Goal: Task Accomplishment & Management: Complete application form

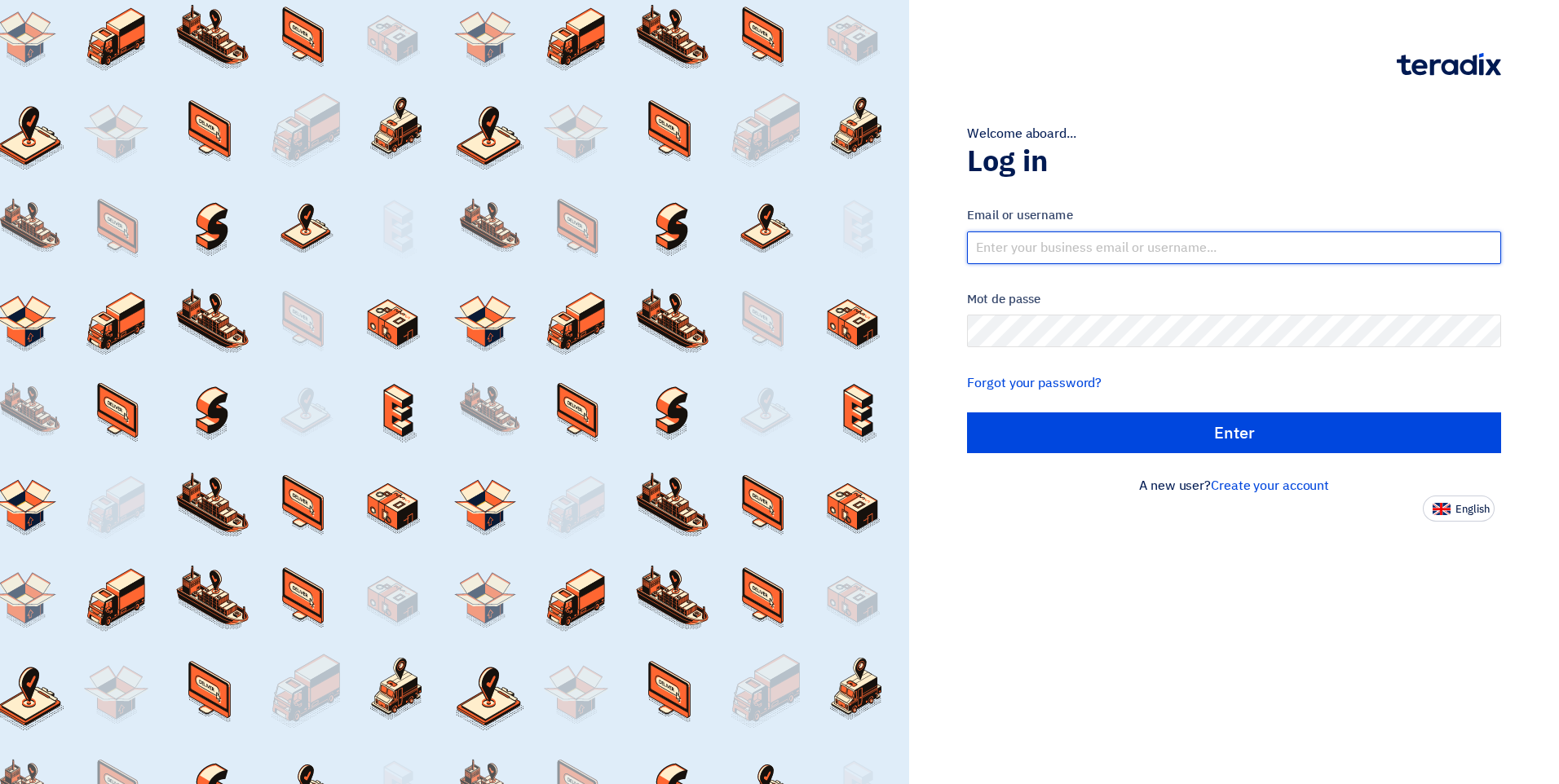
click at [1161, 244] on input "text" at bounding box center [1235, 248] width 534 height 33
click at [1036, 245] on input "text" at bounding box center [1235, 248] width 534 height 33
click at [1098, 243] on input "text" at bounding box center [1235, 248] width 534 height 33
type input "[EMAIL_ADDRESS][DOMAIN_NAME]"
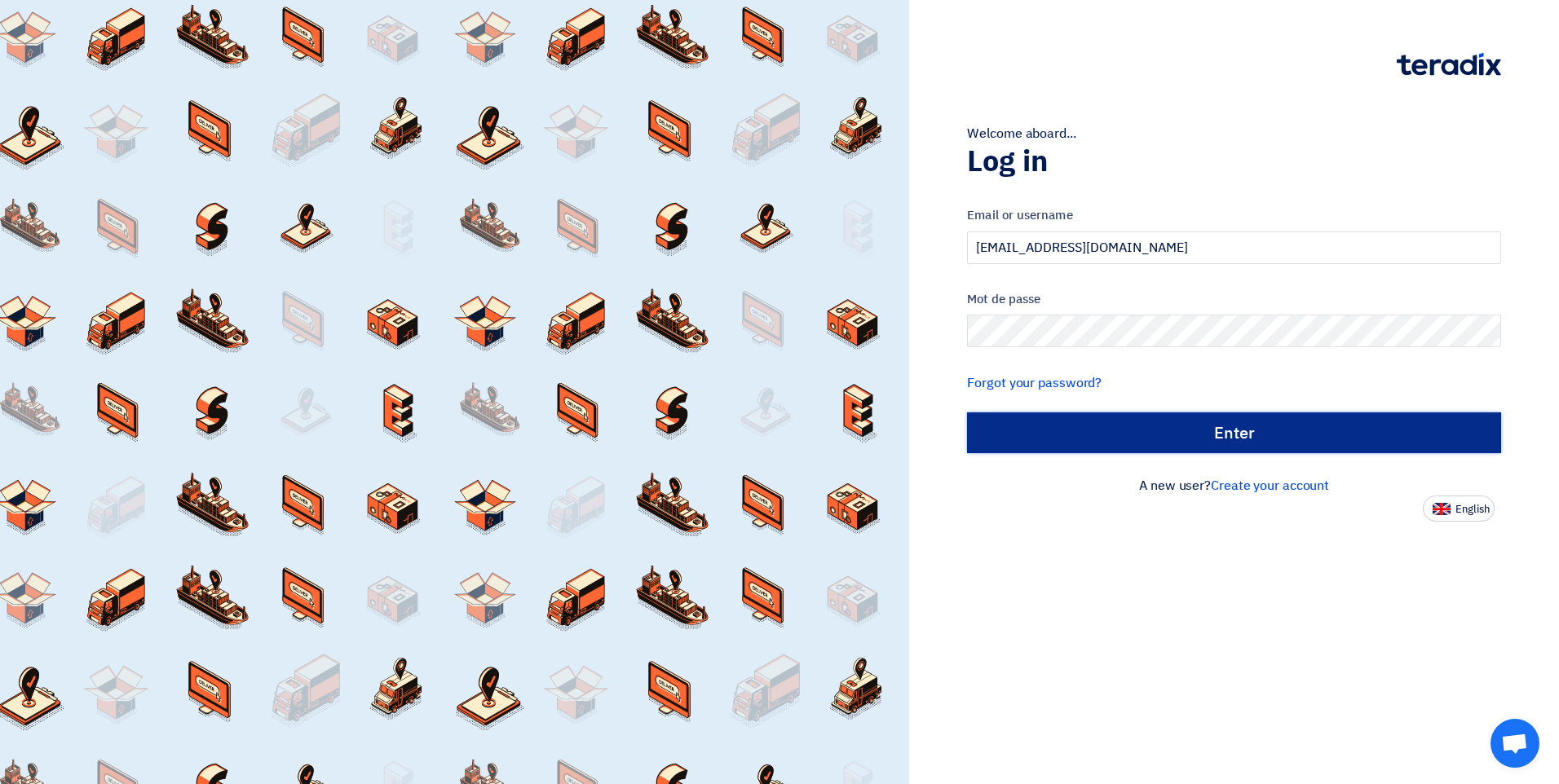
click at [1237, 437] on input "Enter" at bounding box center [1235, 433] width 534 height 41
type input "Sign in"
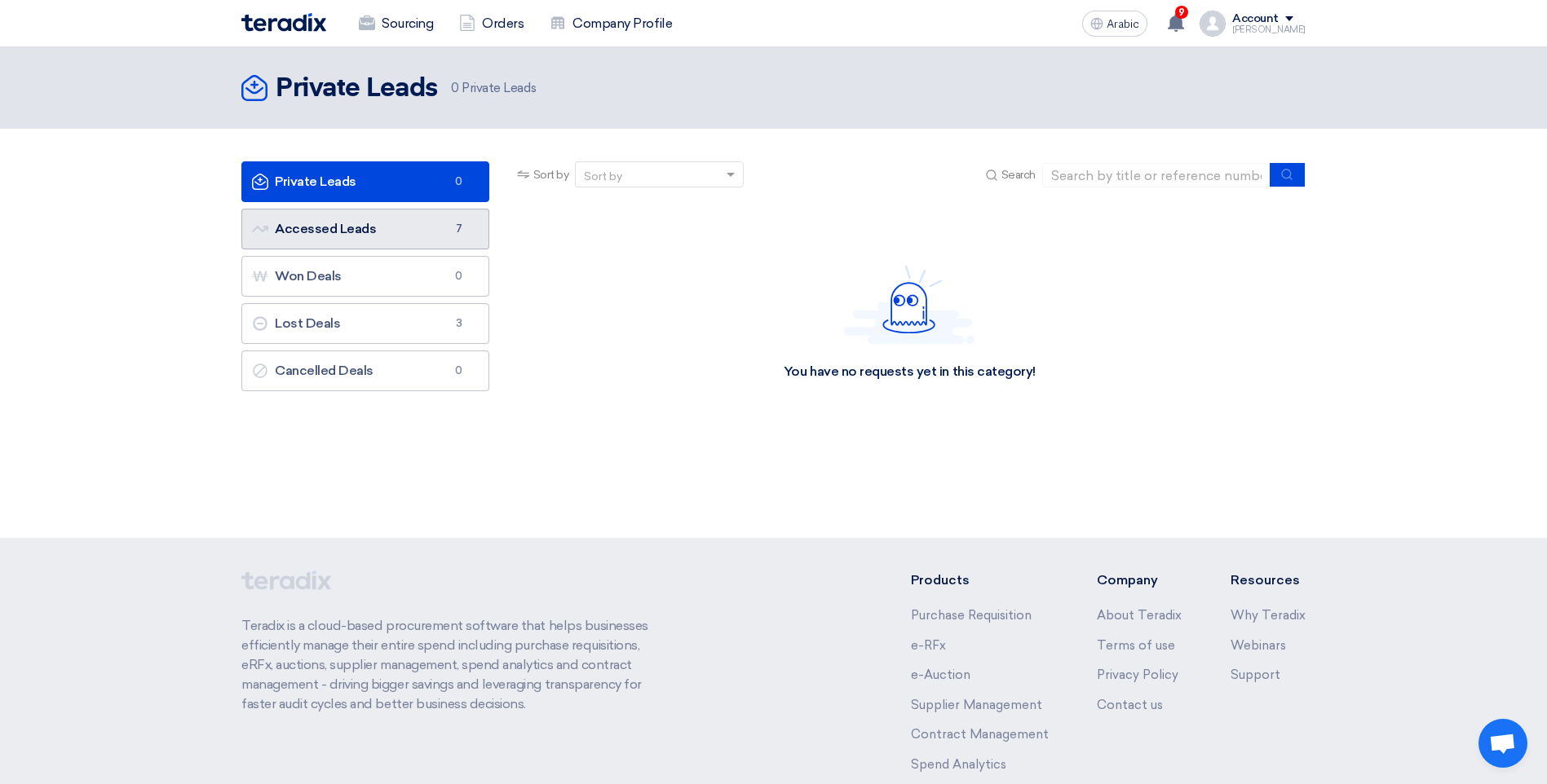
click at [372, 231] on font "Accessed Leads Accessed Leads" at bounding box center [313, 229] width 124 height 15
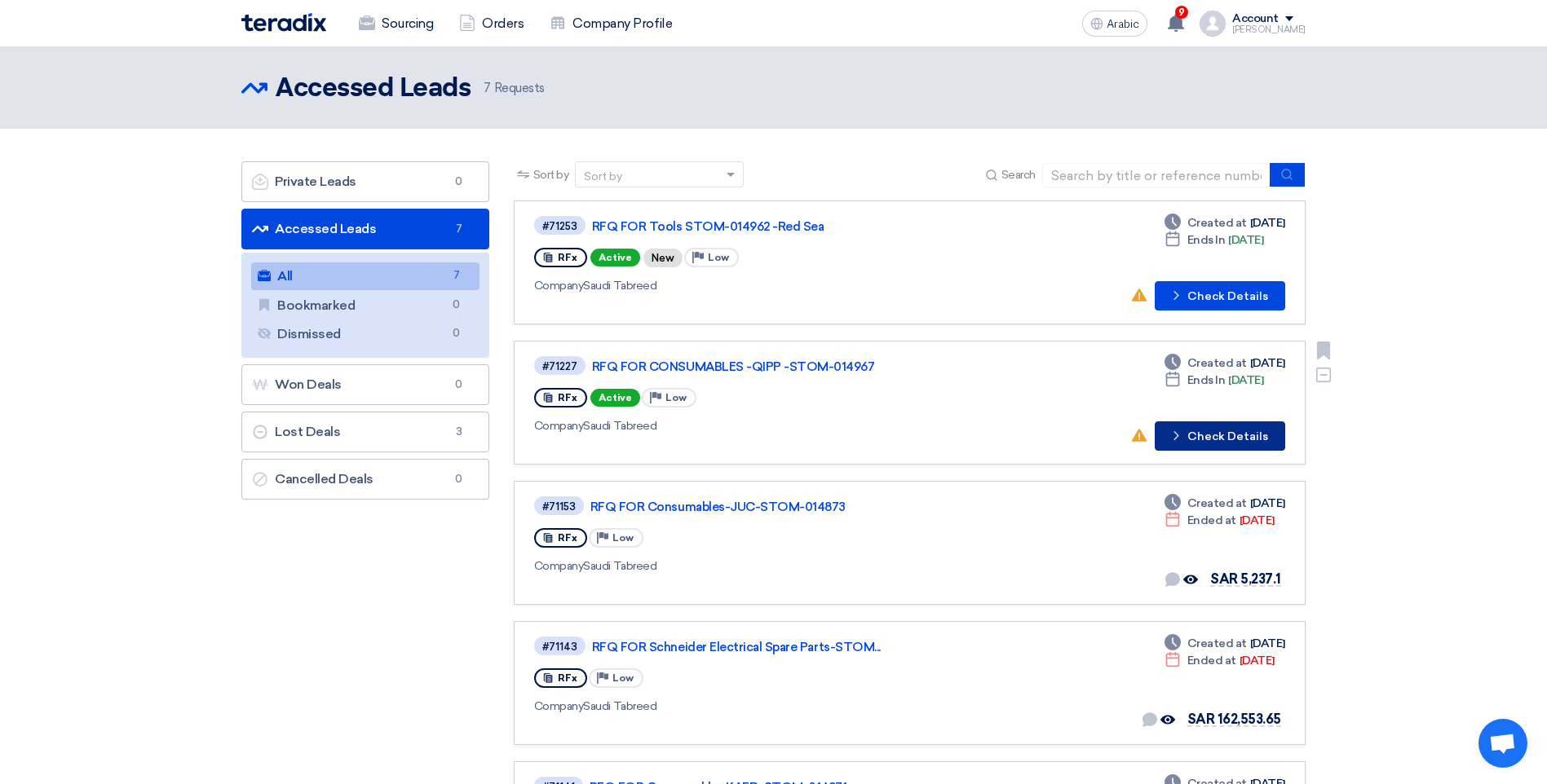
click at [1201, 442] on font "Check Details" at bounding box center [1228, 438] width 81 height 12
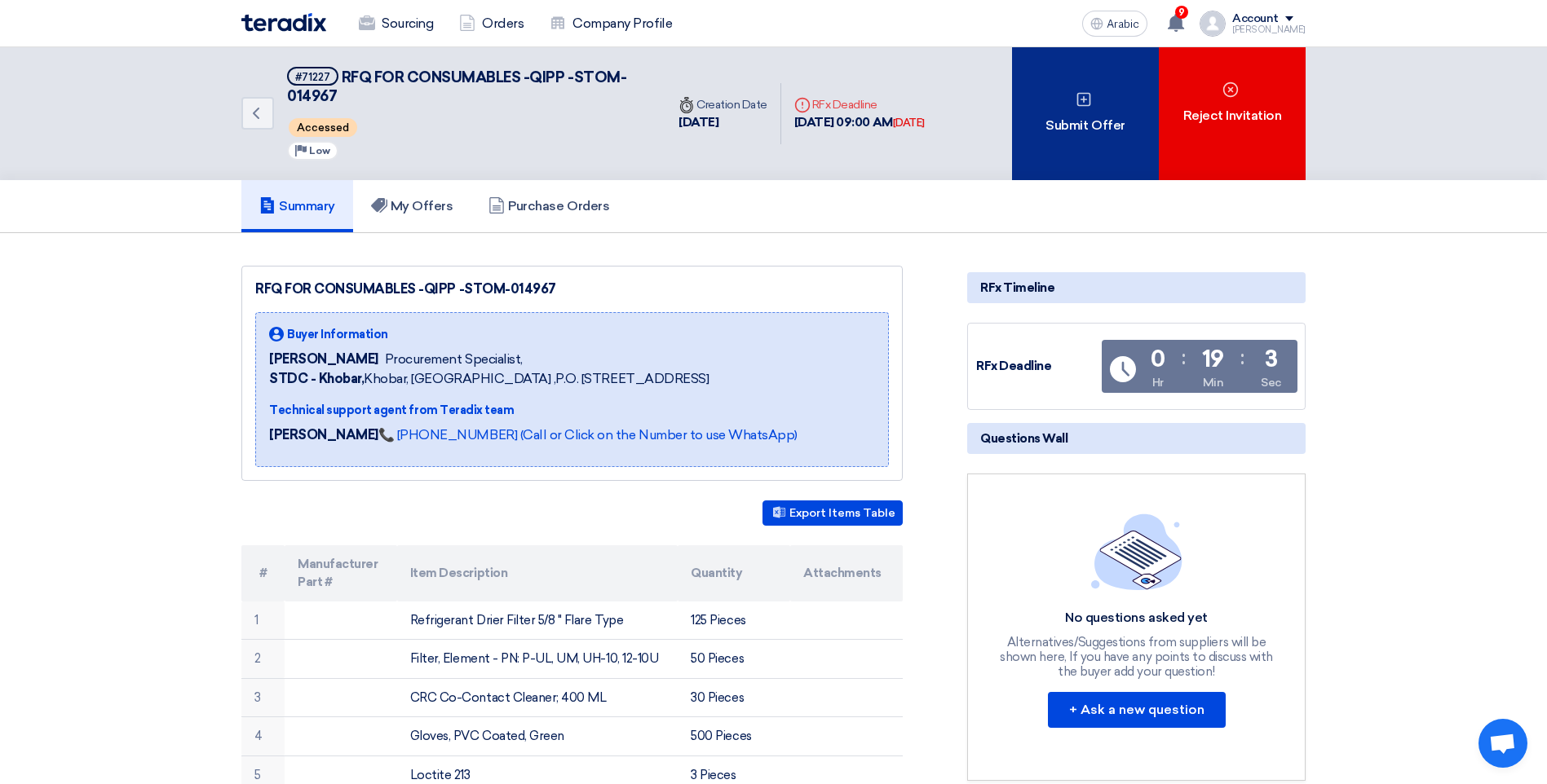
click at [1070, 150] on div "Submit Offer" at bounding box center [1086, 113] width 147 height 133
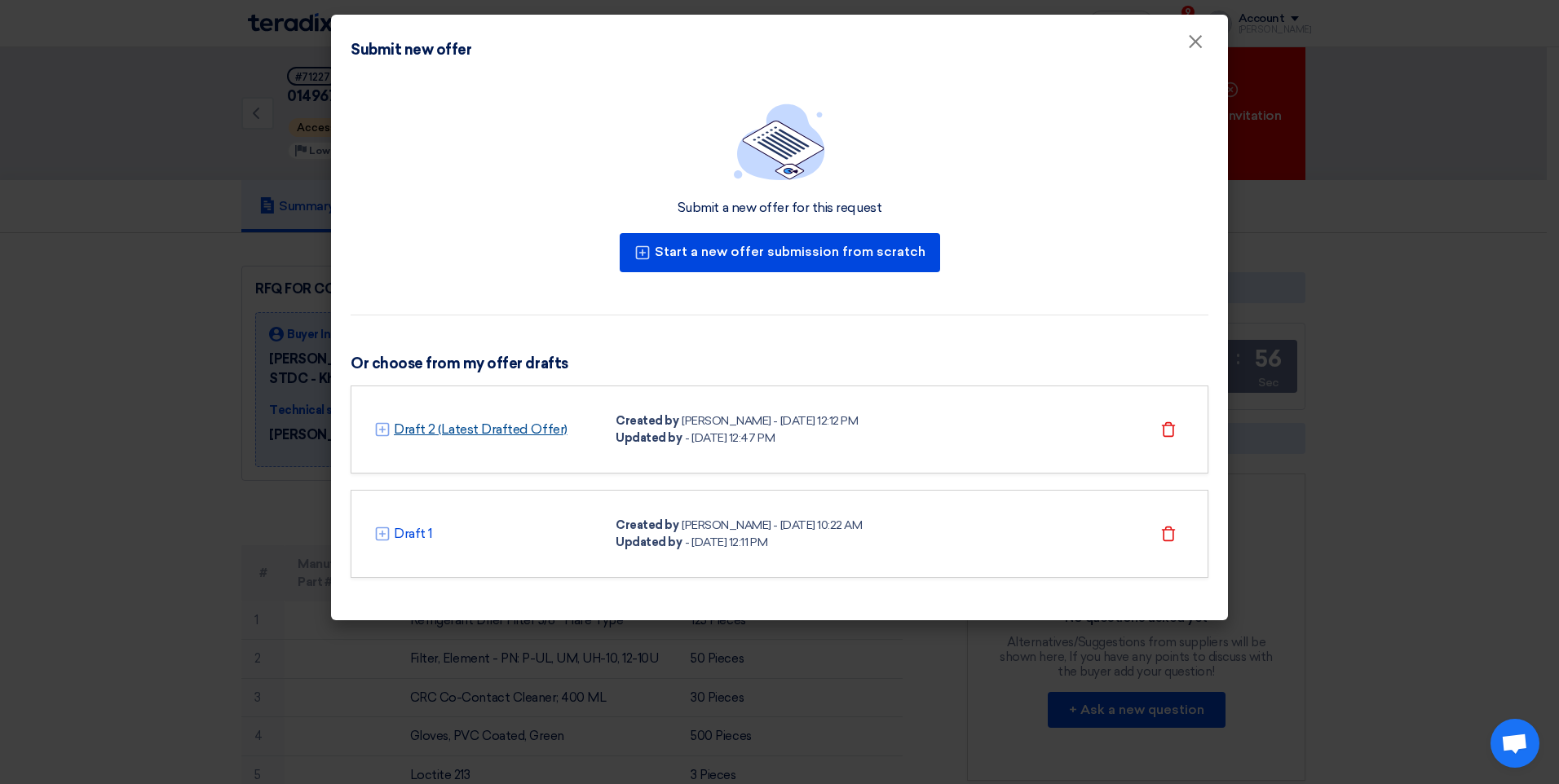
click at [400, 432] on link "Draft 2 (Latest Drafted Offer)" at bounding box center [481, 429] width 174 height 19
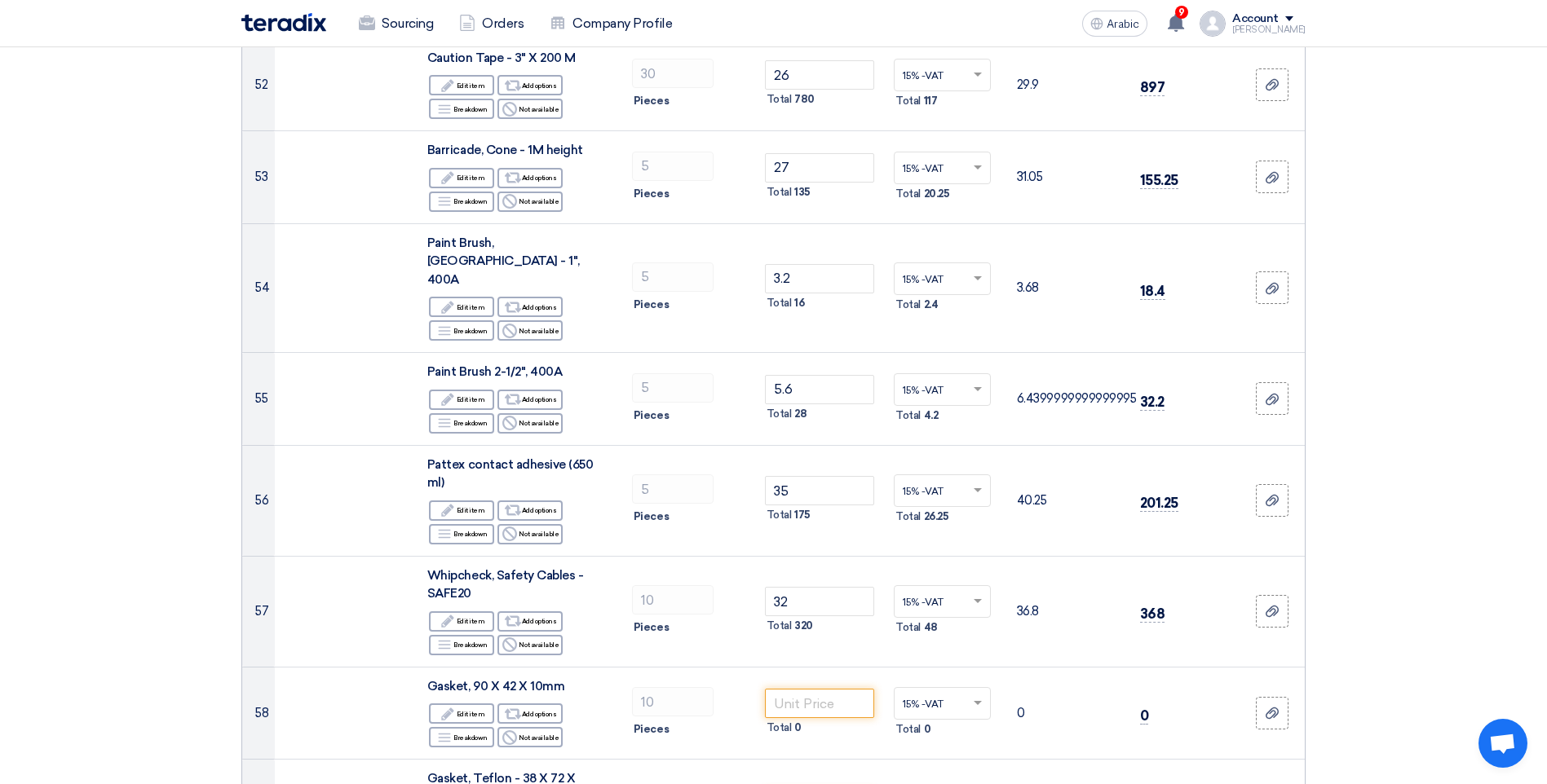
scroll to position [5300, 0]
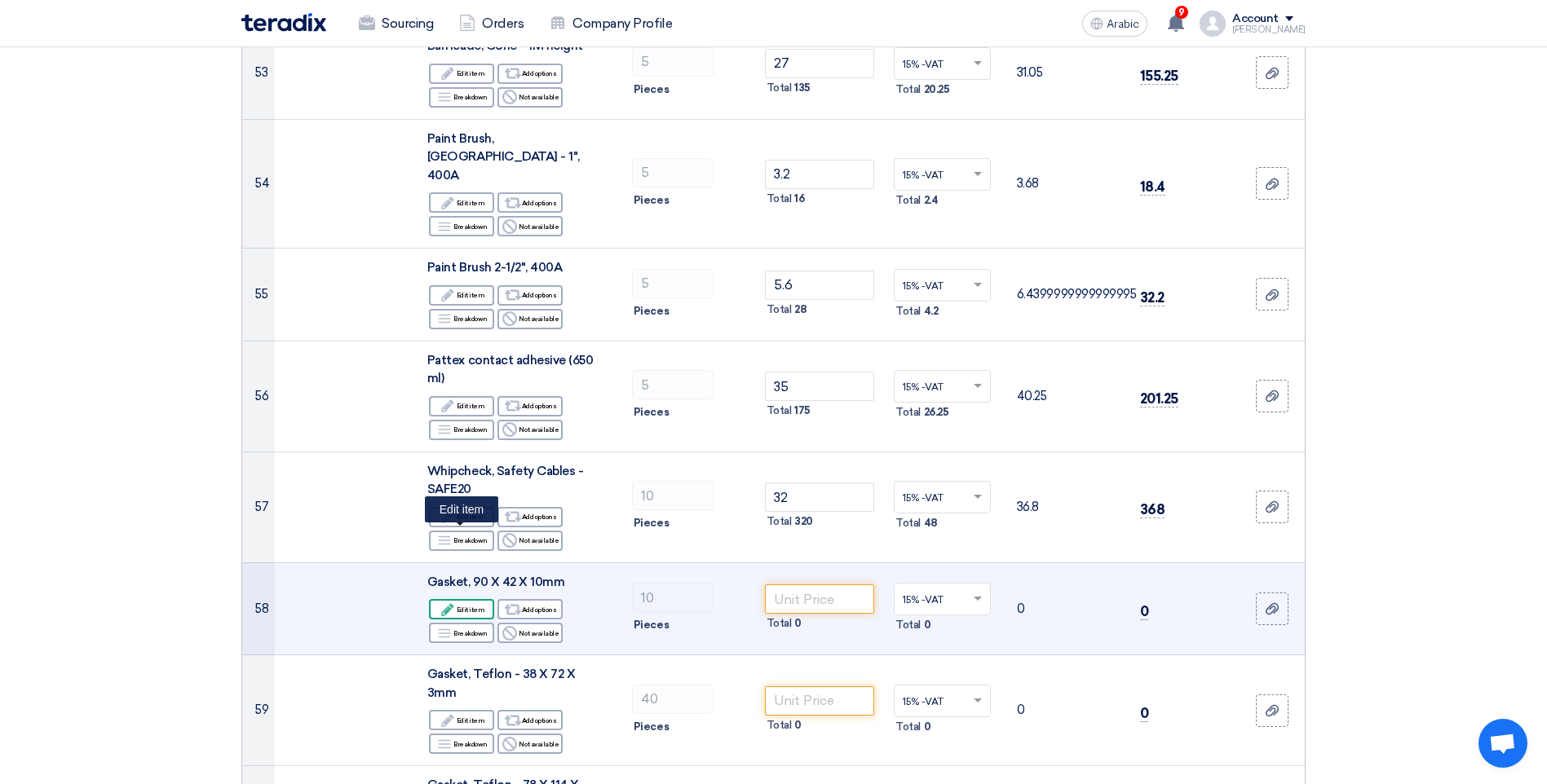
click at [454, 602] on icon "Edit" at bounding box center [447, 609] width 14 height 14
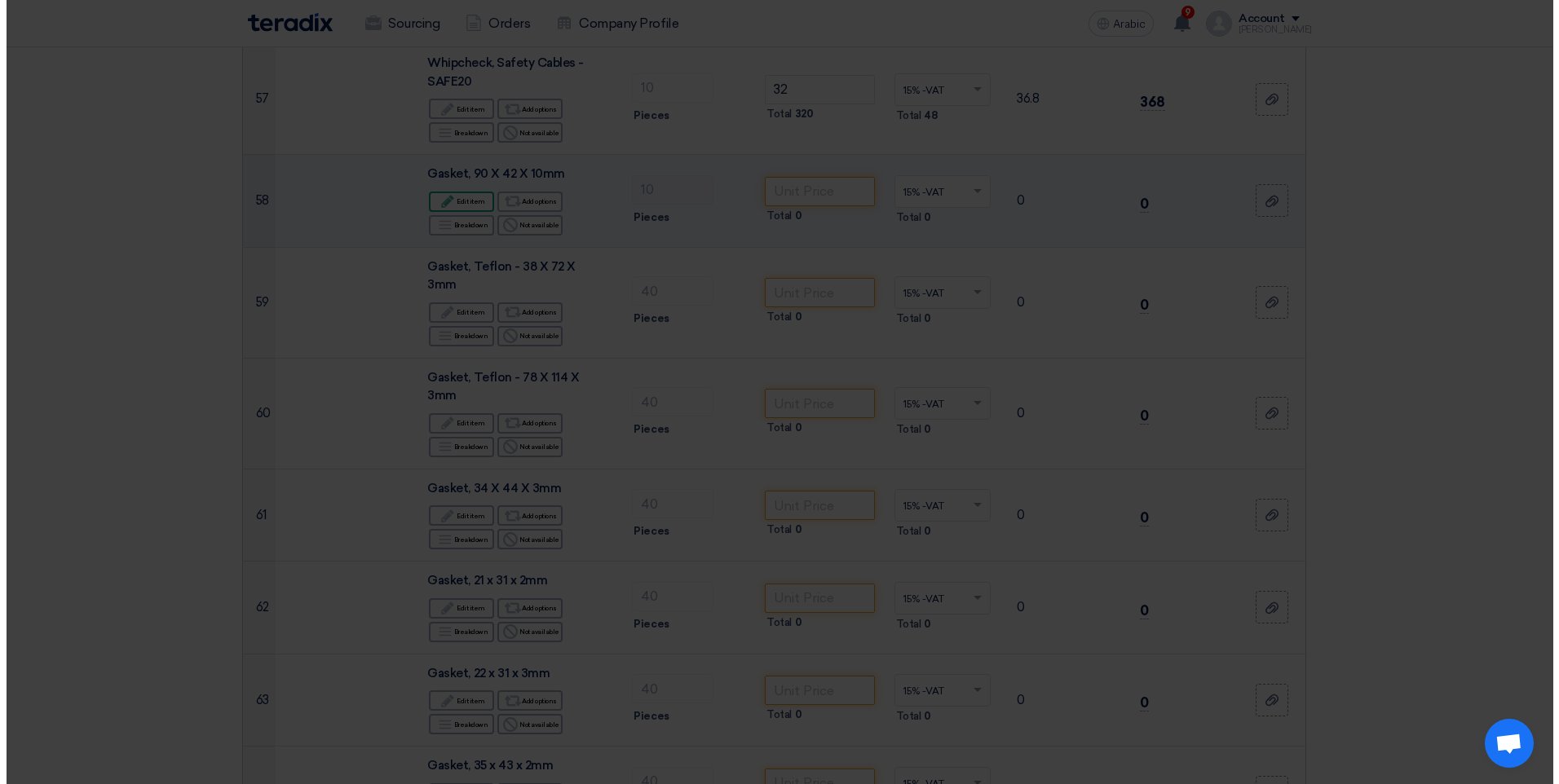
scroll to position [4892, 0]
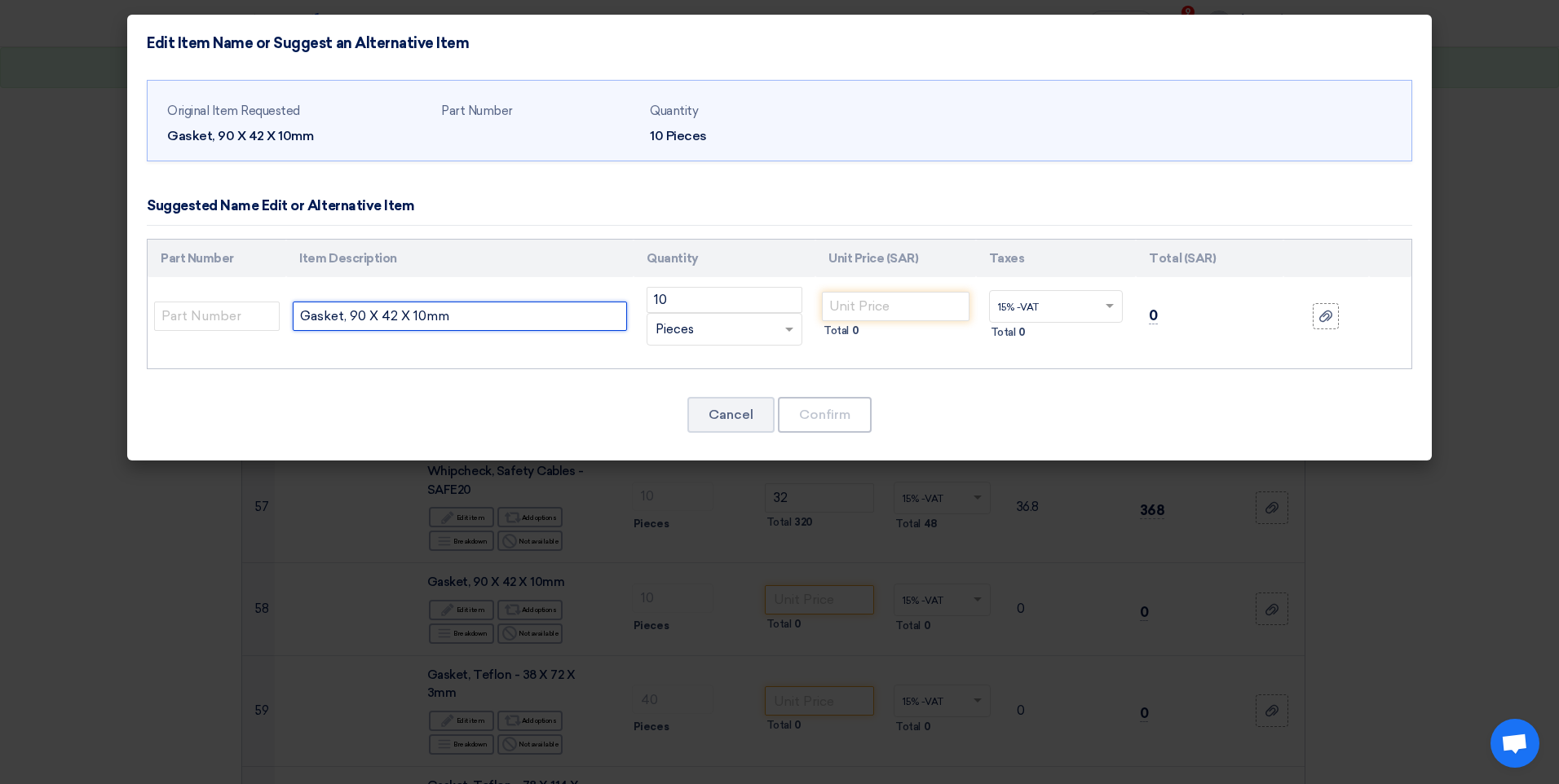
click at [306, 315] on input "Gasket, 90 X 42 X 10mm" at bounding box center [460, 316] width 335 height 30
type input "teflon, Gasket, 90 X 42 X 10mm"
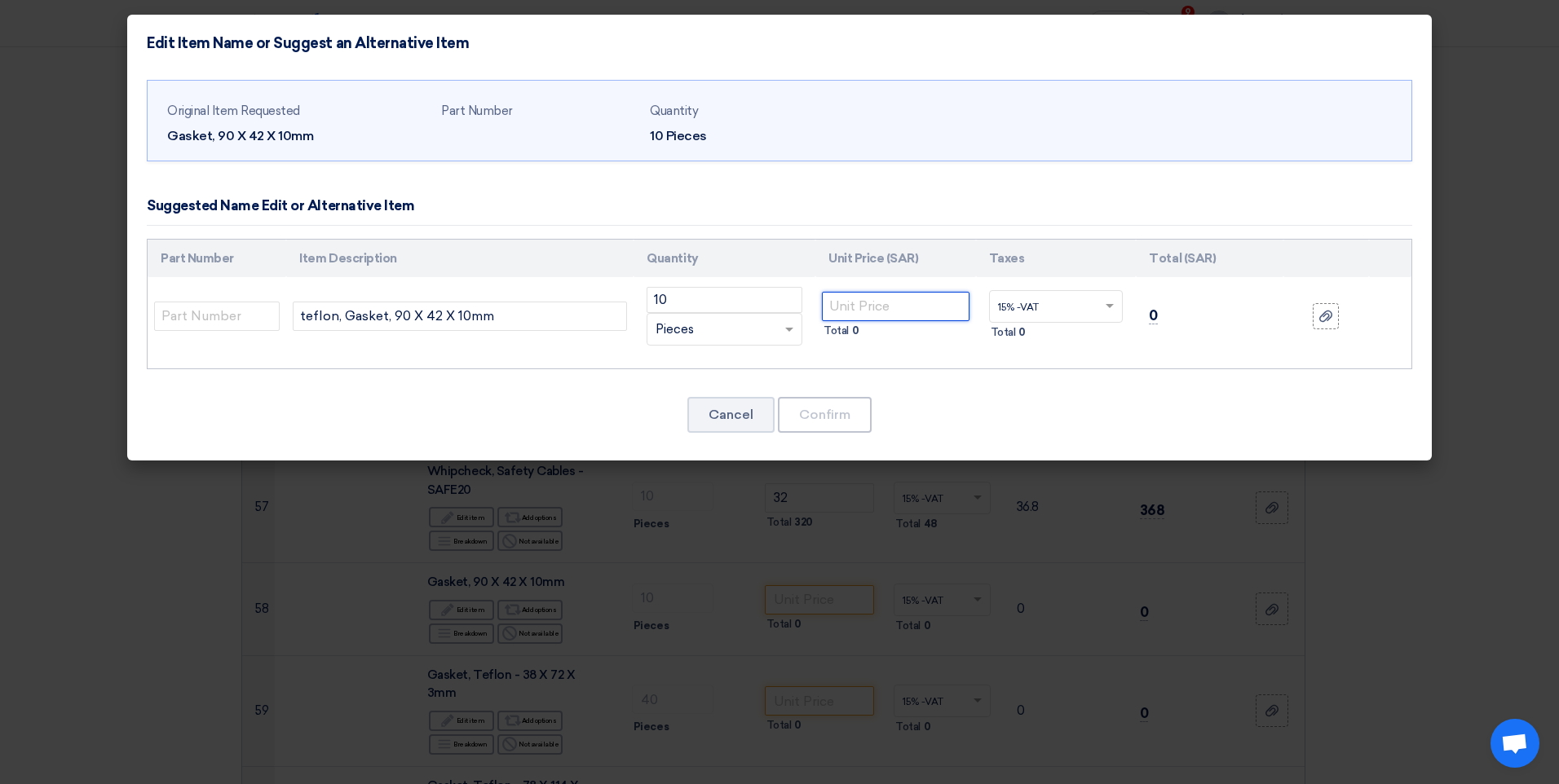
click at [859, 307] on input "number" at bounding box center [896, 306] width 148 height 30
type input "42"
click at [842, 406] on button "Confirm" at bounding box center [825, 415] width 94 height 35
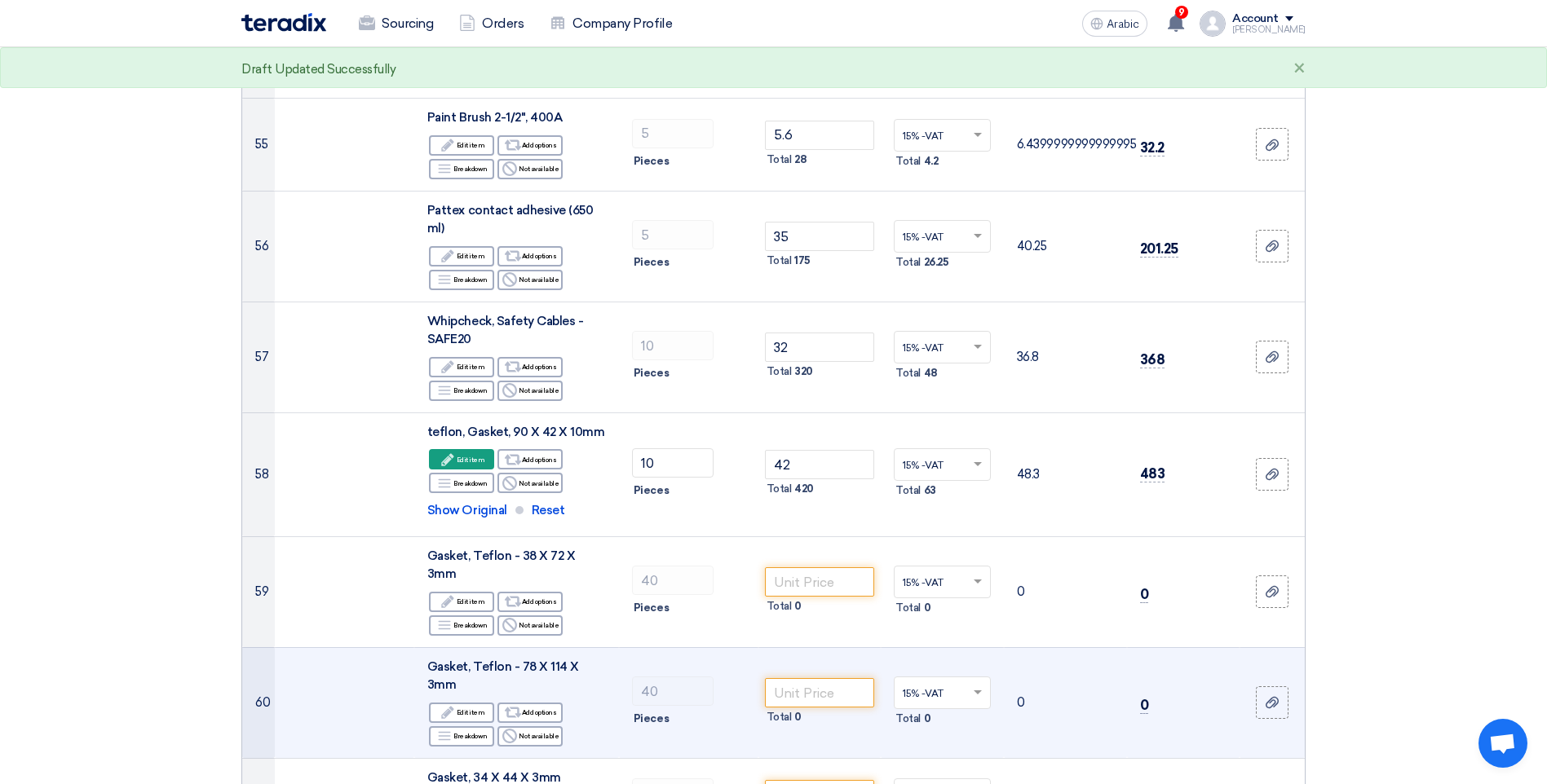
scroll to position [5463, 0]
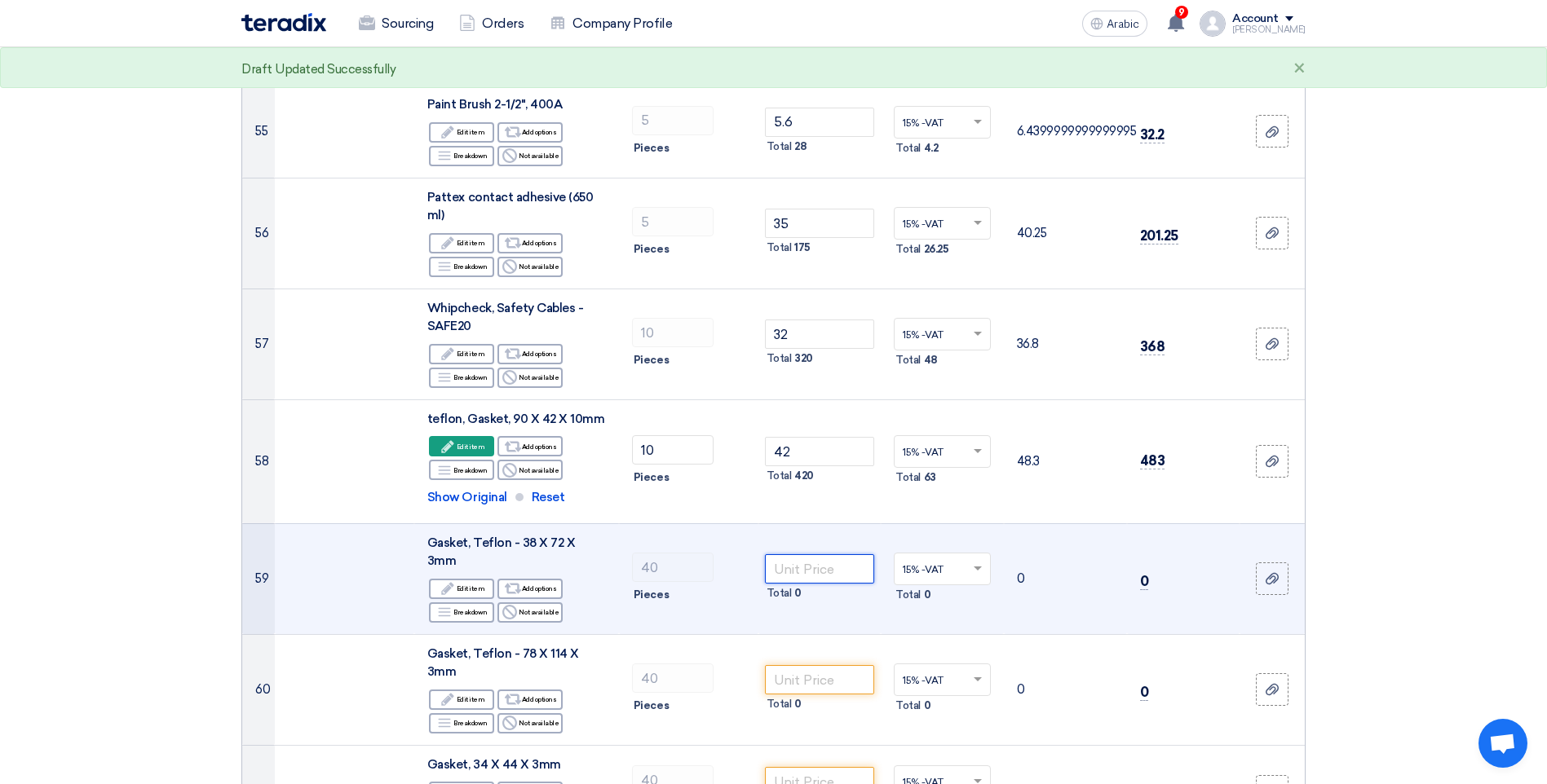
click at [829, 554] on input "number" at bounding box center [820, 569] width 110 height 30
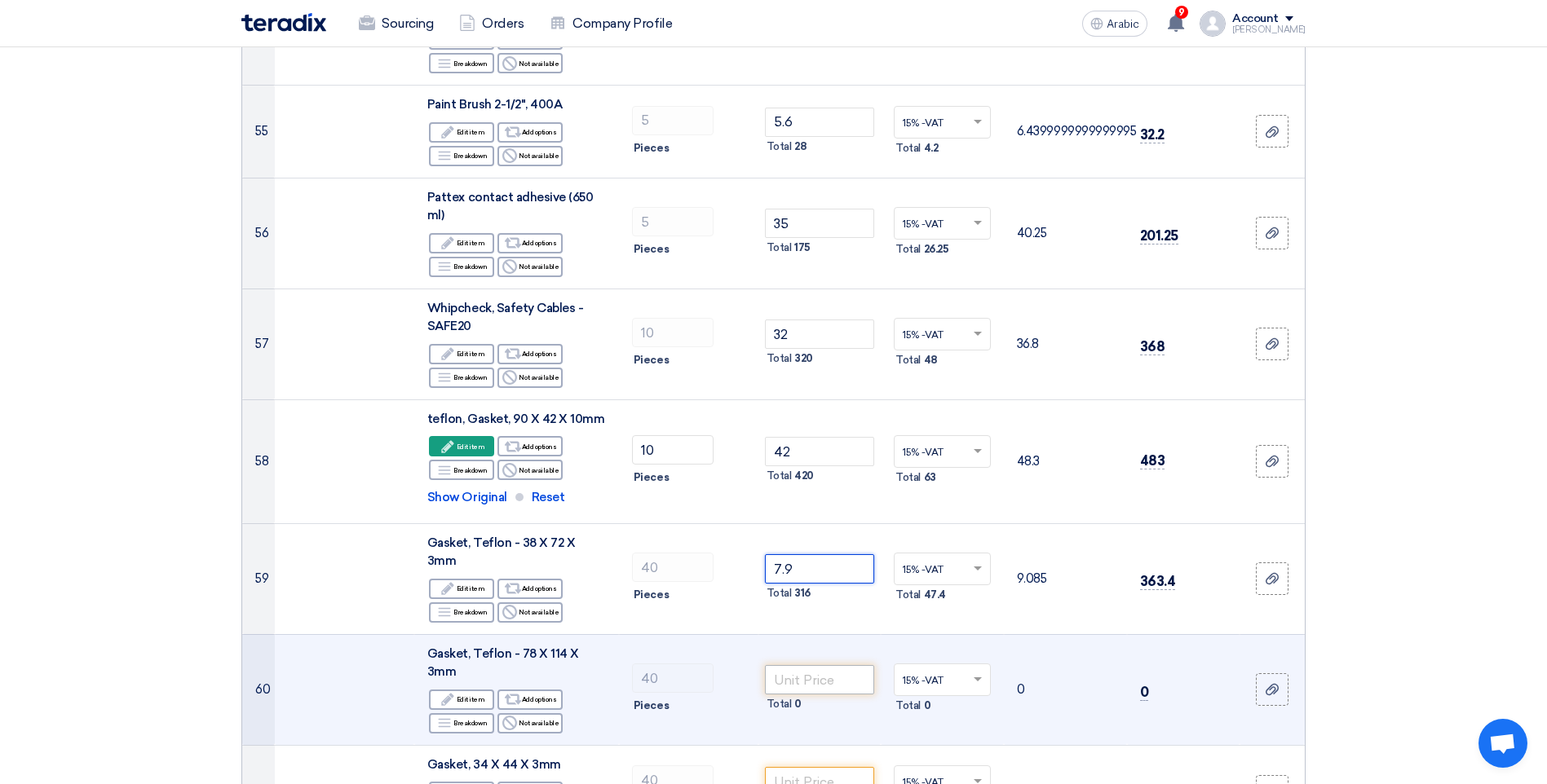
type input "7.9"
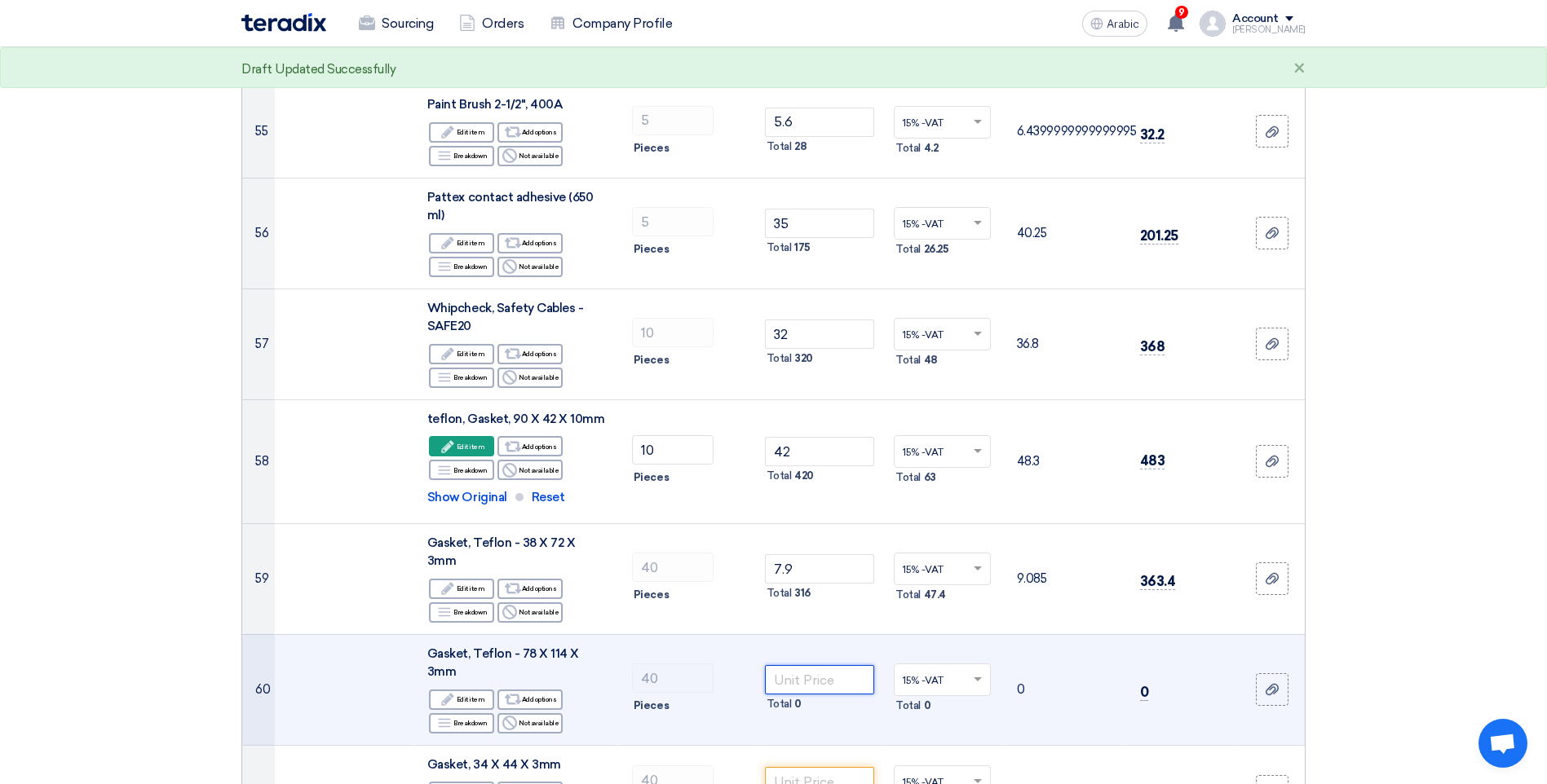
click at [829, 666] on input "number" at bounding box center [820, 680] width 110 height 30
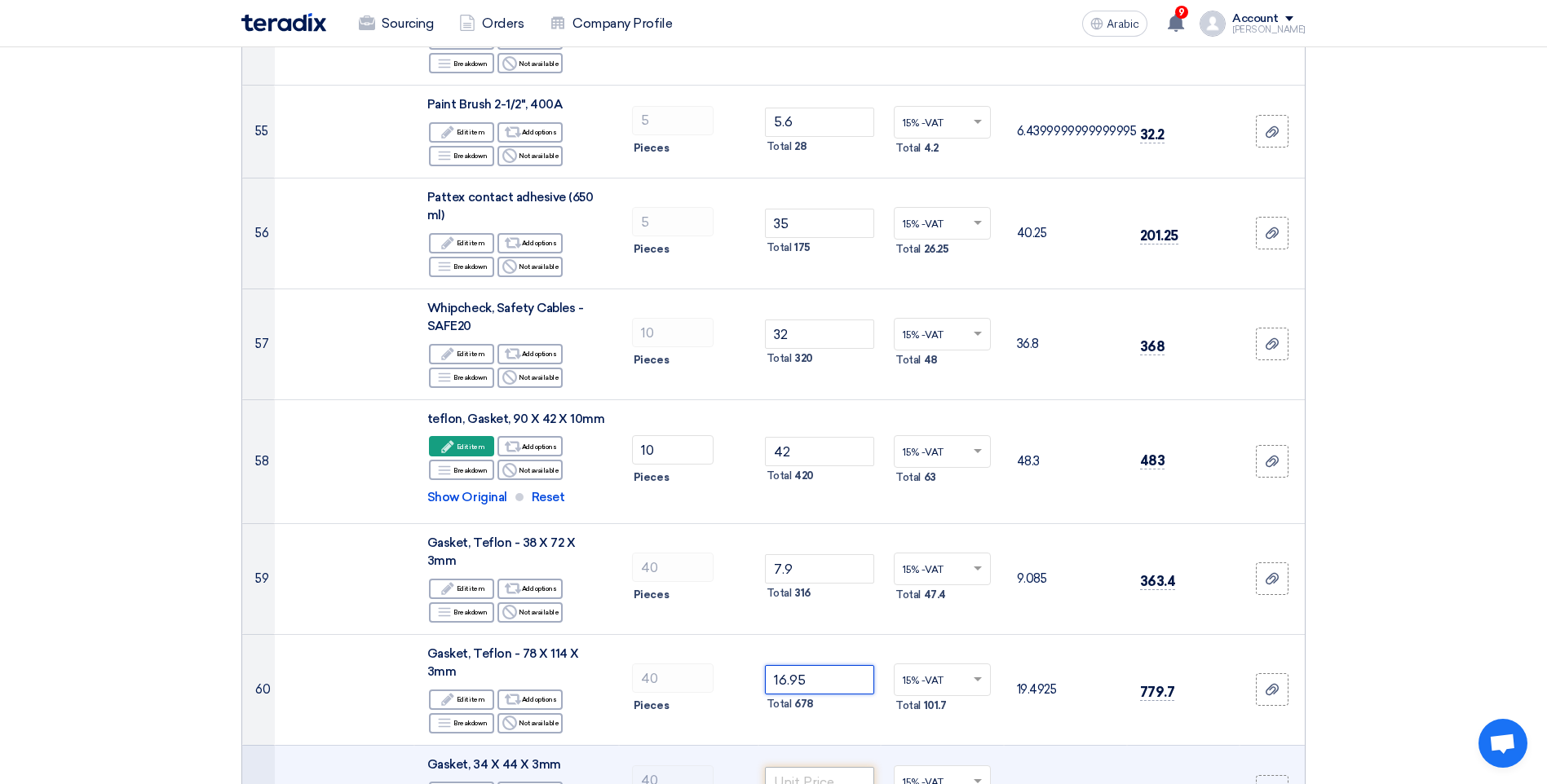
type input "16.95"
click at [806, 767] on input "number" at bounding box center [820, 781] width 110 height 30
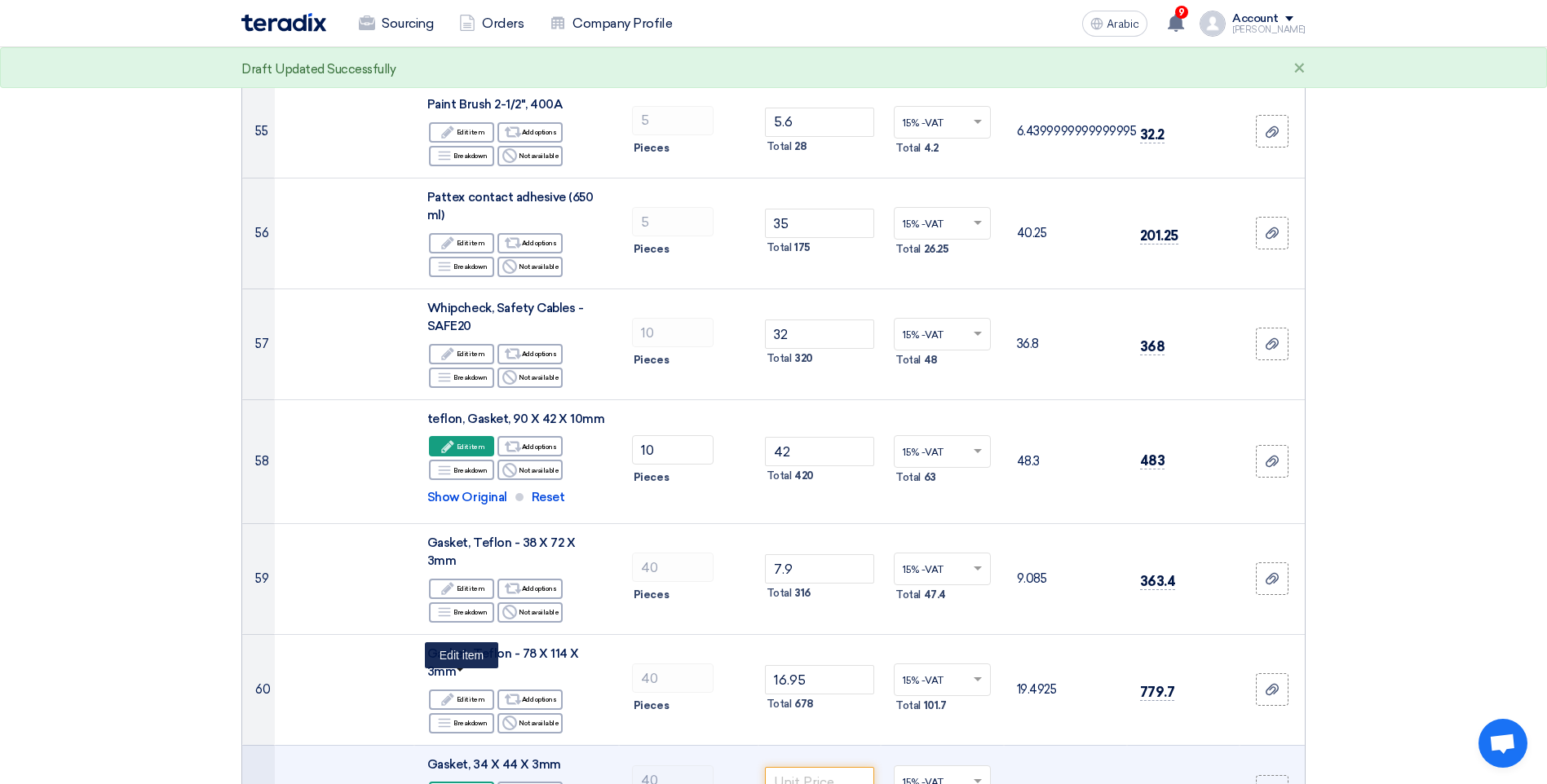
click at [455, 783] on icon "Edit" at bounding box center [447, 792] width 14 height 14
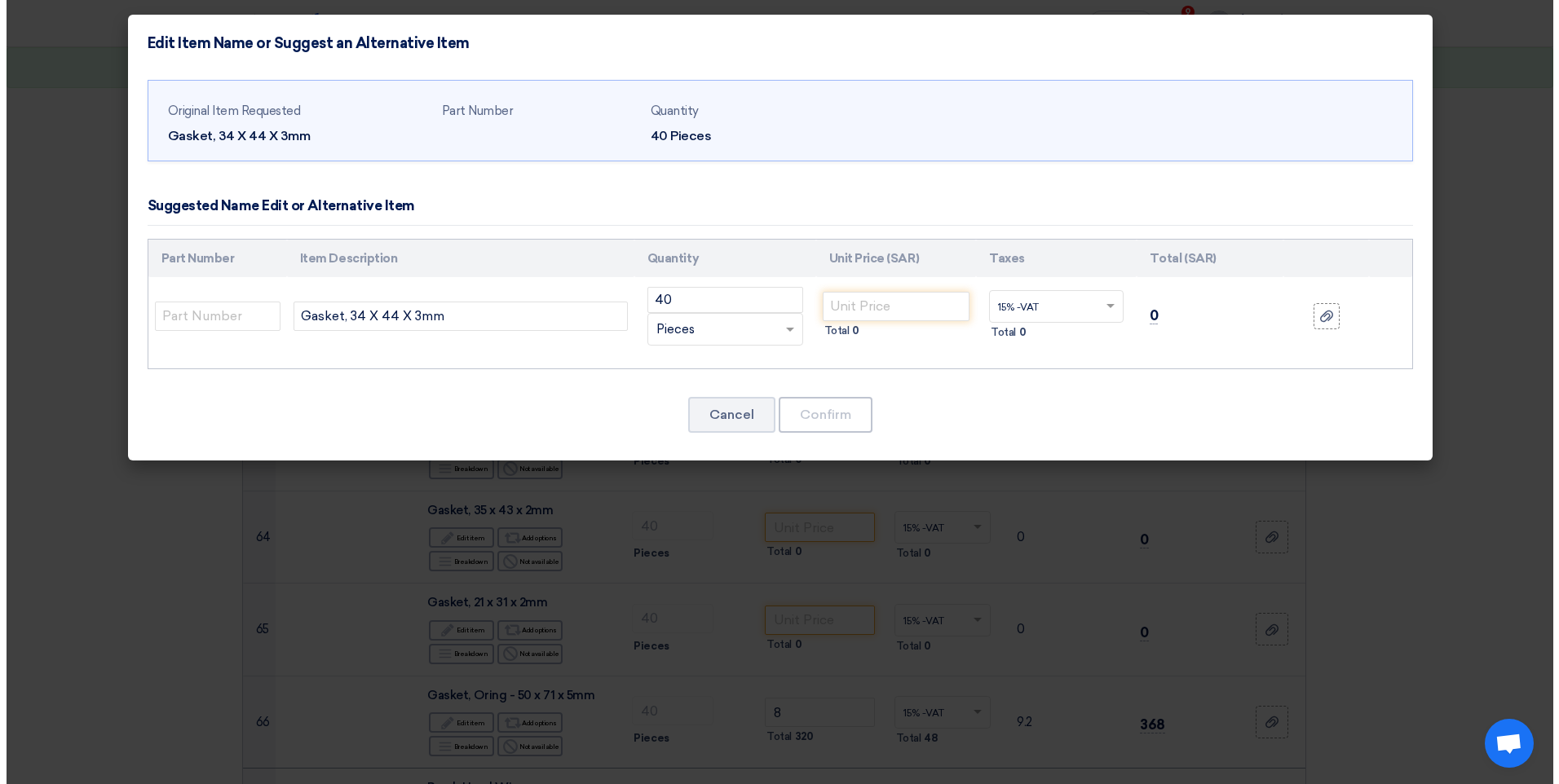
scroll to position [5055, 0]
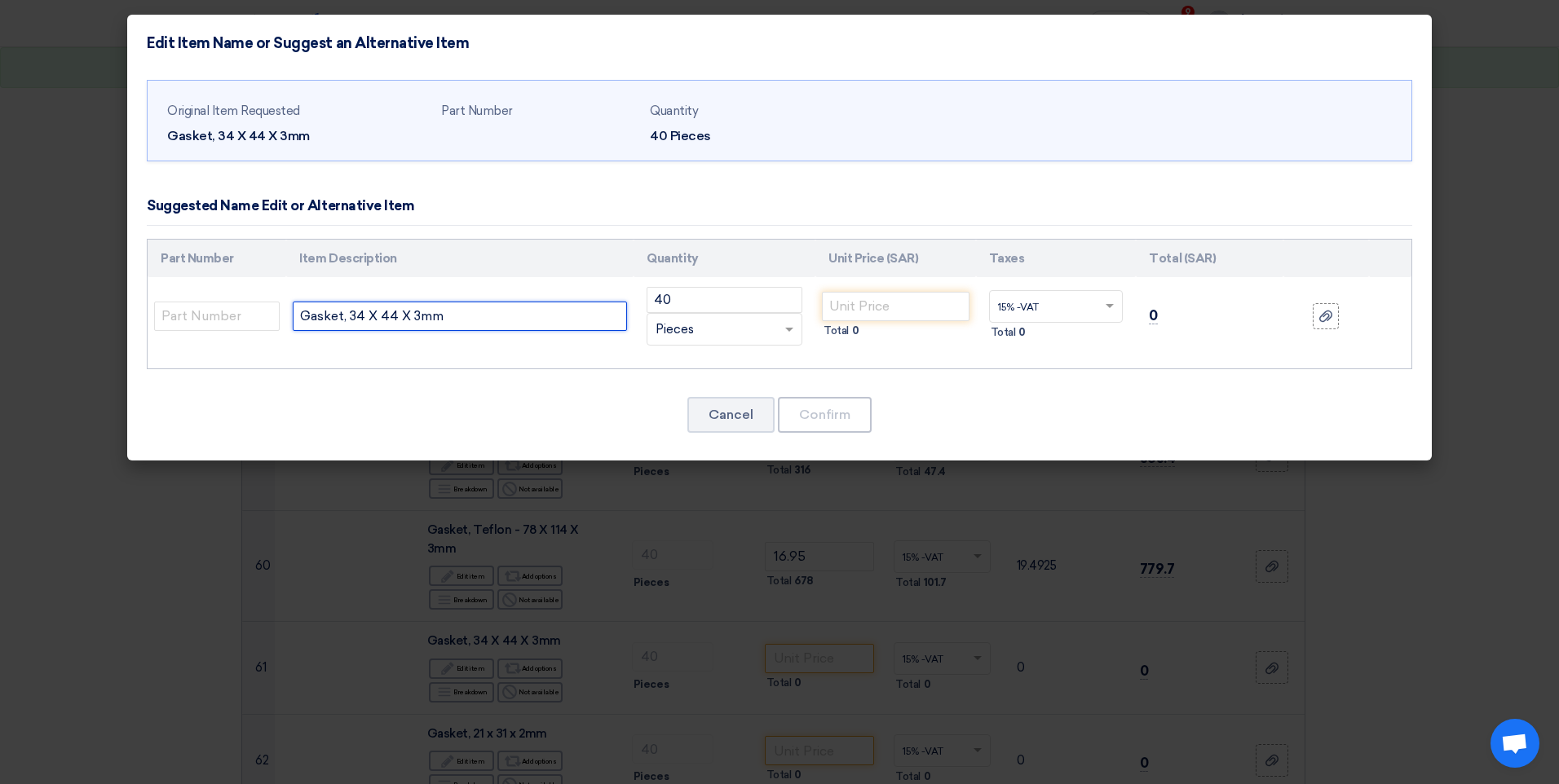
click at [299, 318] on input "Gasket, 34 X 44 X 3mm" at bounding box center [460, 316] width 335 height 30
type input "teflon, Gasket, 34 X 44 X 3mm"
click at [850, 305] on input "number" at bounding box center [896, 306] width 148 height 30
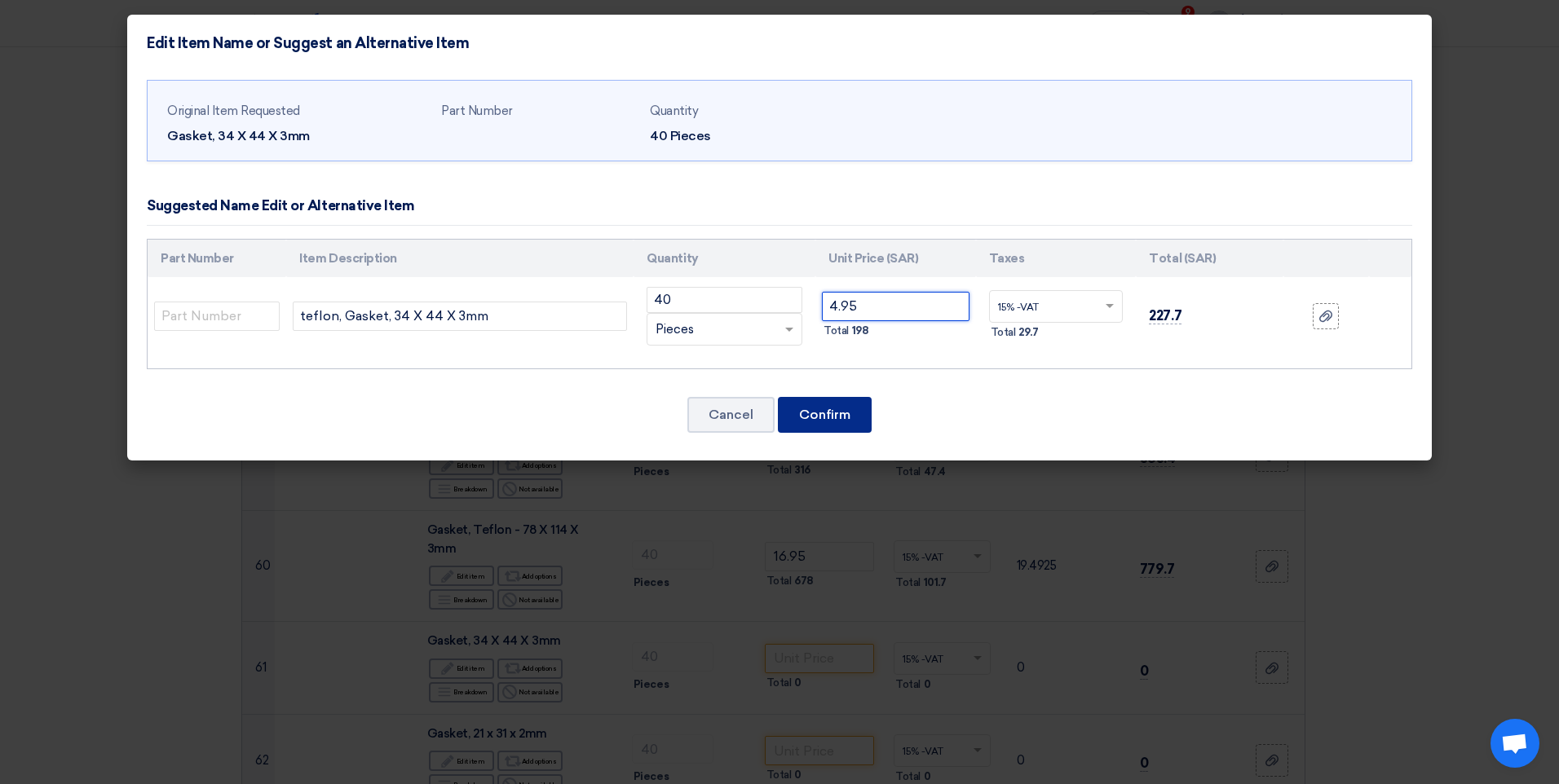
type input "4.95"
click at [815, 419] on button "Confirm" at bounding box center [825, 415] width 94 height 35
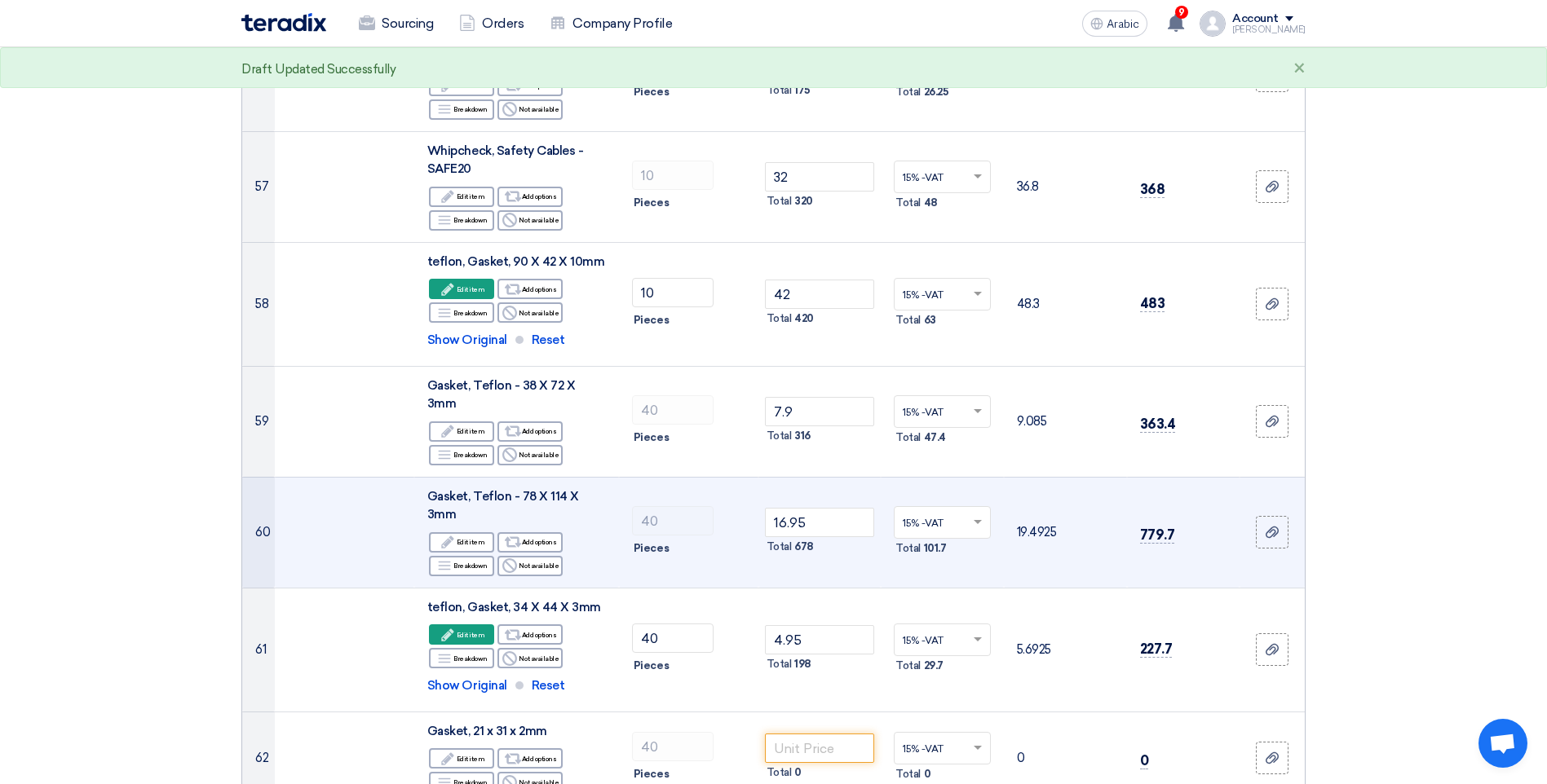
scroll to position [5626, 0]
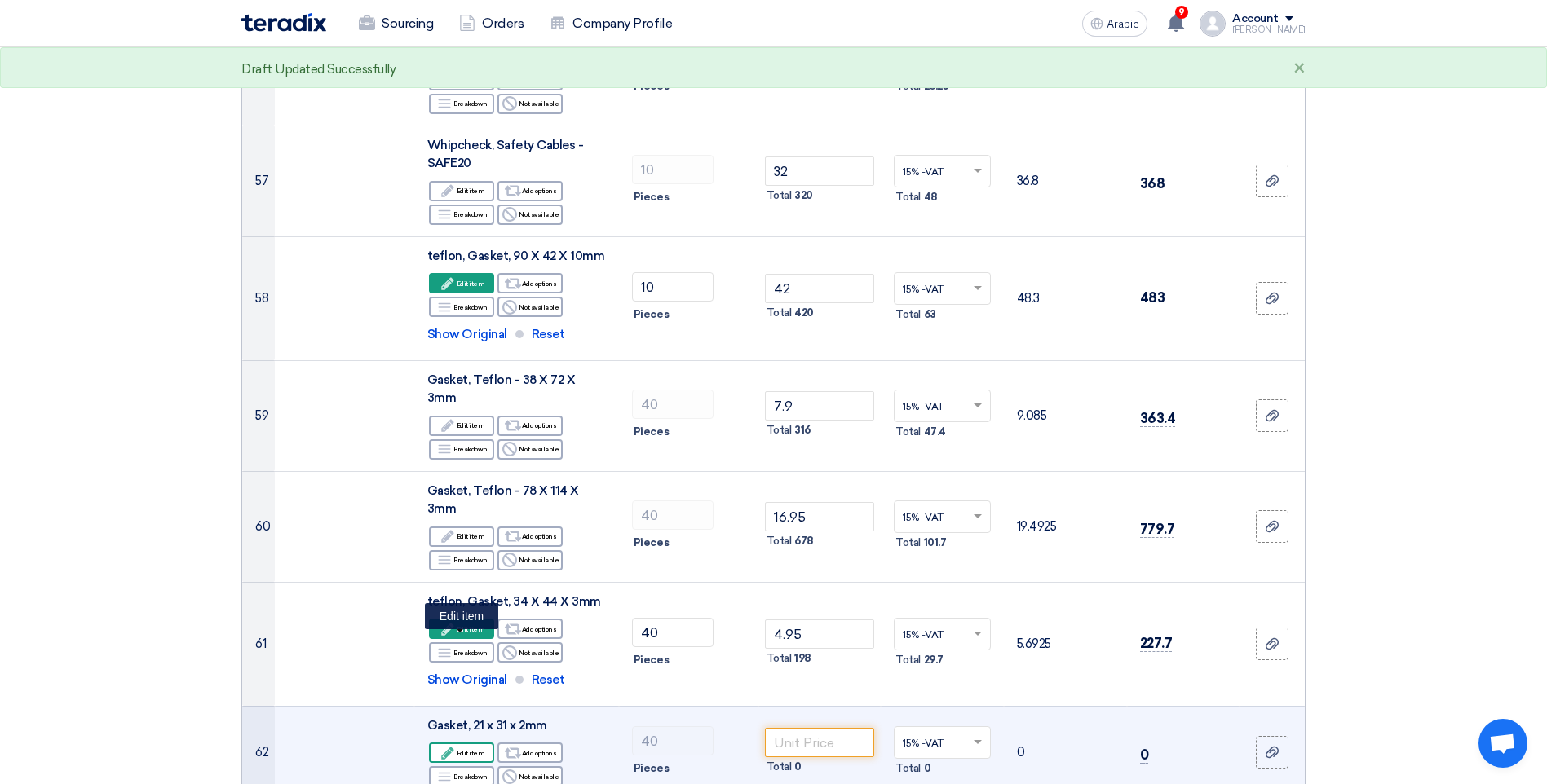
click at [469, 747] on font "Edit item" at bounding box center [471, 753] width 29 height 13
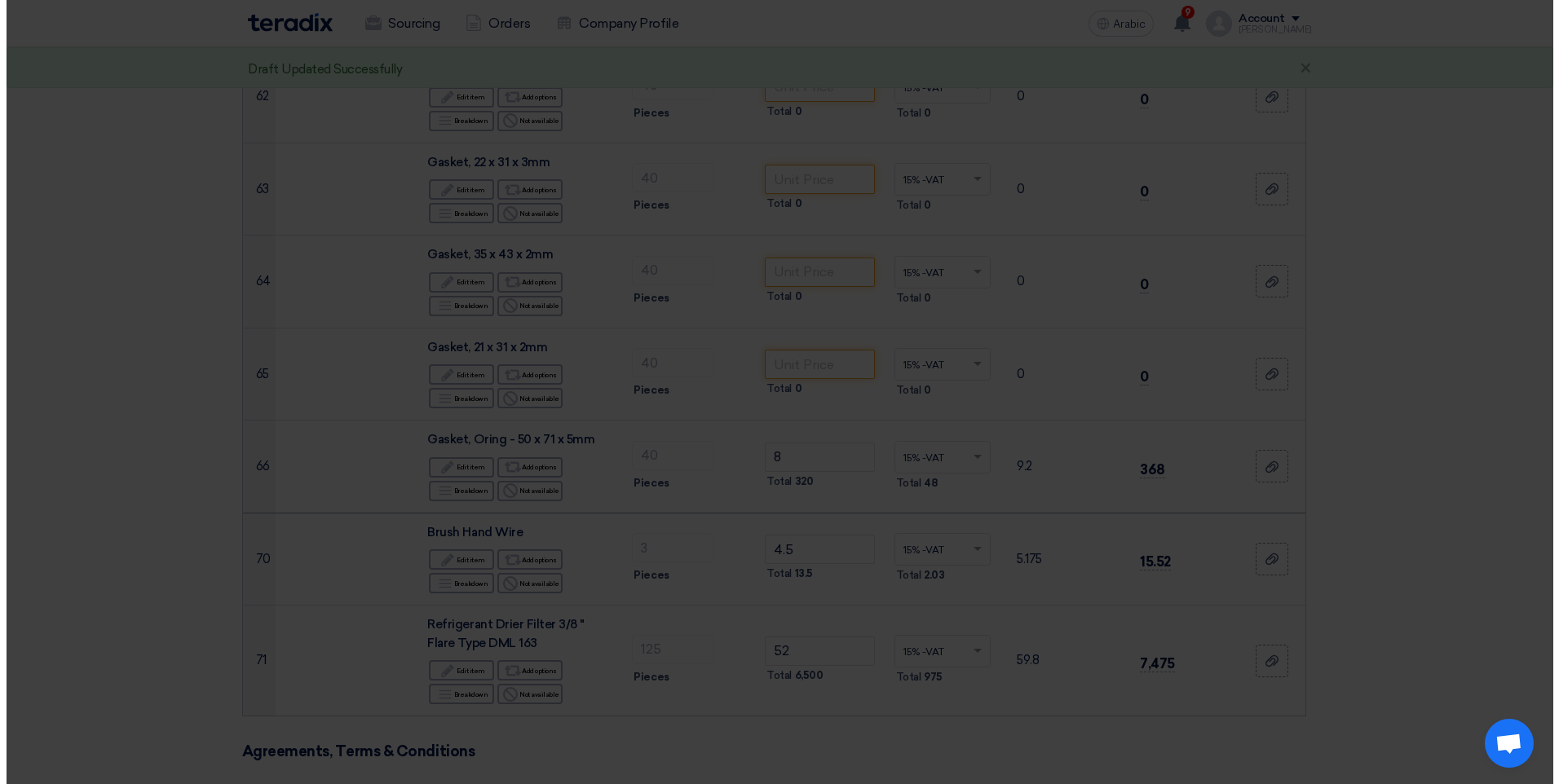
scroll to position [5218, 0]
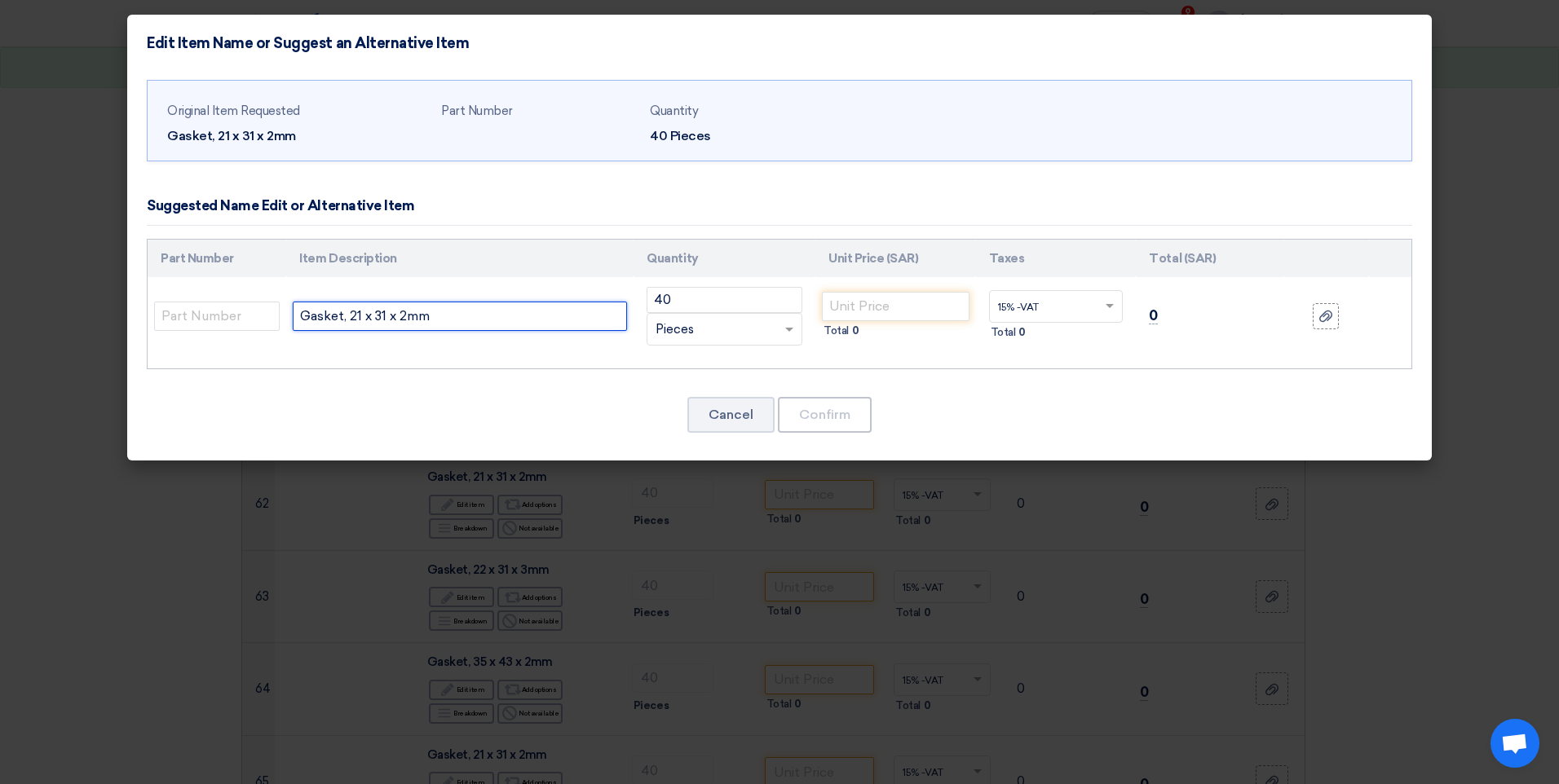
click at [297, 316] on input "Gasket, 21 x 31 x 2mm" at bounding box center [460, 316] width 335 height 30
type input "treflon Gasket, 21 x 31 x 2mm"
click at [857, 307] on input "number" at bounding box center [896, 306] width 148 height 30
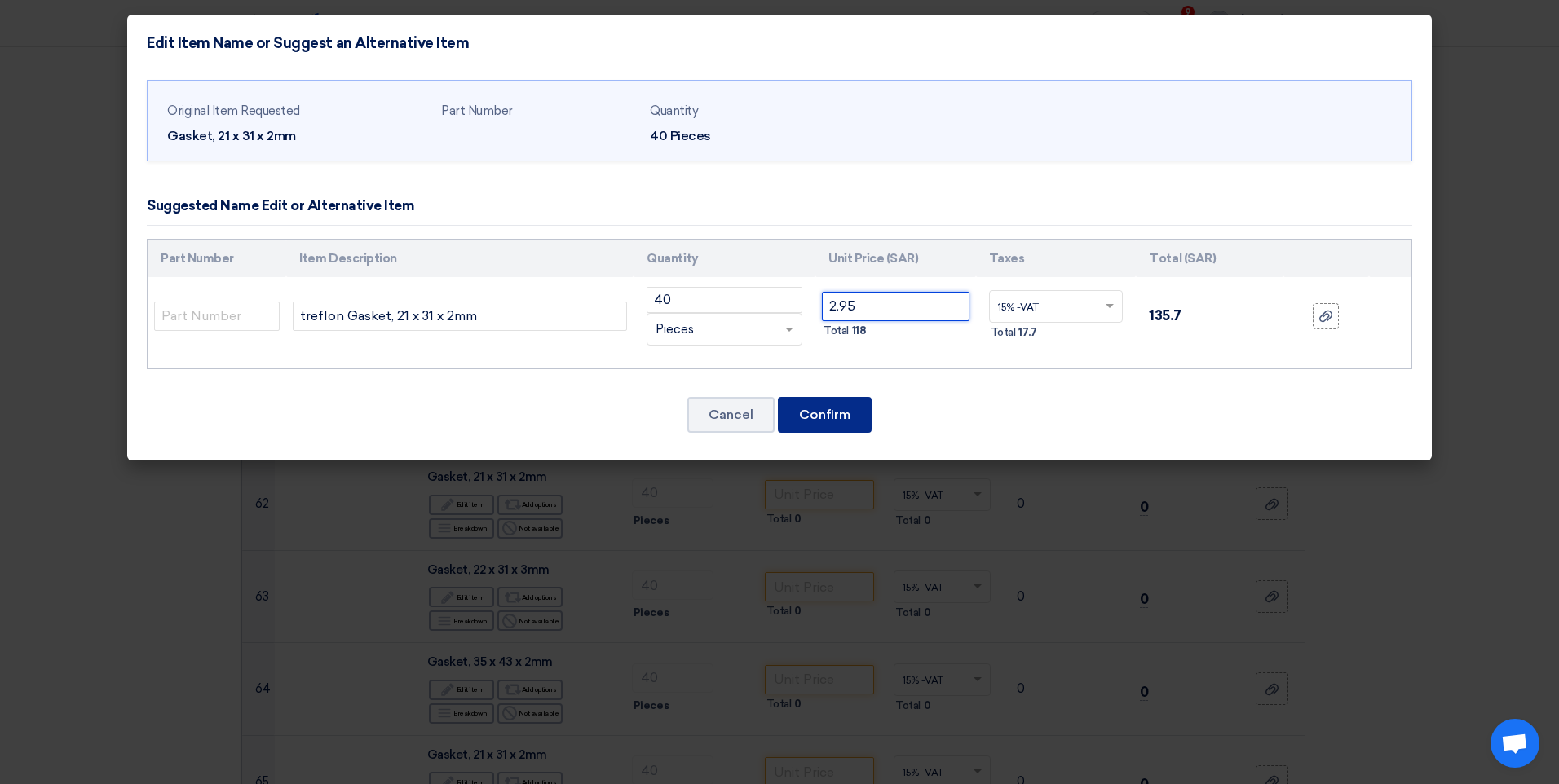
type input "2.95"
click at [830, 416] on button "Confirm" at bounding box center [825, 415] width 94 height 35
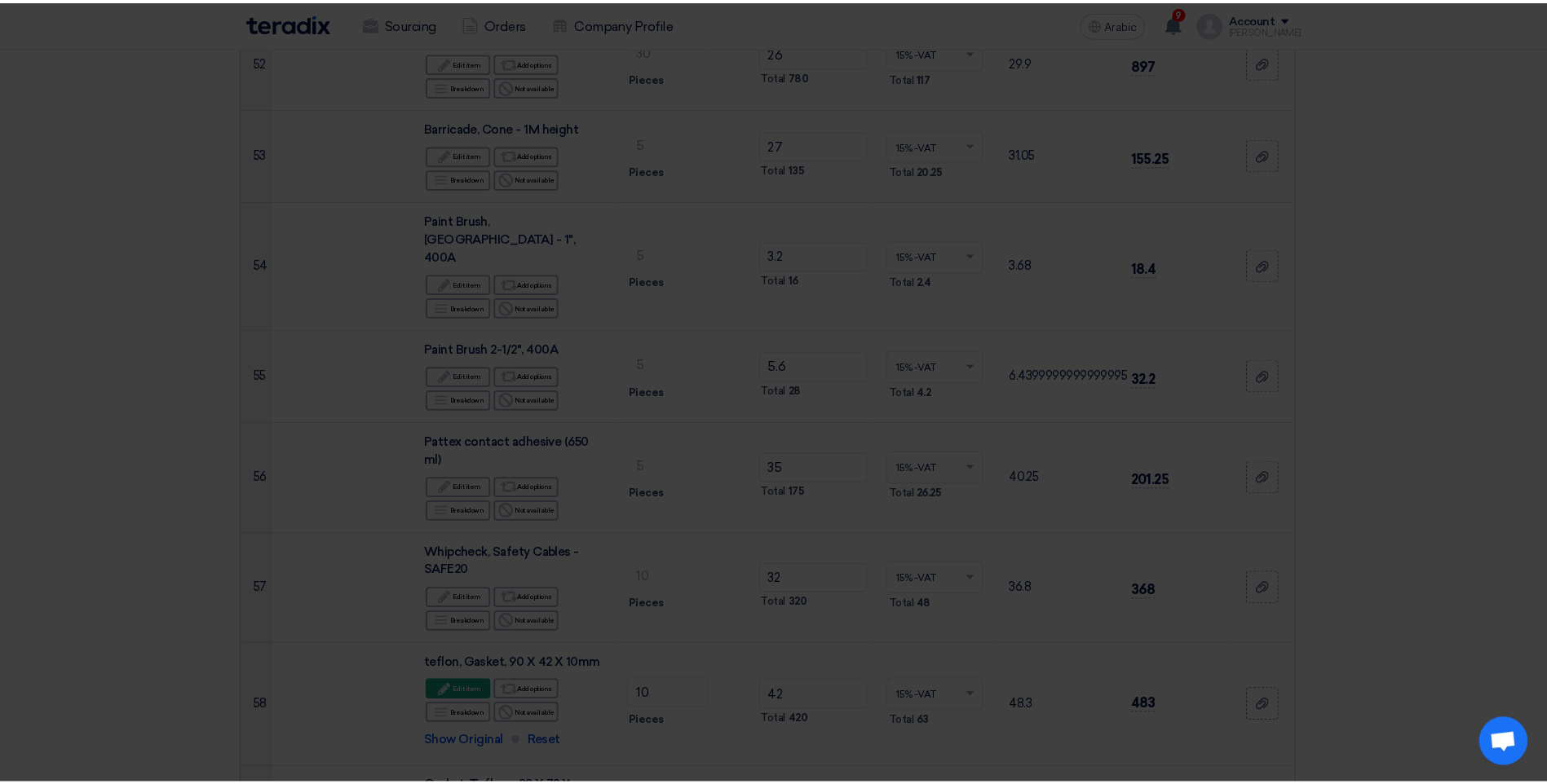
scroll to position [5626, 0]
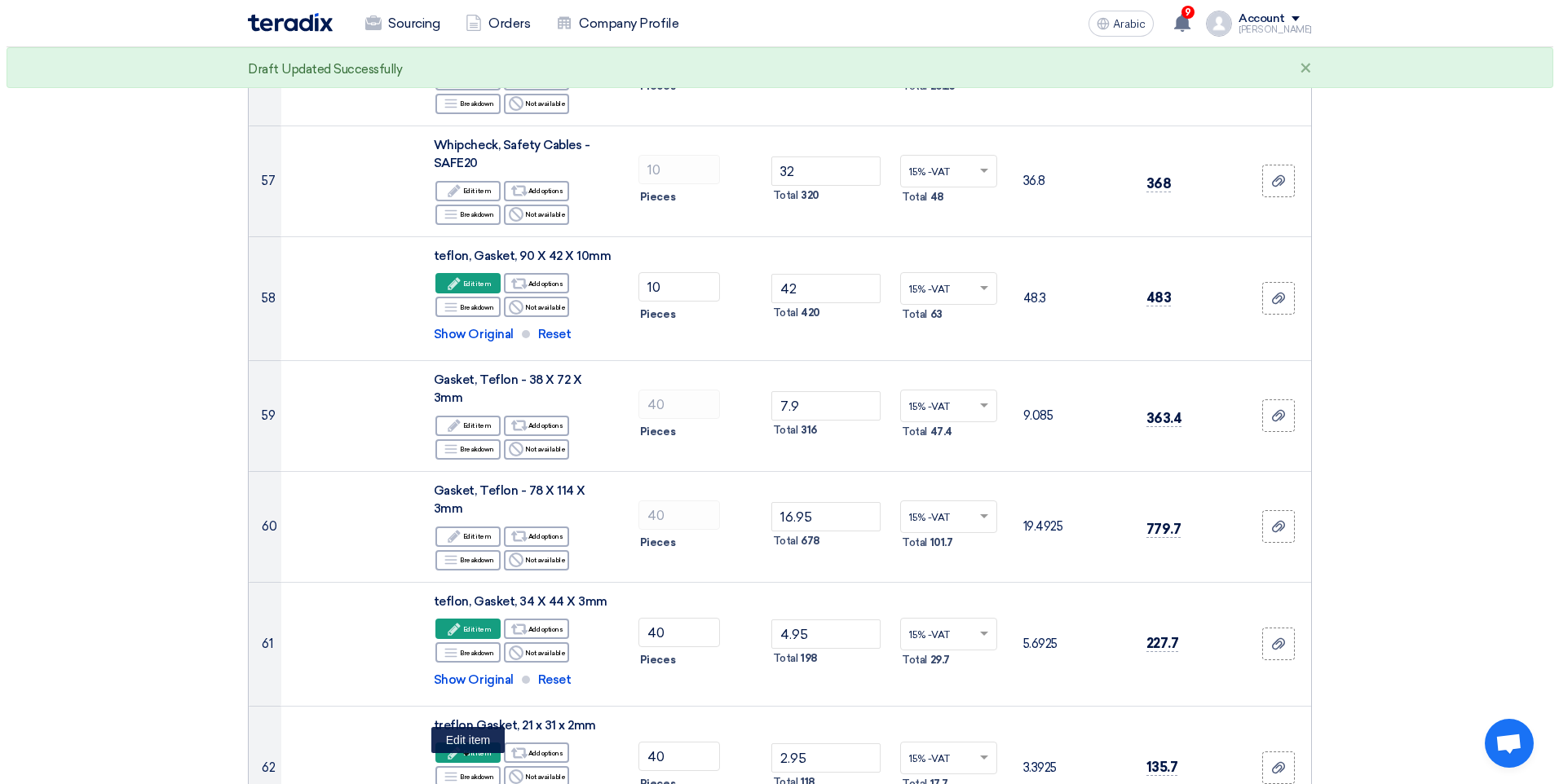
scroll to position [5218, 0]
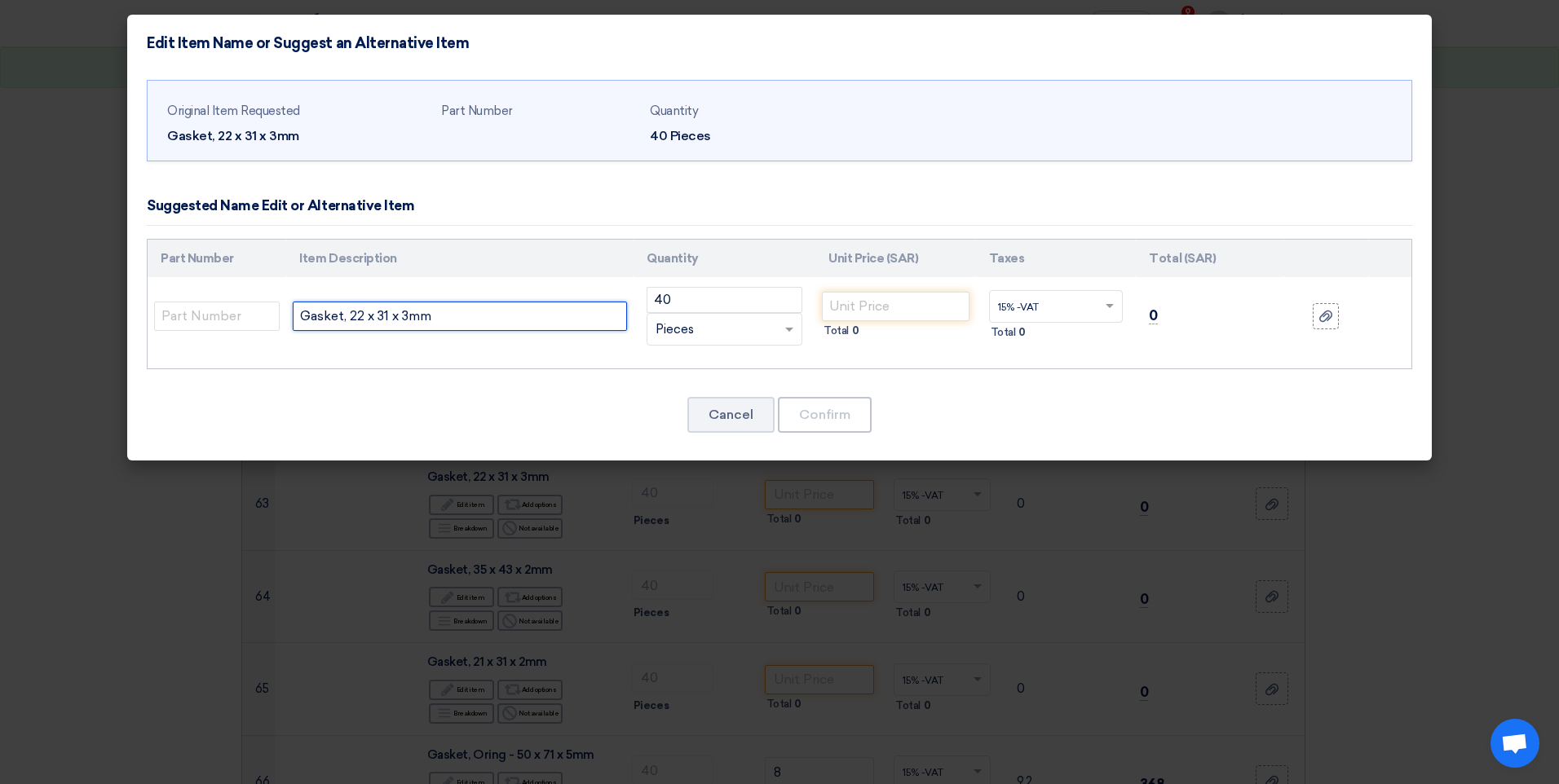
click at [296, 316] on input "Gasket, 22 x 31 x 3mm" at bounding box center [460, 316] width 335 height 30
type input "teflon Gasket, 22 x 31 x 3mm"
click at [889, 312] on input "number" at bounding box center [896, 306] width 148 height 30
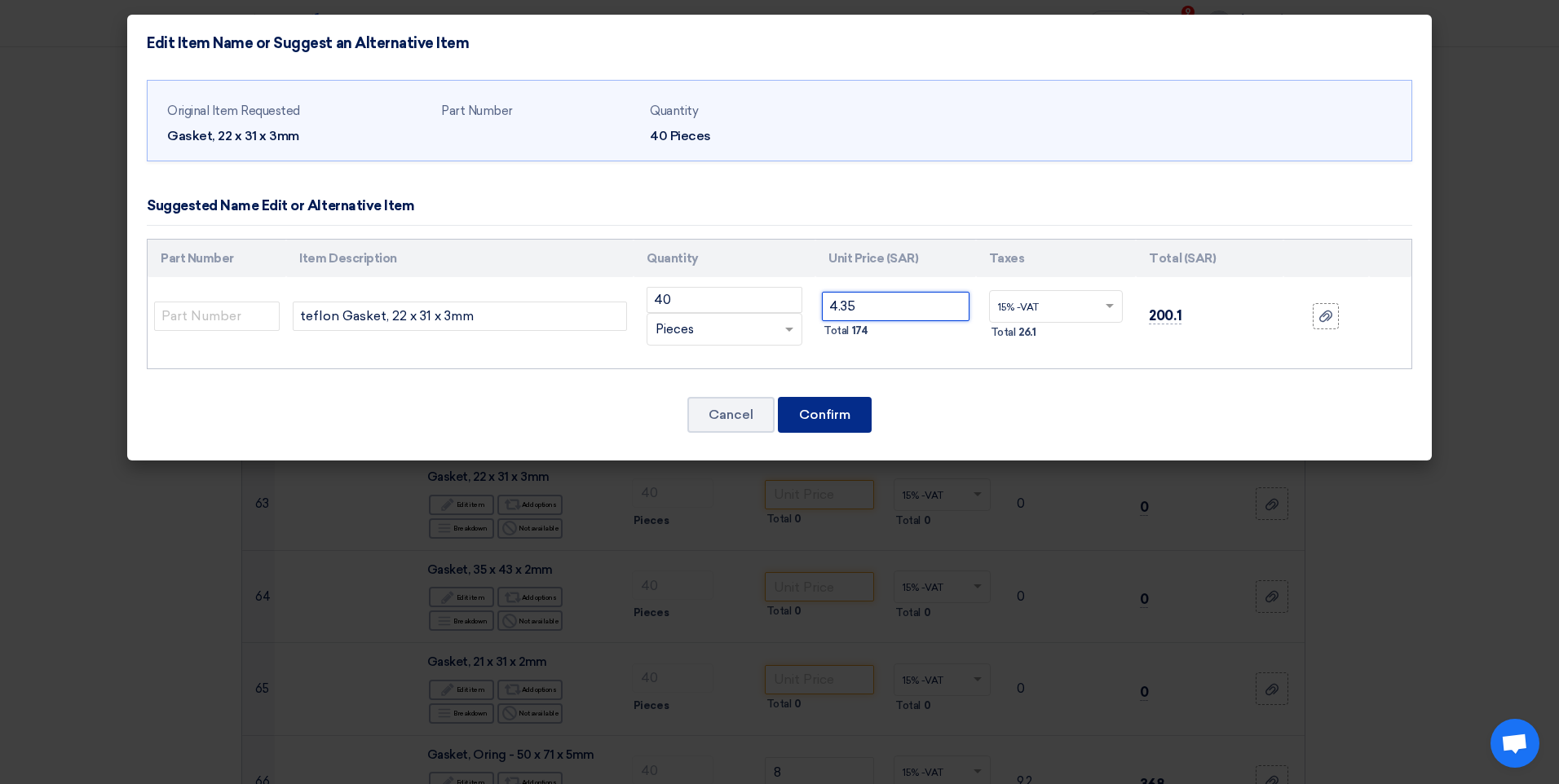
type input "4.35"
click at [842, 400] on button "Confirm" at bounding box center [825, 415] width 94 height 35
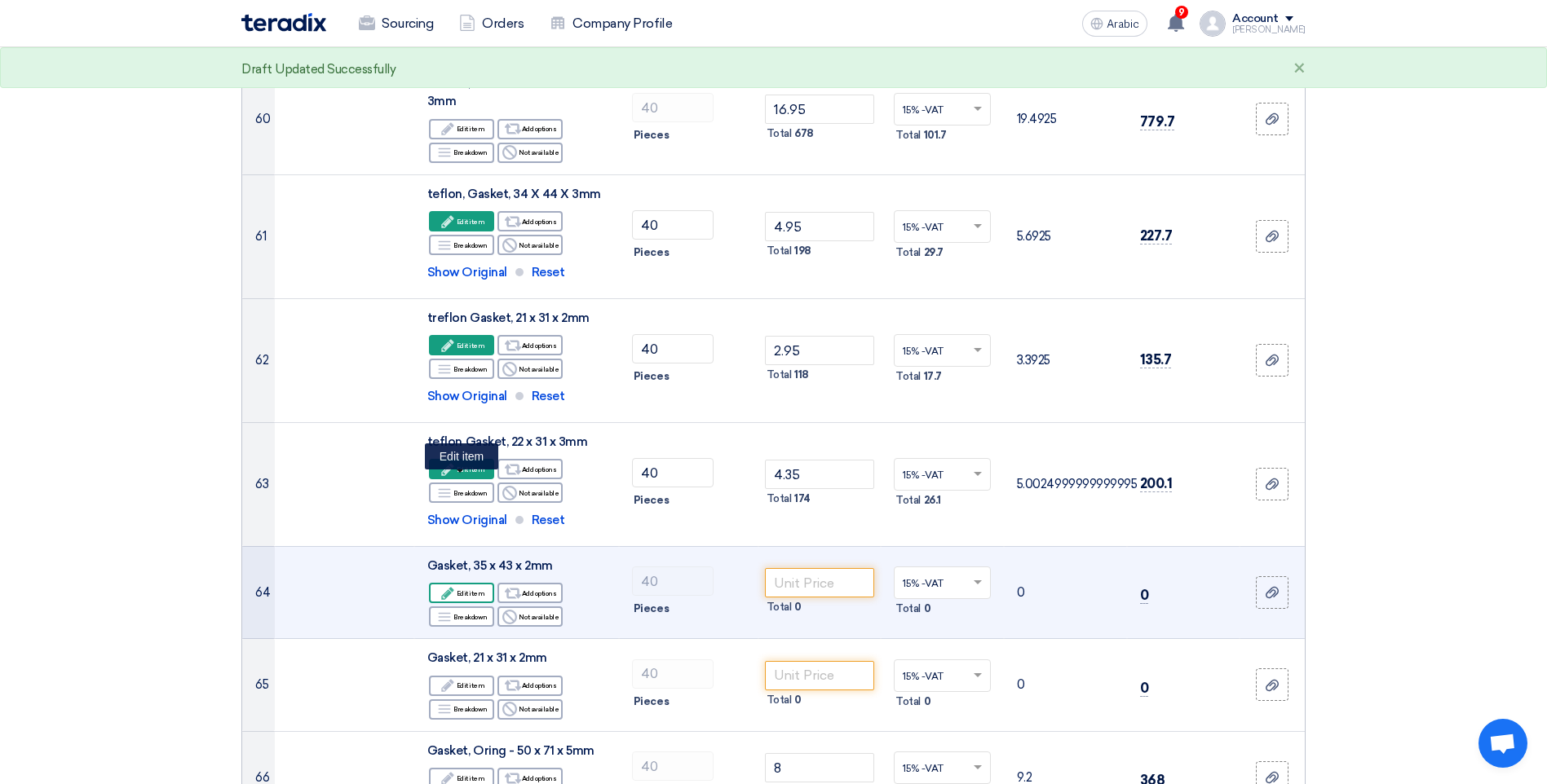
click at [466, 587] on font "Edit item" at bounding box center [471, 593] width 29 height 13
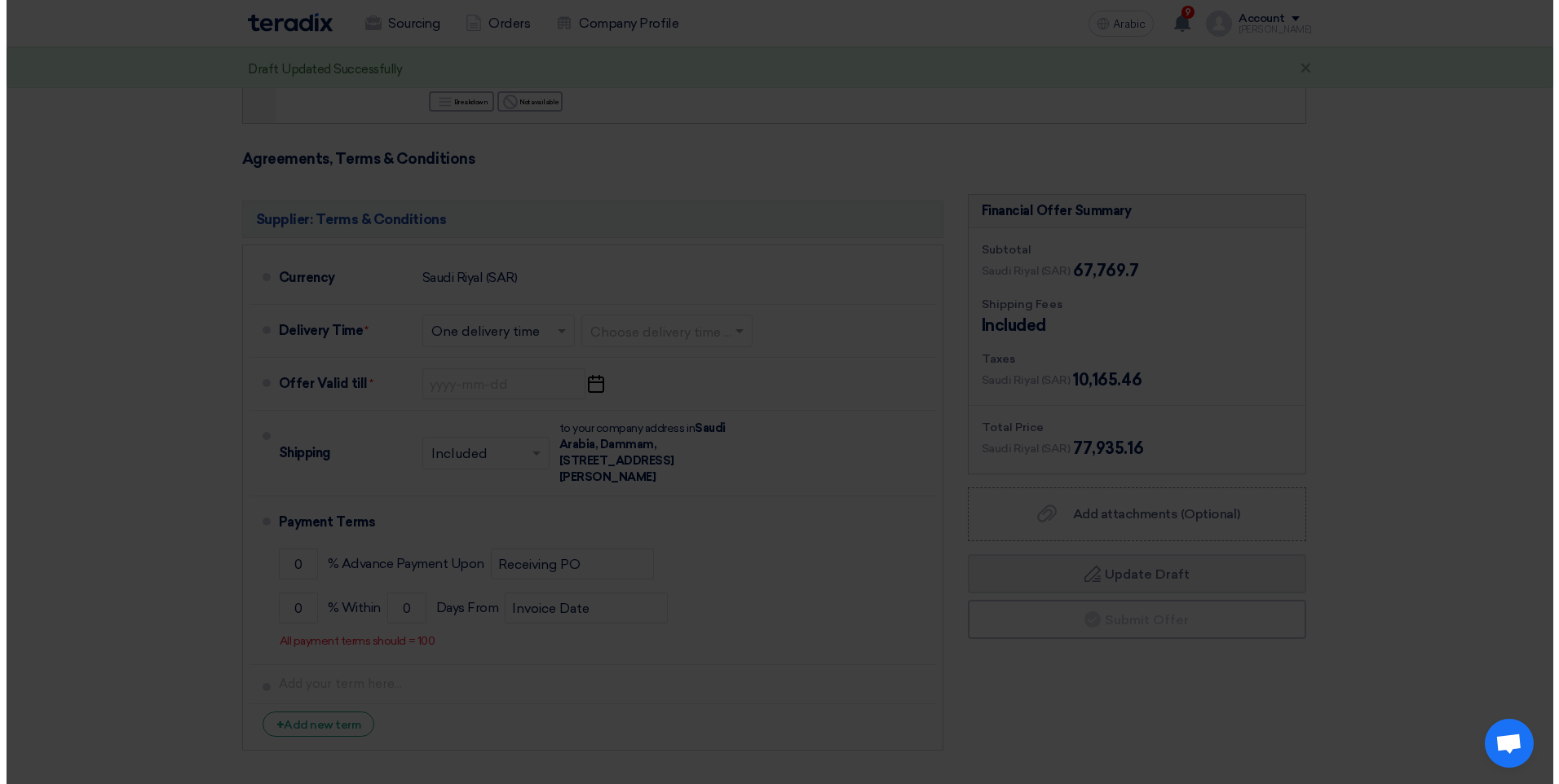
scroll to position [5502, 0]
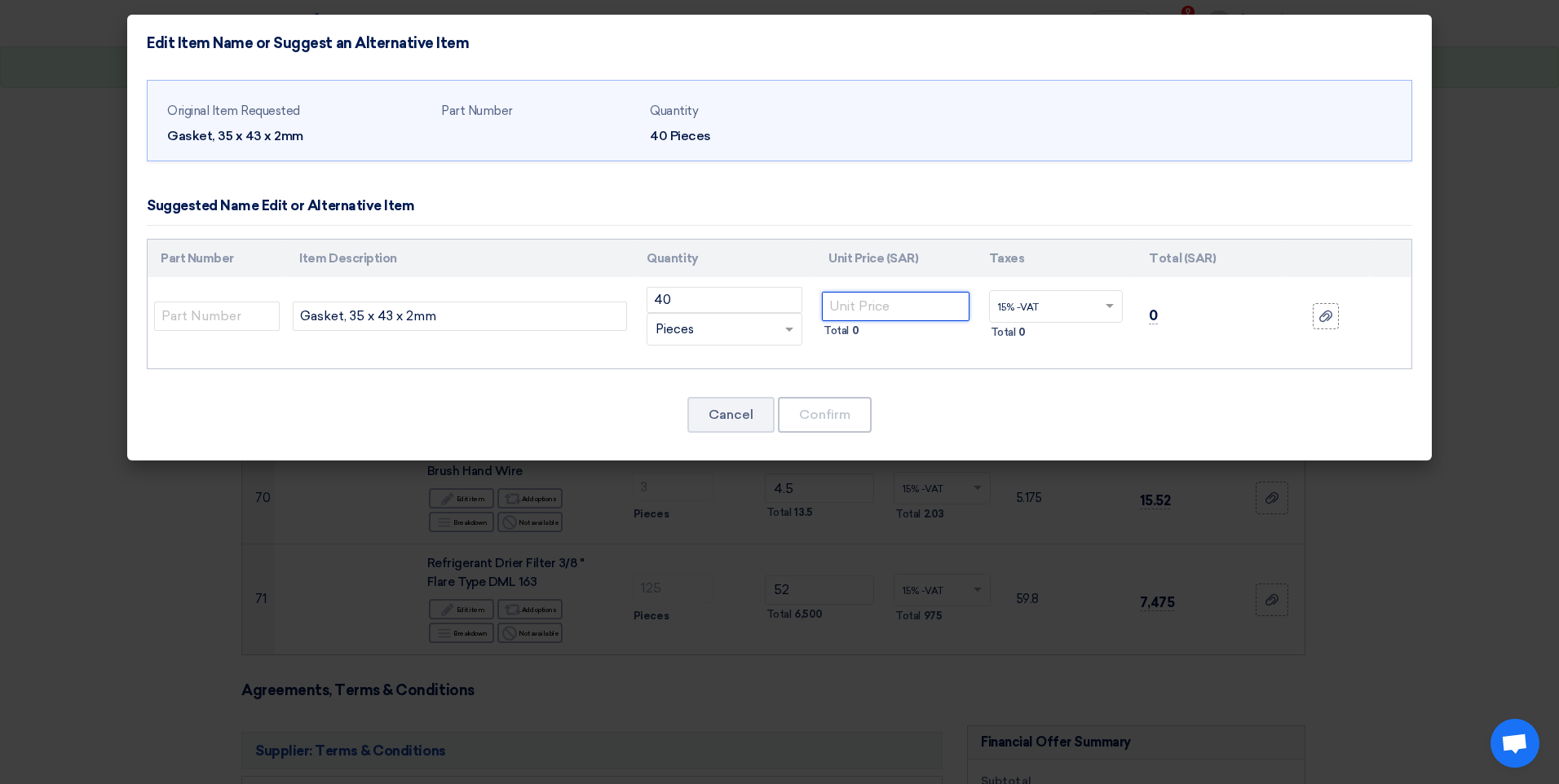
click at [874, 305] on input "number" at bounding box center [896, 306] width 148 height 30
type input "4.53"
click at [816, 422] on button "Confirm" at bounding box center [825, 415] width 94 height 35
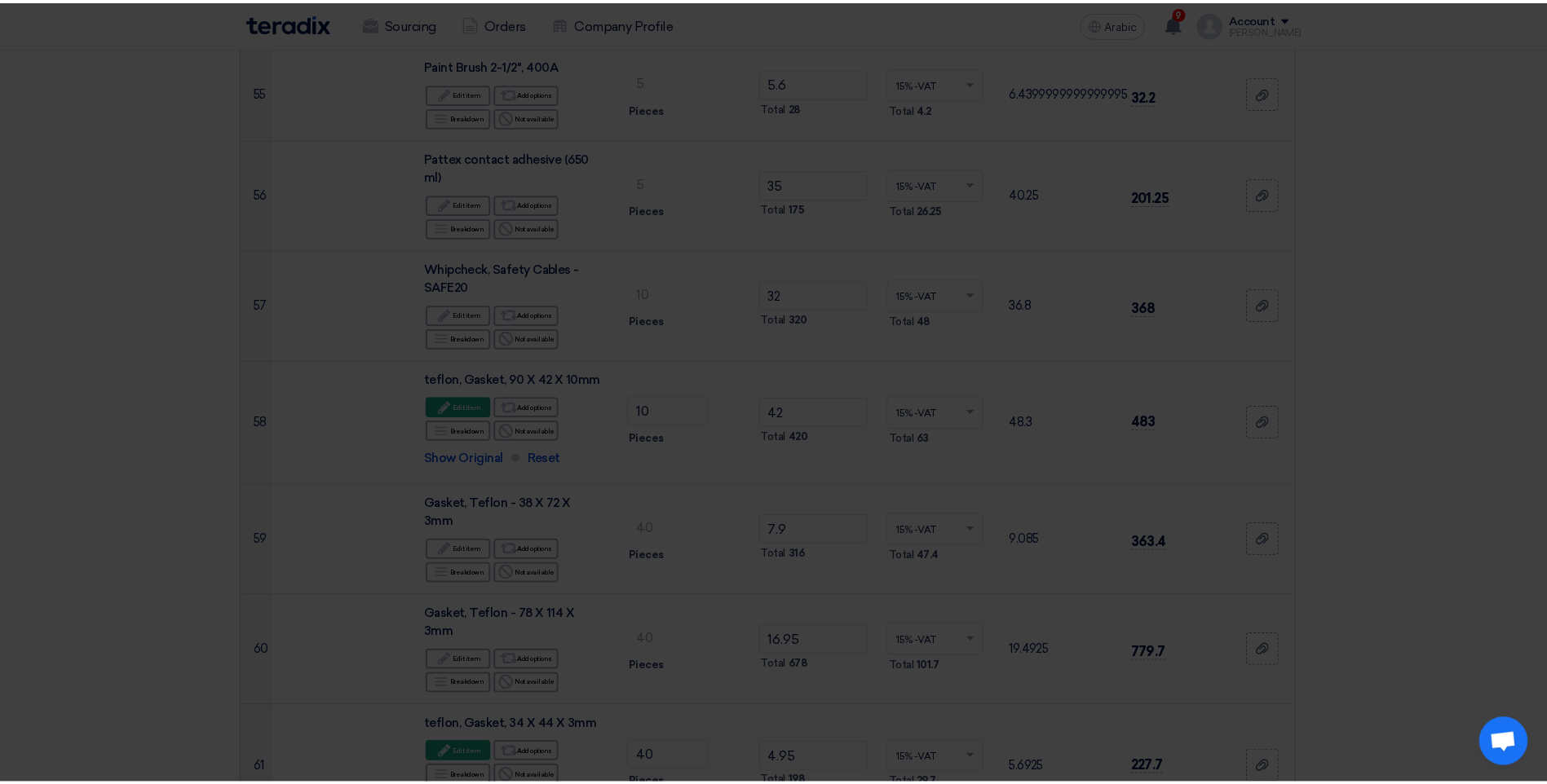
scroll to position [6034, 0]
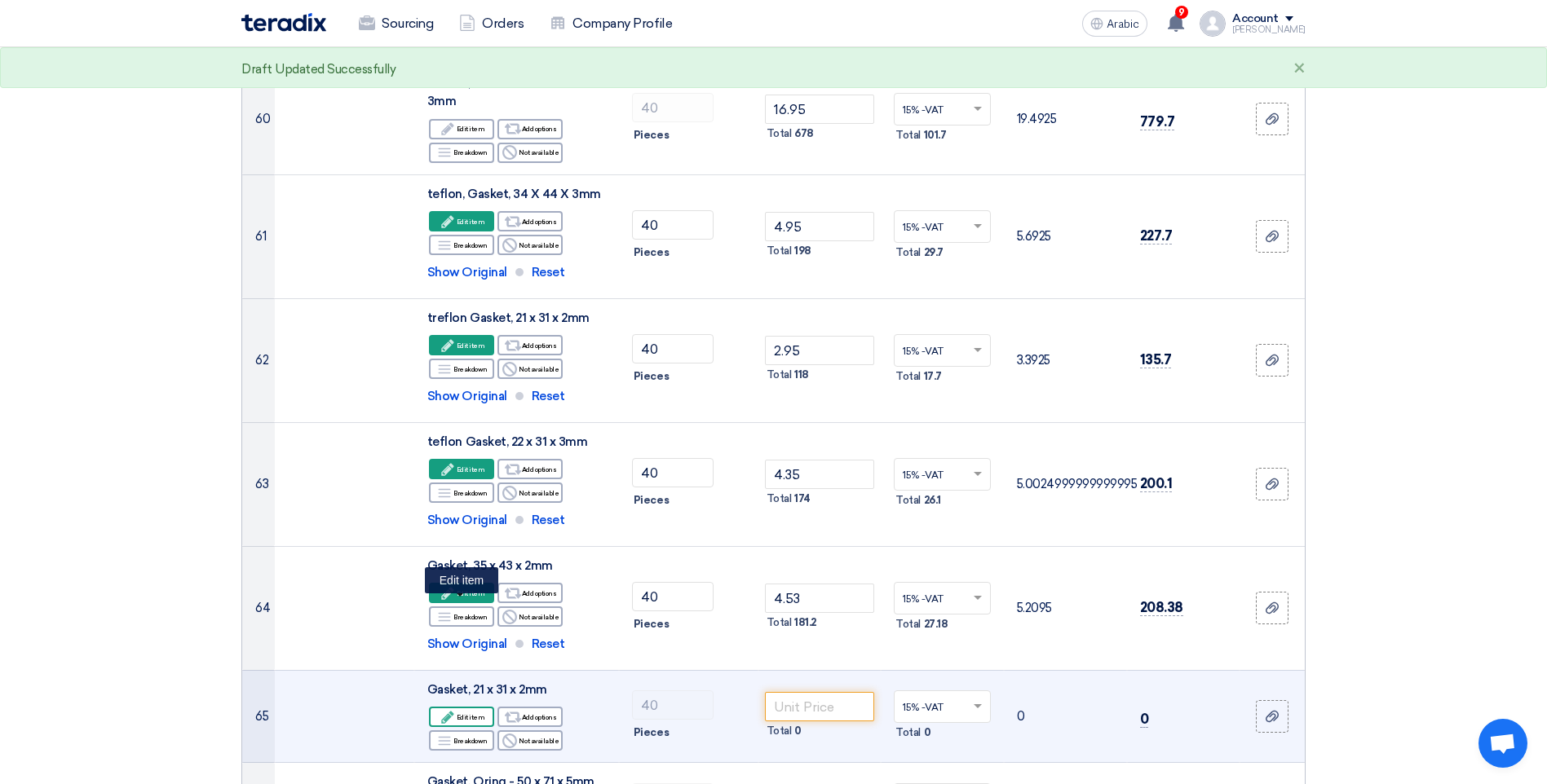
click at [466, 711] on font "Edit item" at bounding box center [471, 717] width 29 height 13
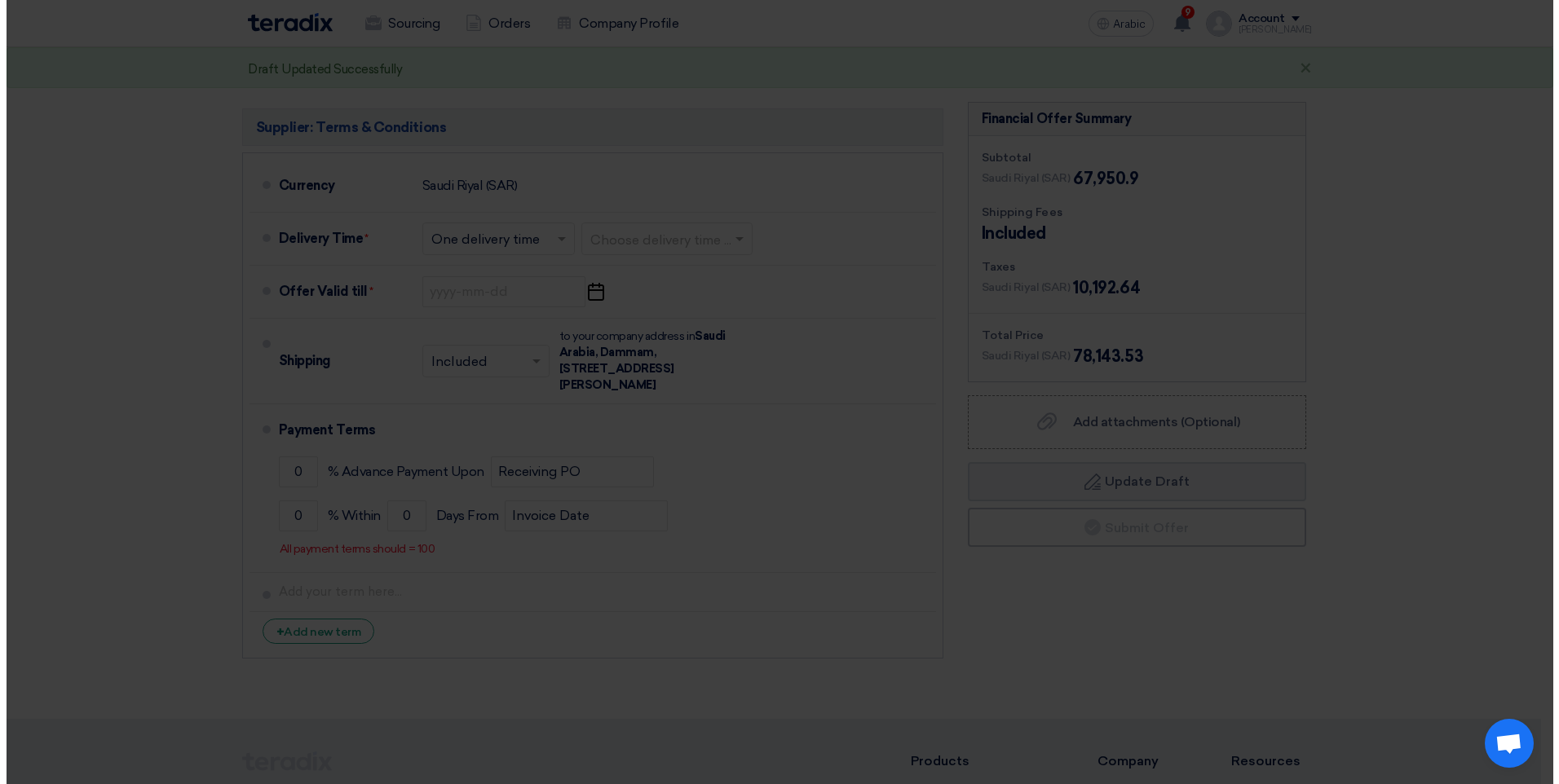
scroll to position [5502, 0]
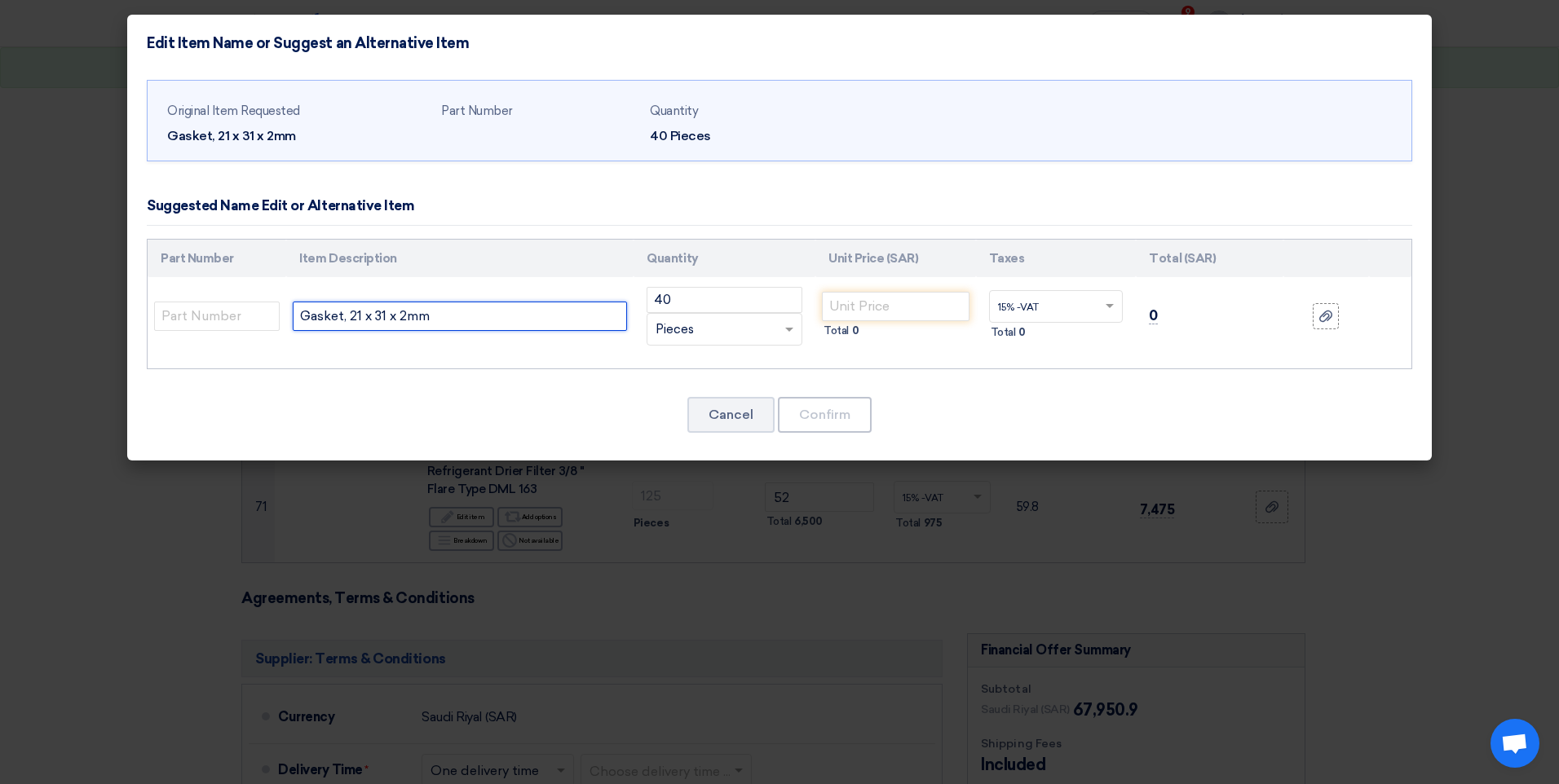
click at [299, 315] on input "Gasket, 21 x 31 x 2mm" at bounding box center [460, 316] width 335 height 30
type input "trflon, Gasket, 21 x 31 x 2mm"
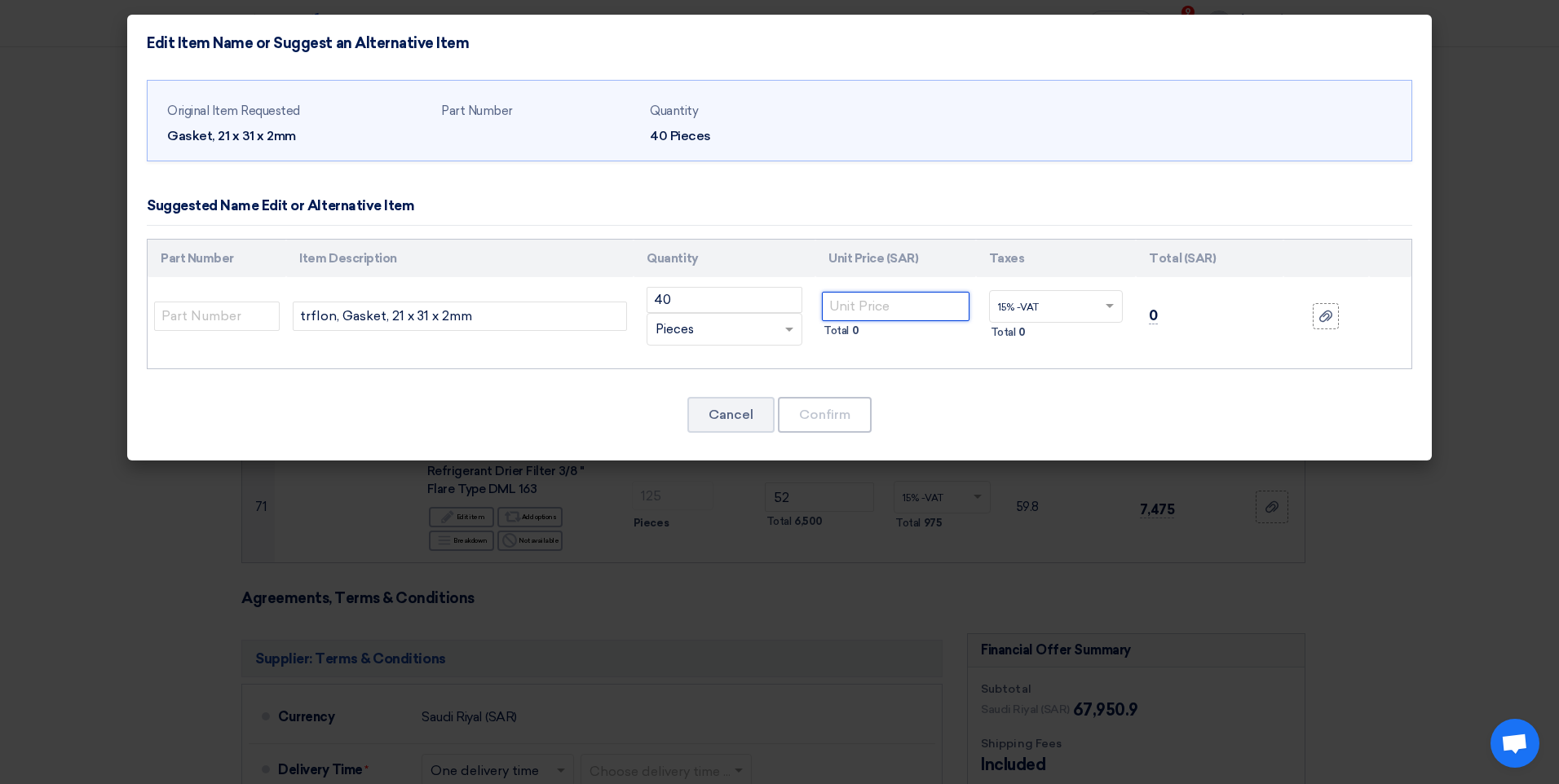
click at [896, 297] on input "number" at bounding box center [896, 306] width 148 height 30
type input "3.7"
click at [832, 426] on button "Confirm" at bounding box center [825, 415] width 94 height 35
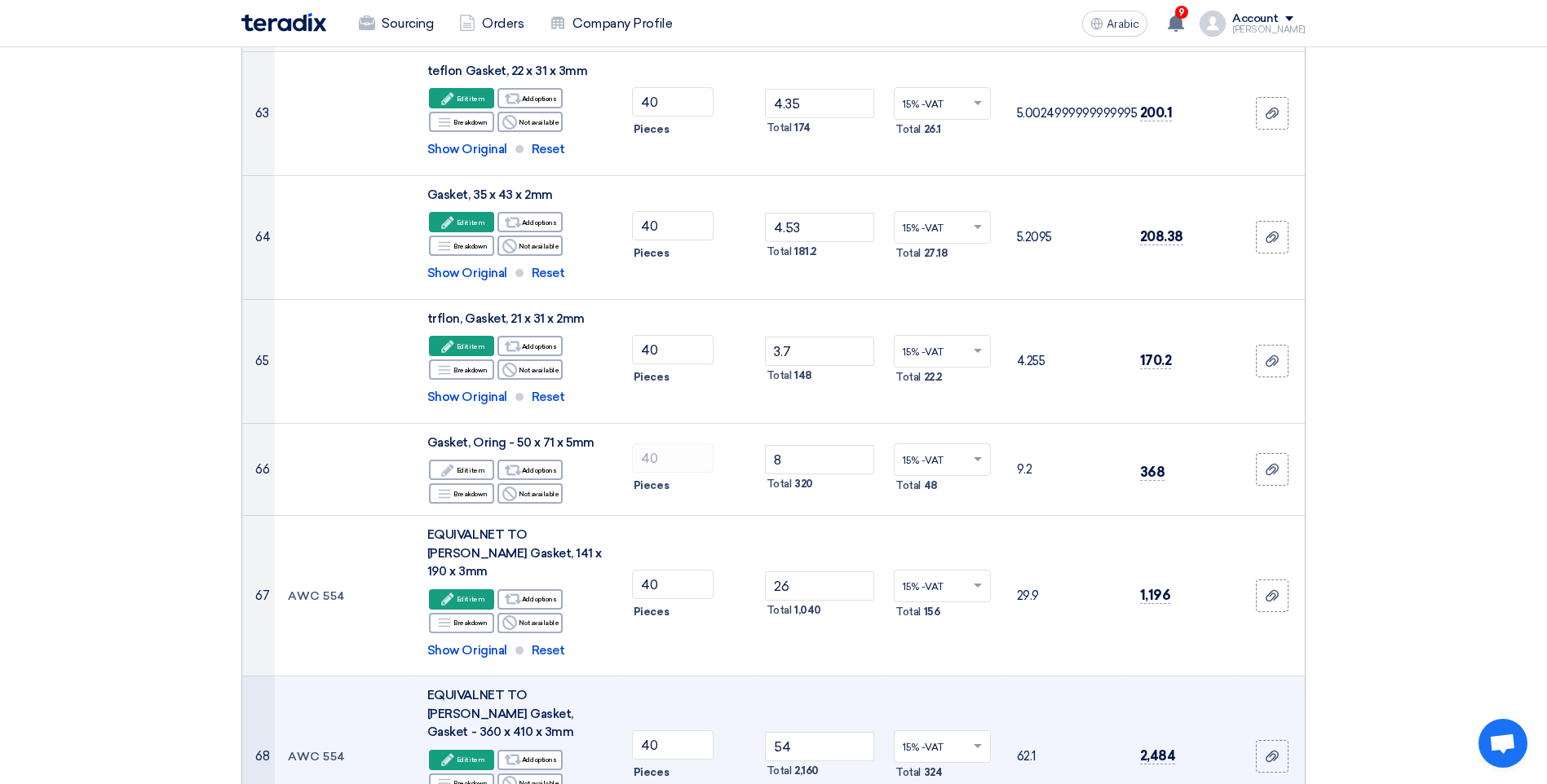
scroll to position [6441, 0]
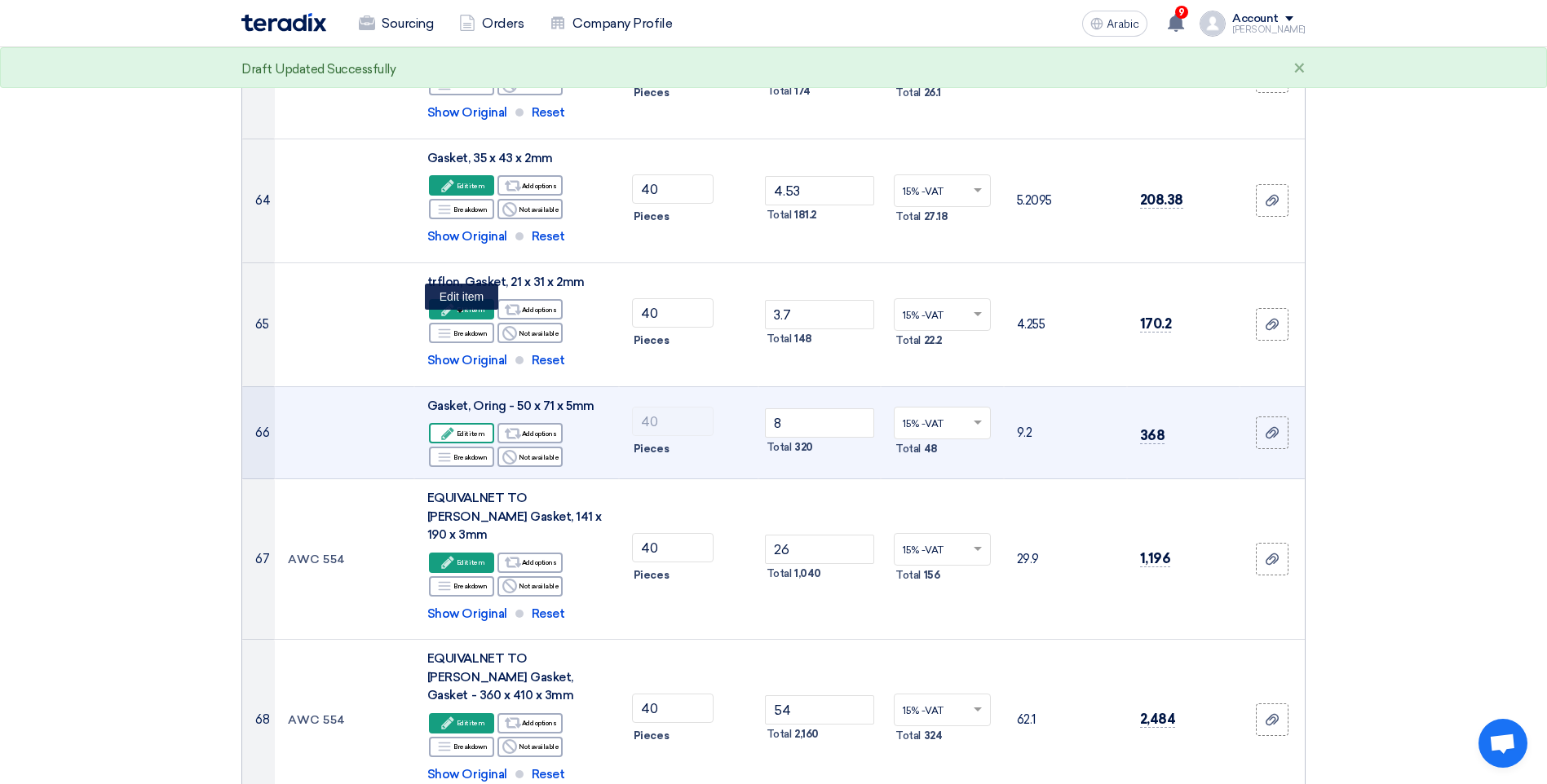
click at [466, 427] on font "Edit item" at bounding box center [471, 433] width 29 height 13
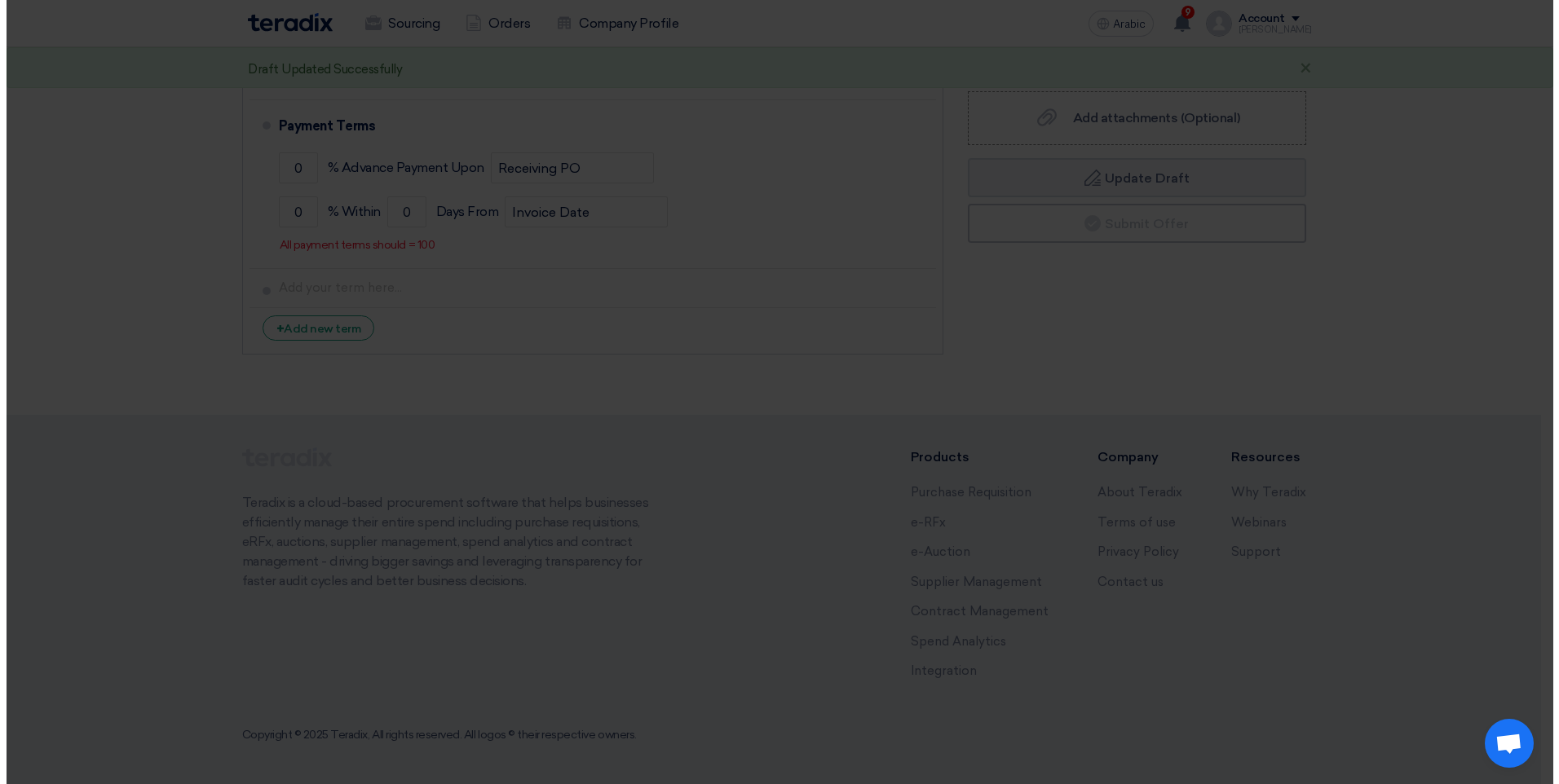
scroll to position [5662, 0]
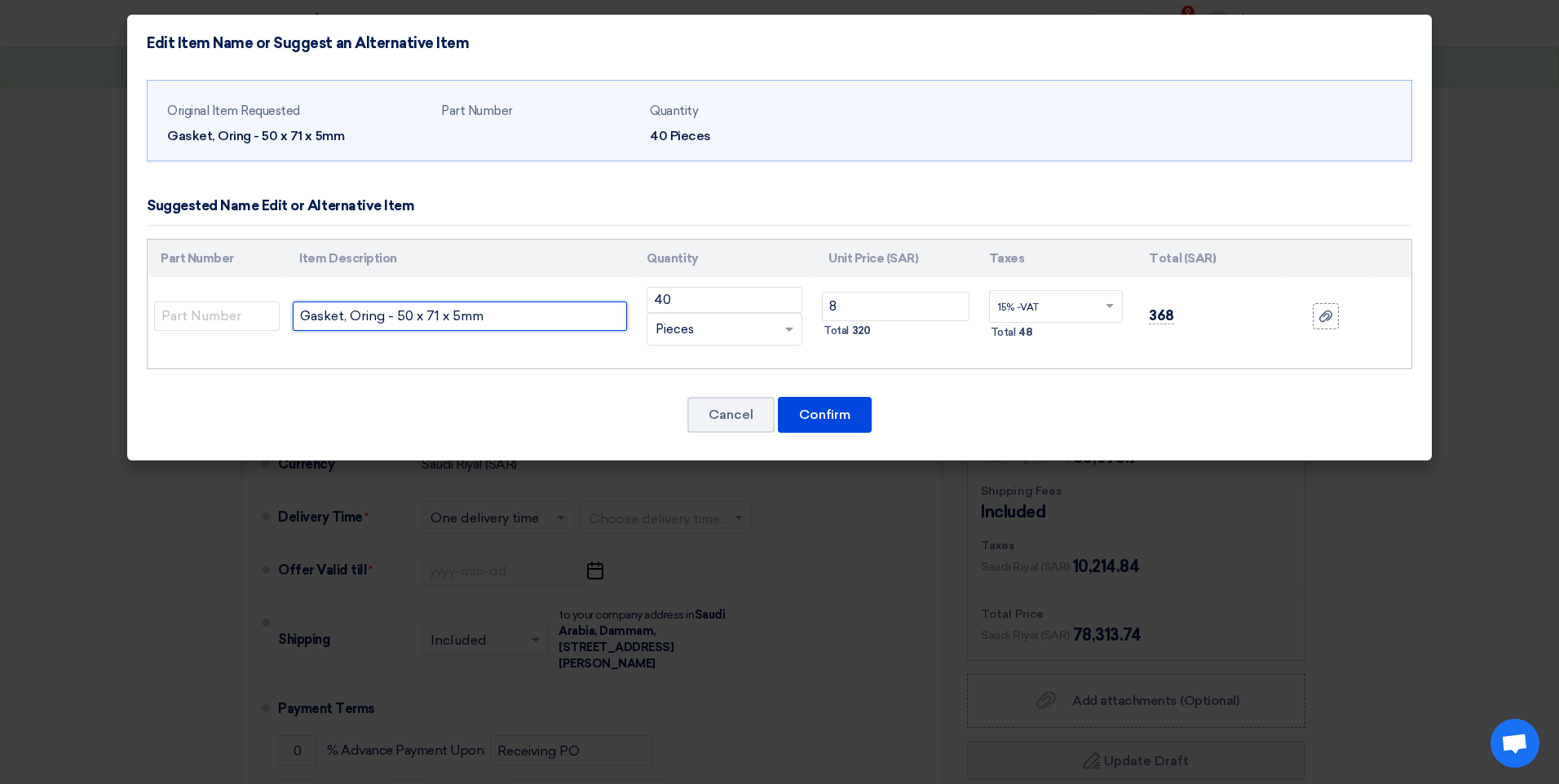
click at [299, 308] on input "Gasket, Oring - 50 x 71 x 5mm" at bounding box center [460, 316] width 335 height 30
click at [515, 313] on input "Gasket, Oring - 50 x 71 x 5mm" at bounding box center [460, 316] width 335 height 30
type input "Gasket, Oring - 50 x 71 x 5mm, rubber"
click at [833, 432] on button "Confirm" at bounding box center [825, 415] width 94 height 35
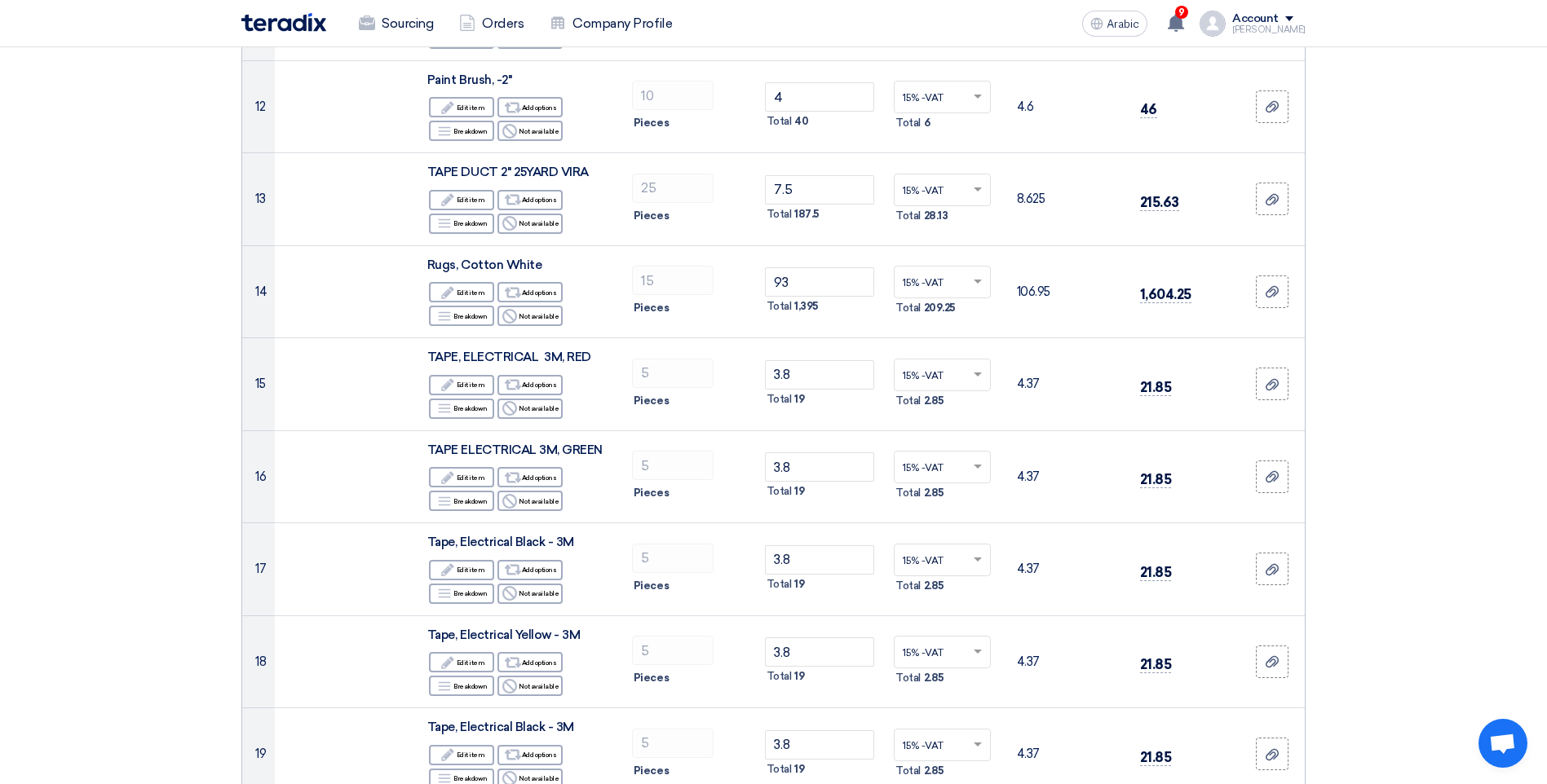
scroll to position [650, 0]
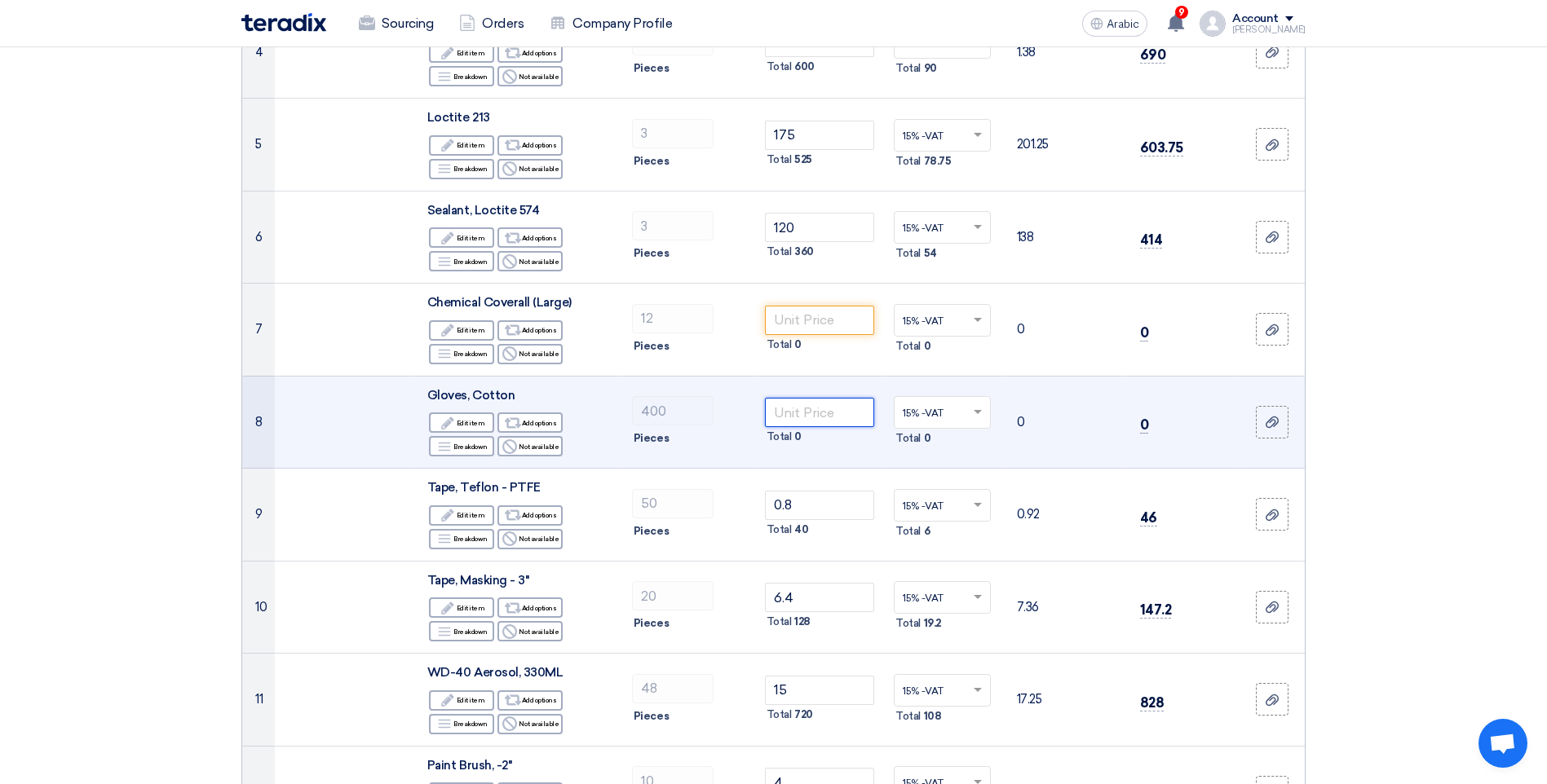
click at [824, 415] on input "number" at bounding box center [820, 412] width 110 height 30
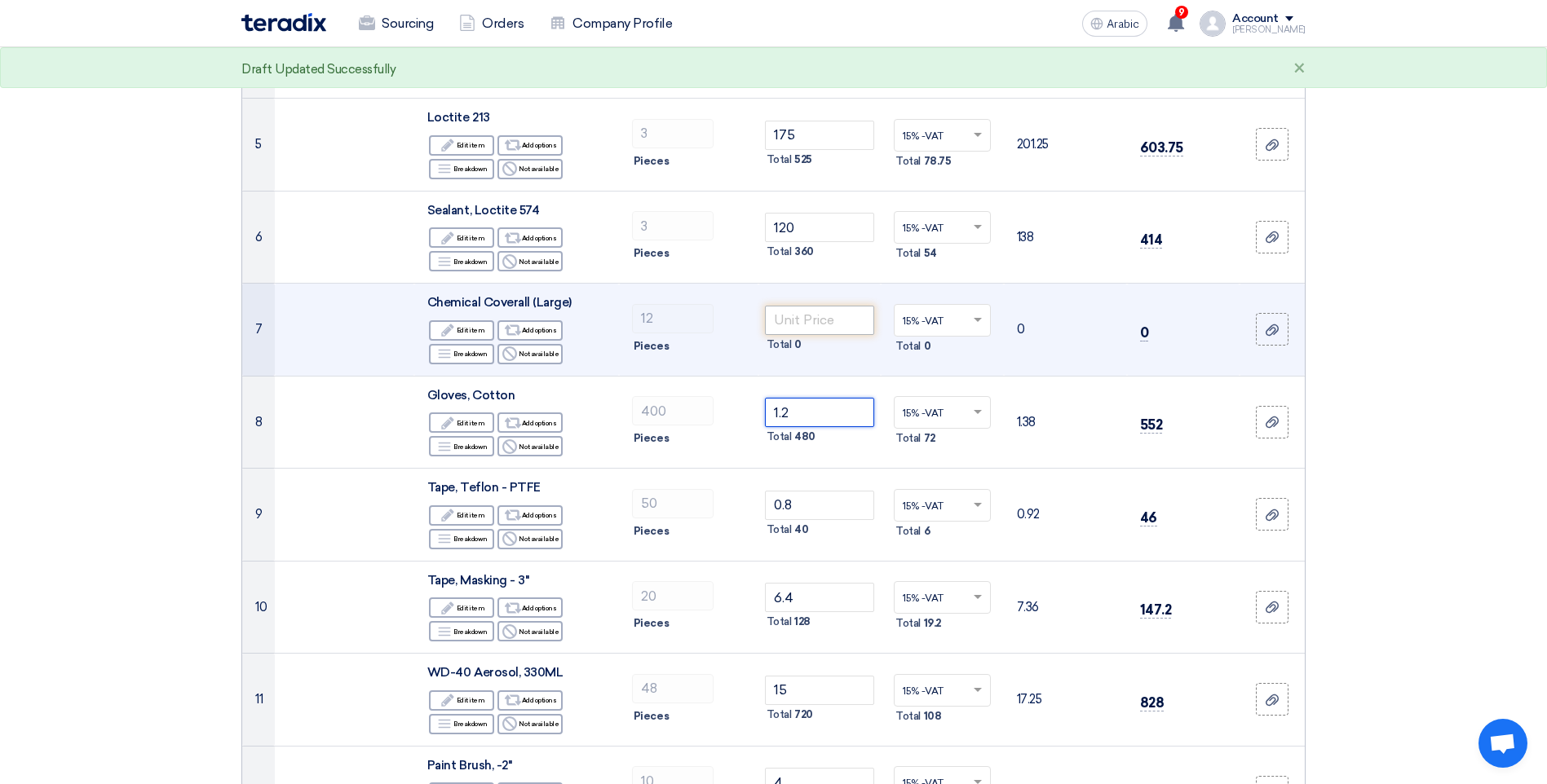
type input "1.2"
click at [802, 318] on input "number" at bounding box center [820, 320] width 110 height 30
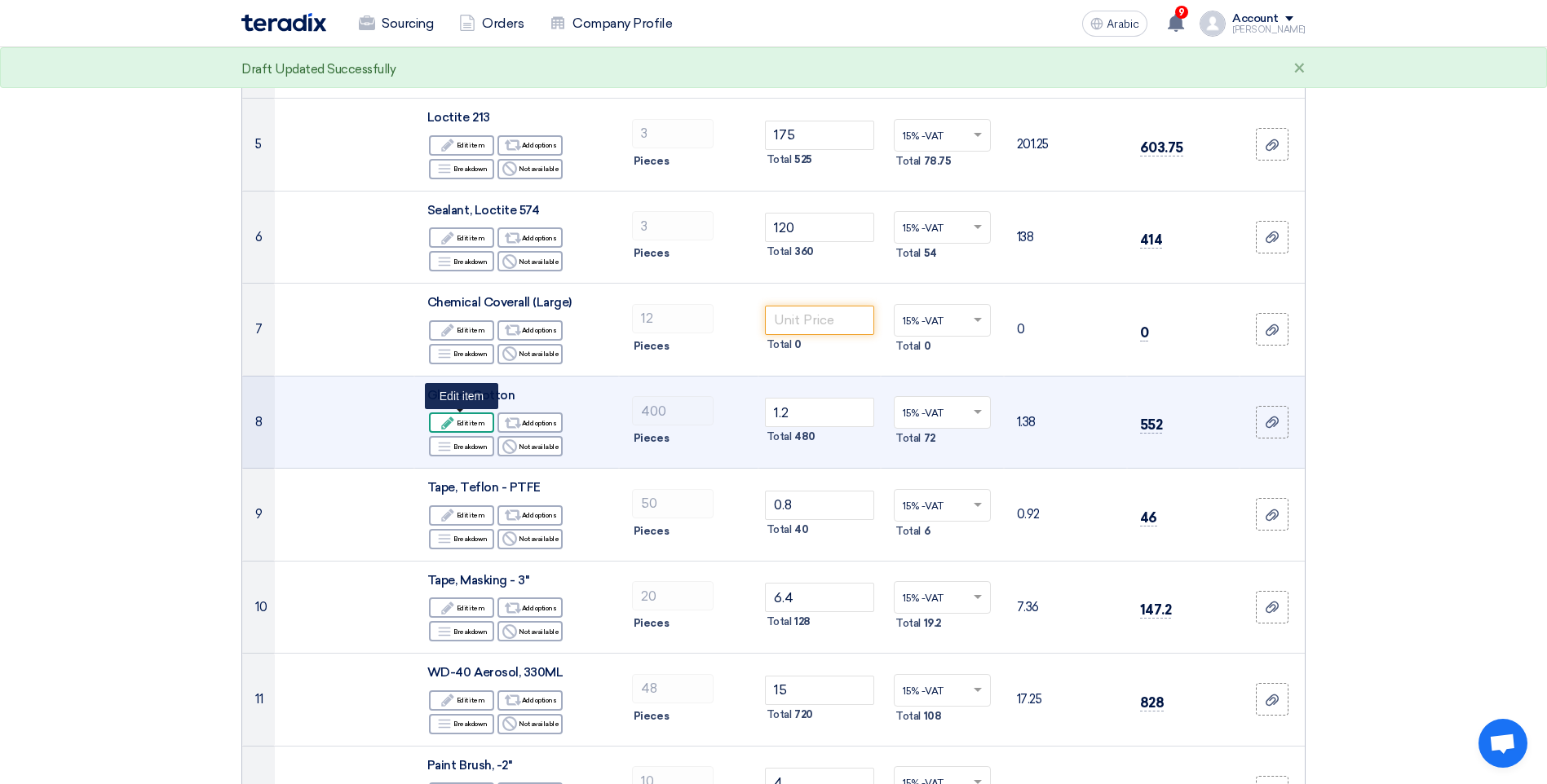
click at [466, 421] on font "Edit item" at bounding box center [471, 422] width 29 height 13
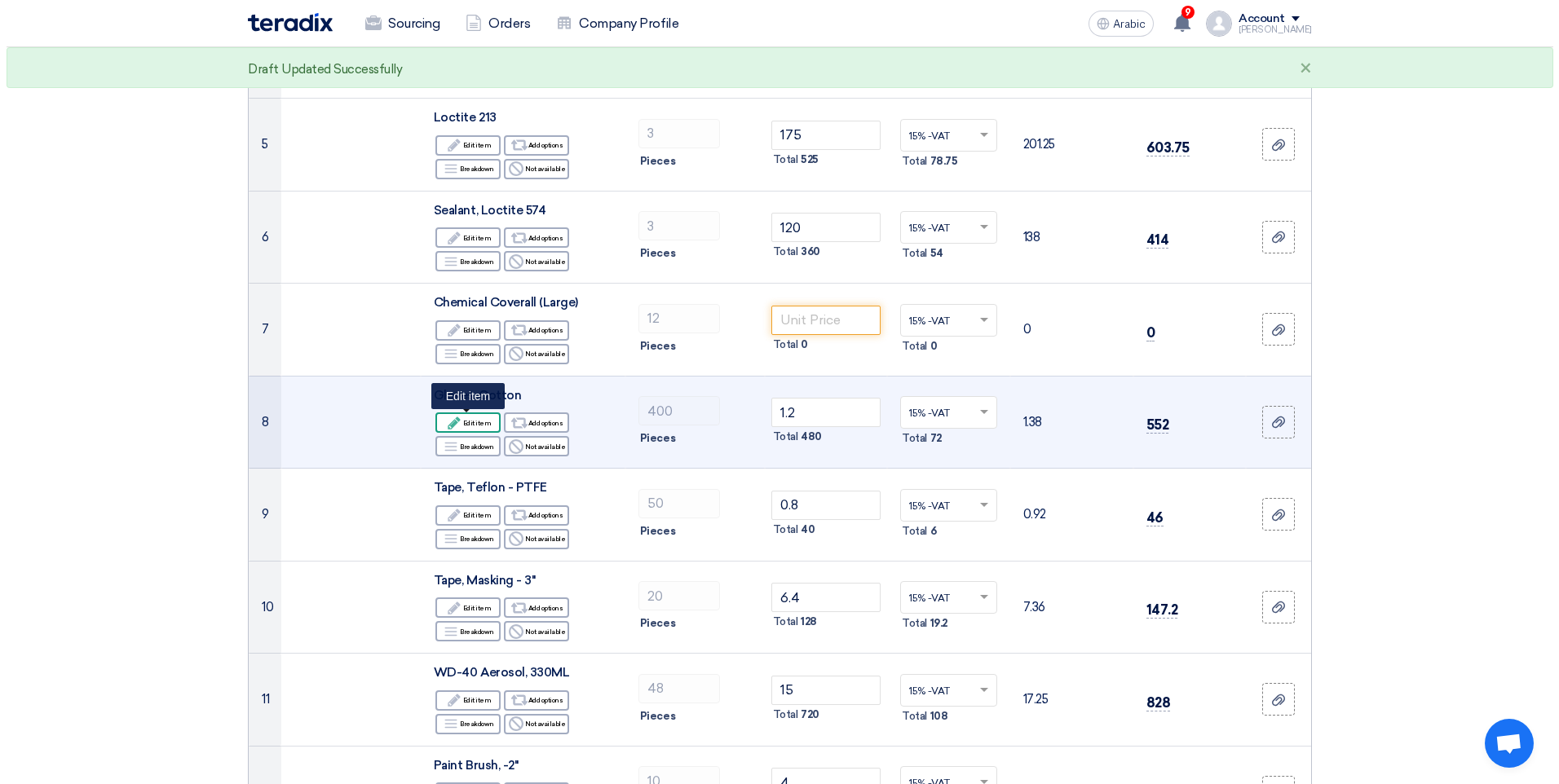
scroll to position [508, 0]
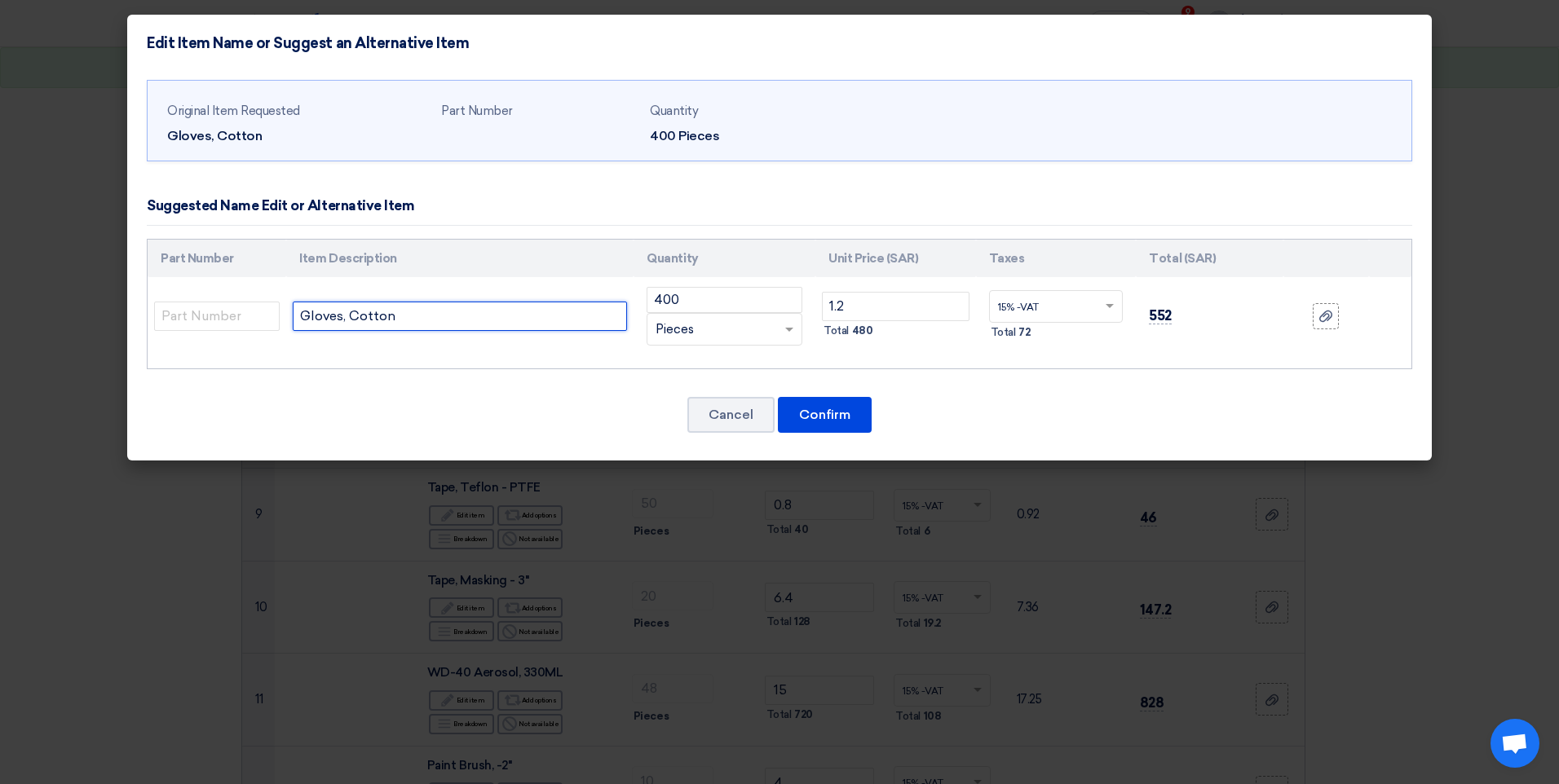
click at [412, 320] on input "Gloves, Cotton" at bounding box center [460, 316] width 335 height 30
type input "Gloves, Cotton, green coated"
click at [872, 430] on button "Confirm" at bounding box center [825, 415] width 94 height 35
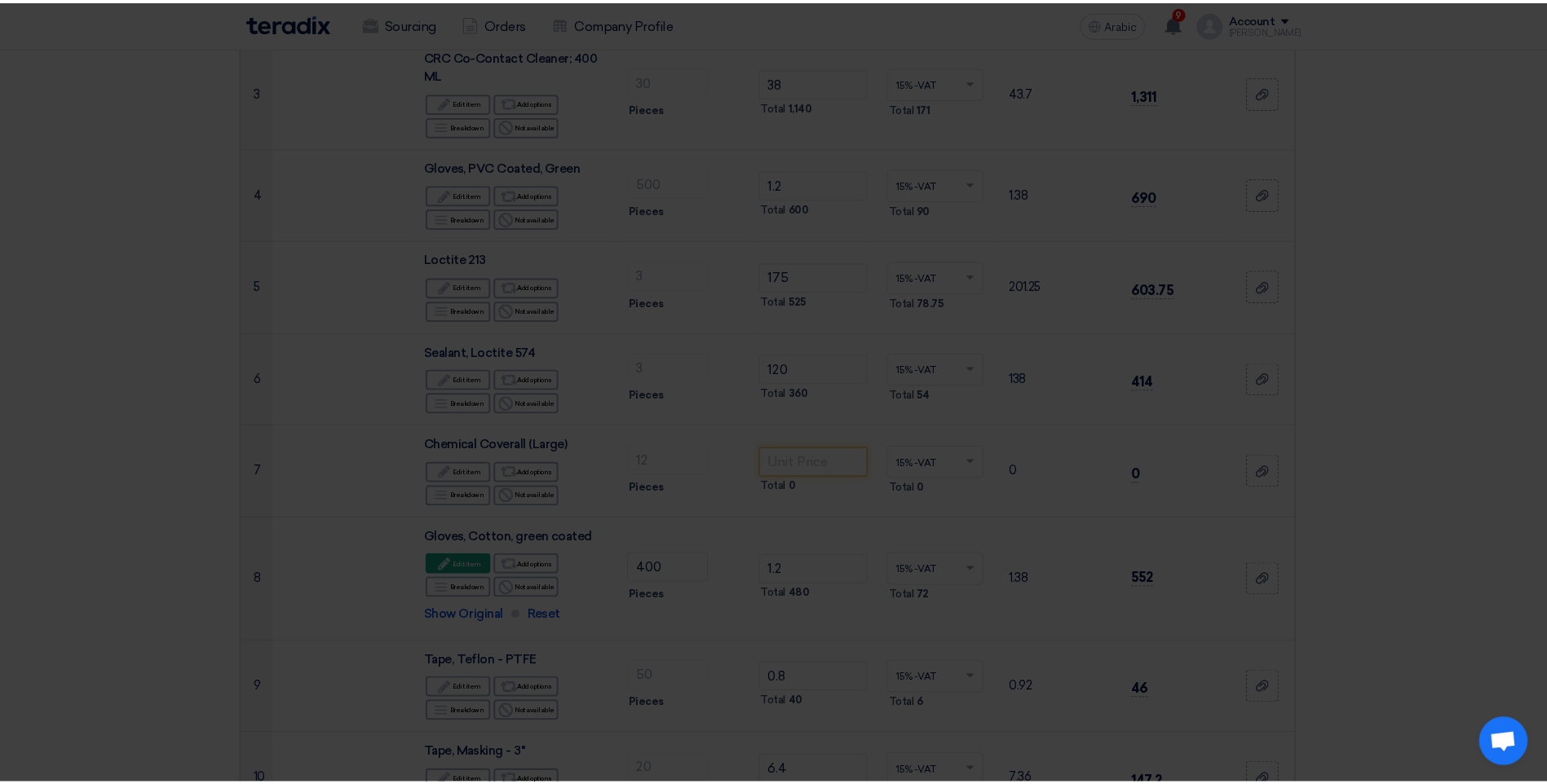
scroll to position [650, 0]
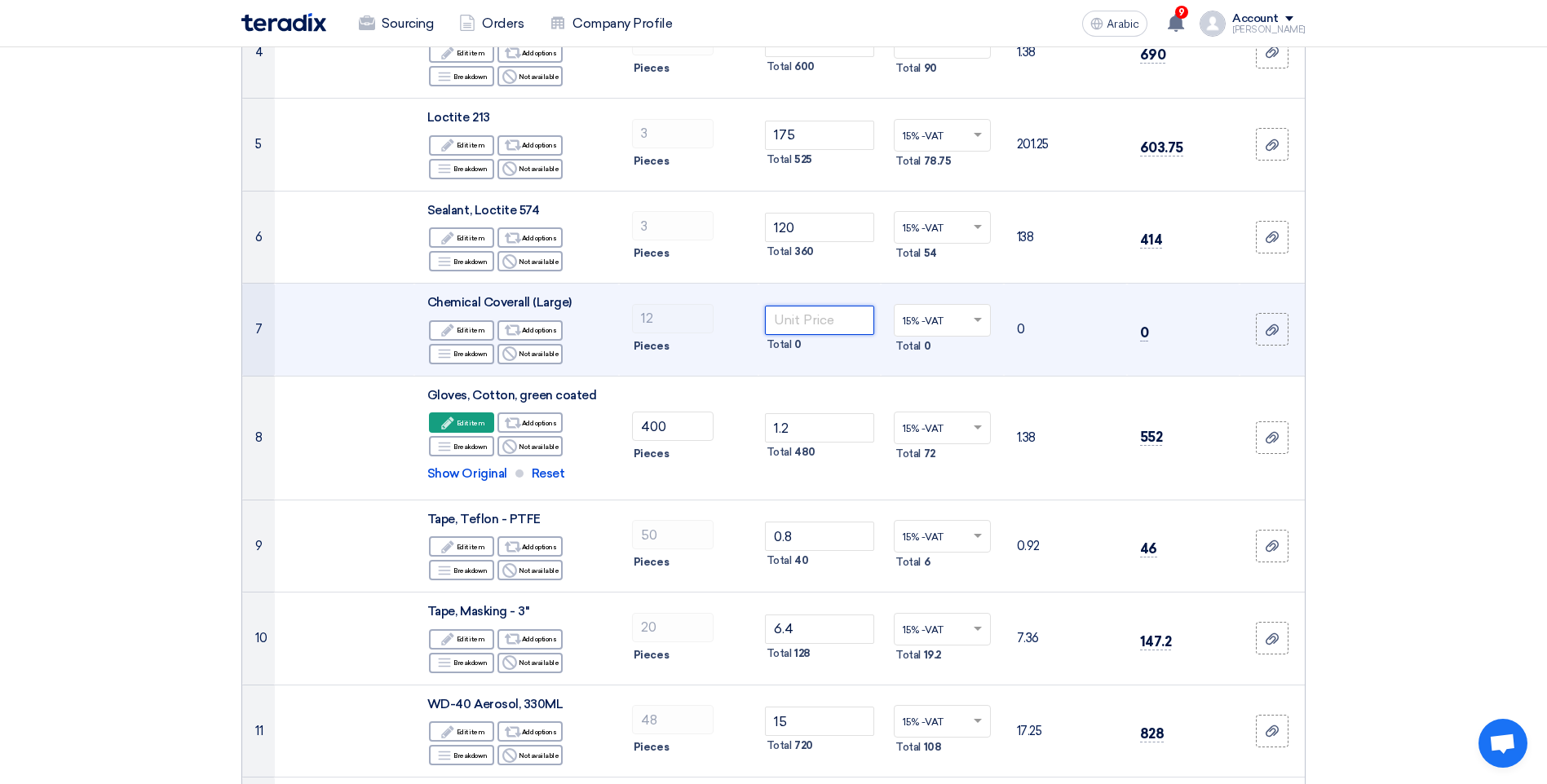
click at [845, 318] on input "number" at bounding box center [820, 320] width 110 height 30
click at [466, 338] on div "Edit Edit item" at bounding box center [461, 330] width 65 height 20
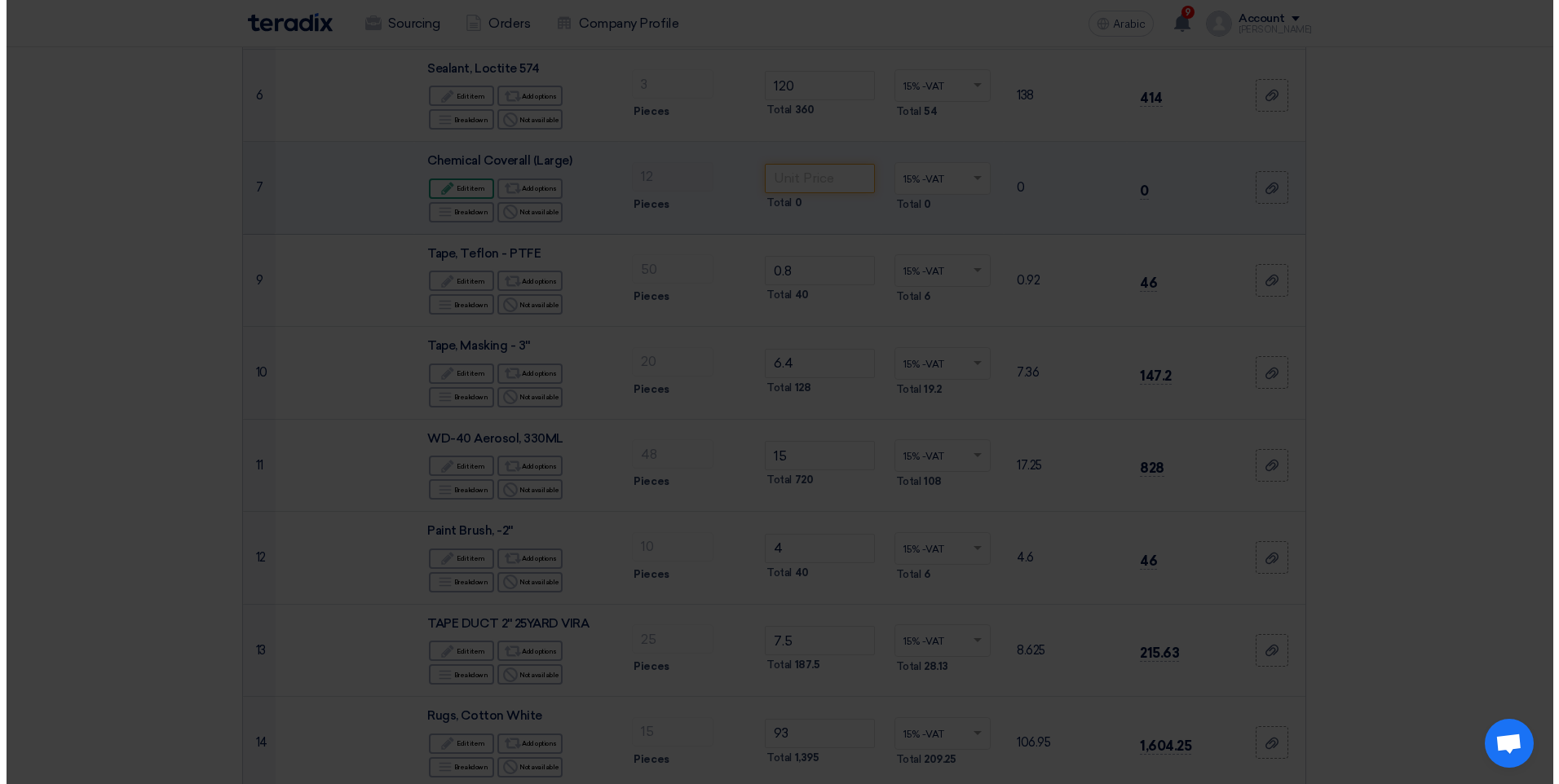
scroll to position [508, 0]
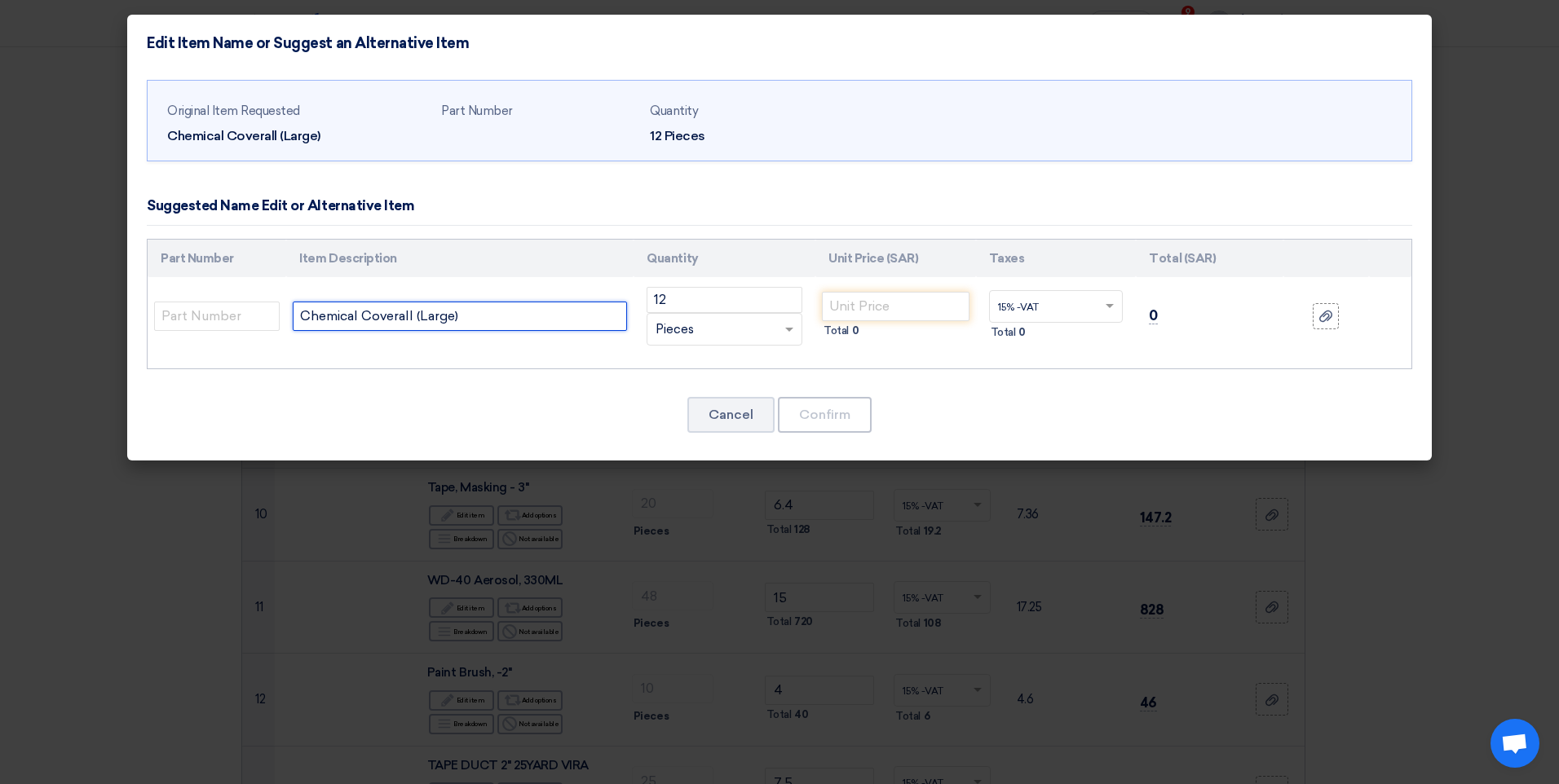
click at [488, 318] on input "Chemical Coverall (Large)" at bounding box center [460, 316] width 335 height 30
type input "Chemical Coverall (Large), rubber"
click at [894, 291] on td "Total 0" at bounding box center [896, 316] width 161 height 79
click at [894, 302] on input "number" at bounding box center [896, 306] width 148 height 30
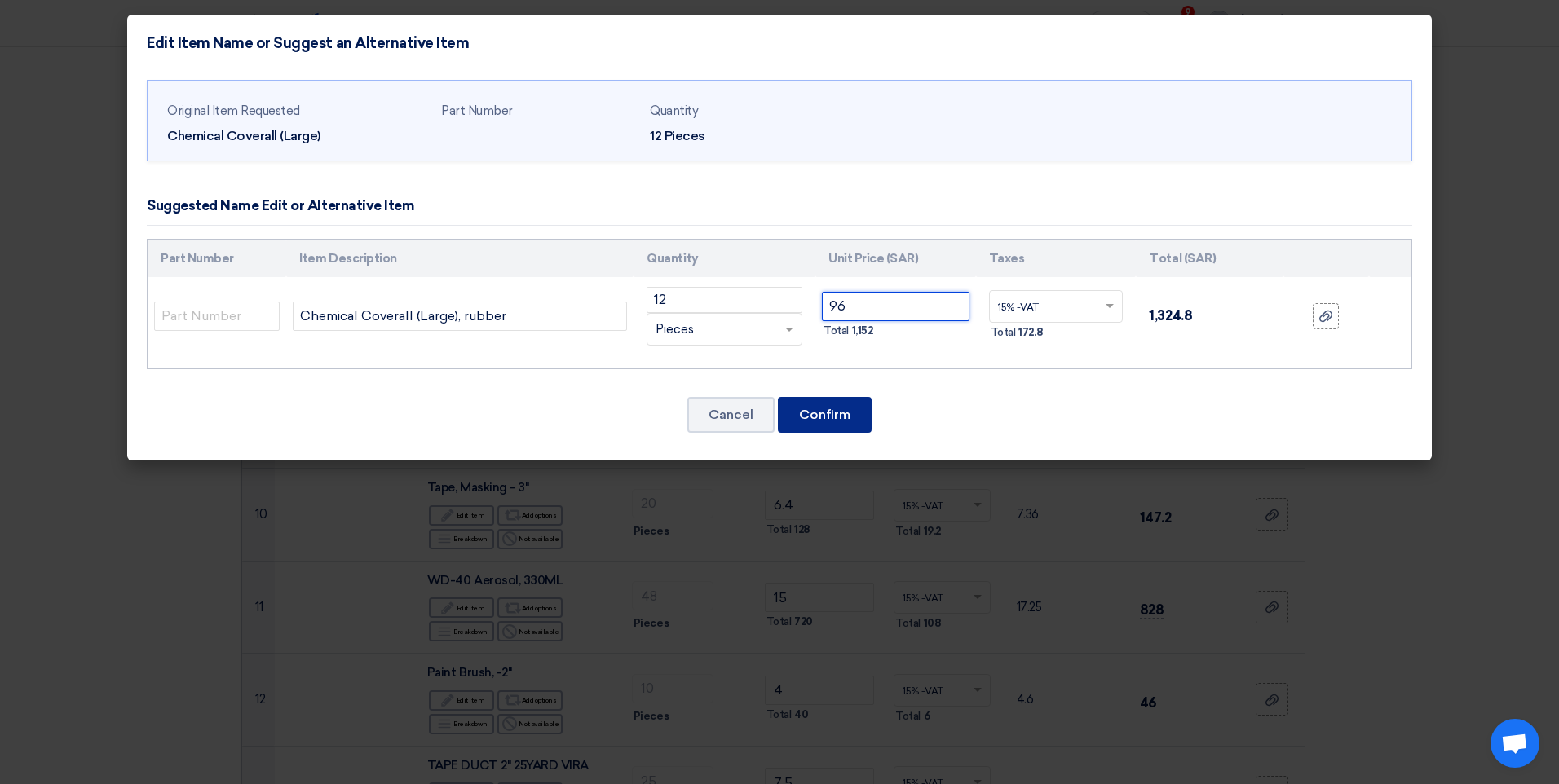
type input "96"
click at [858, 423] on button "Confirm" at bounding box center [825, 415] width 94 height 35
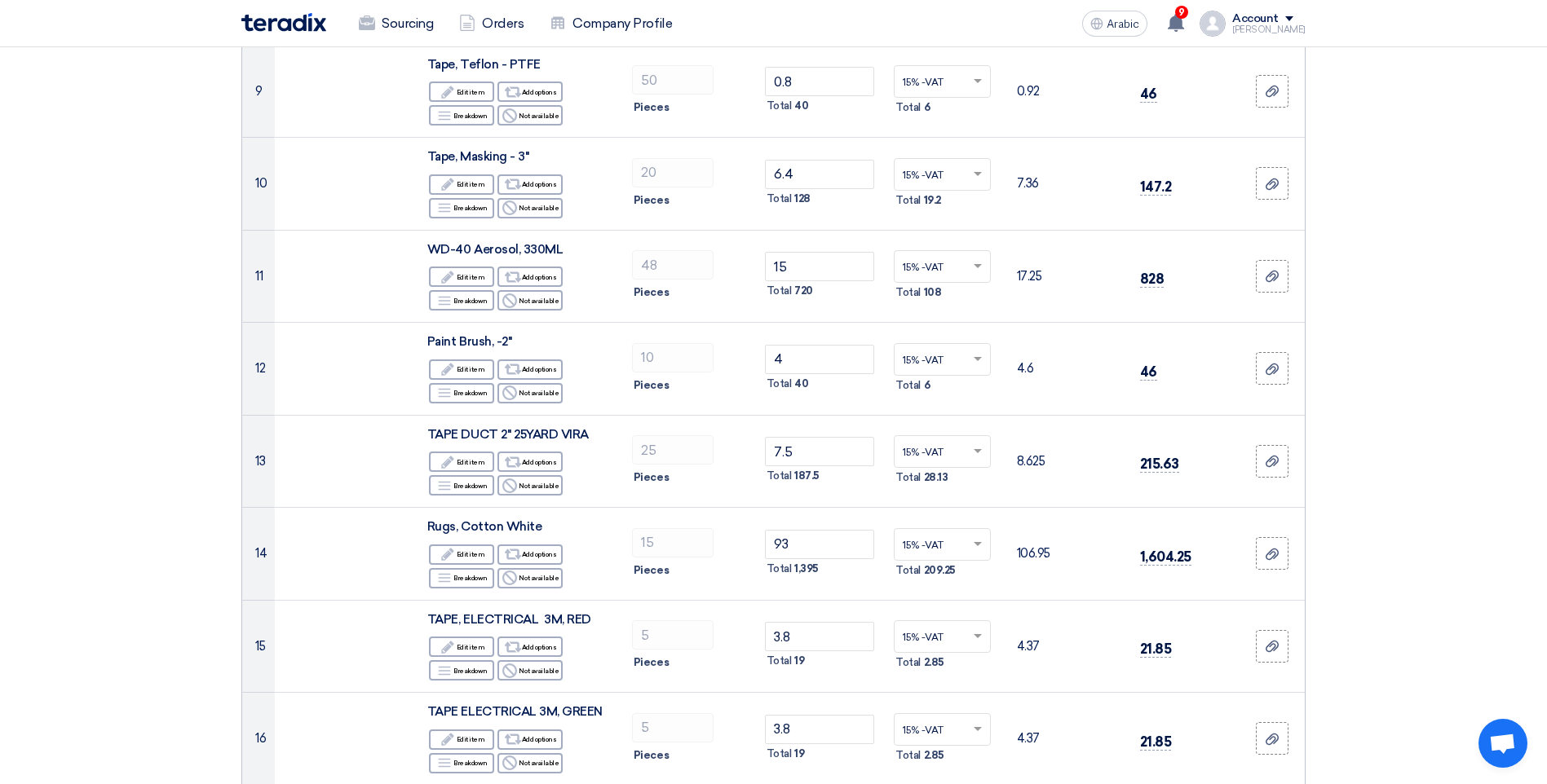
scroll to position [0, 0]
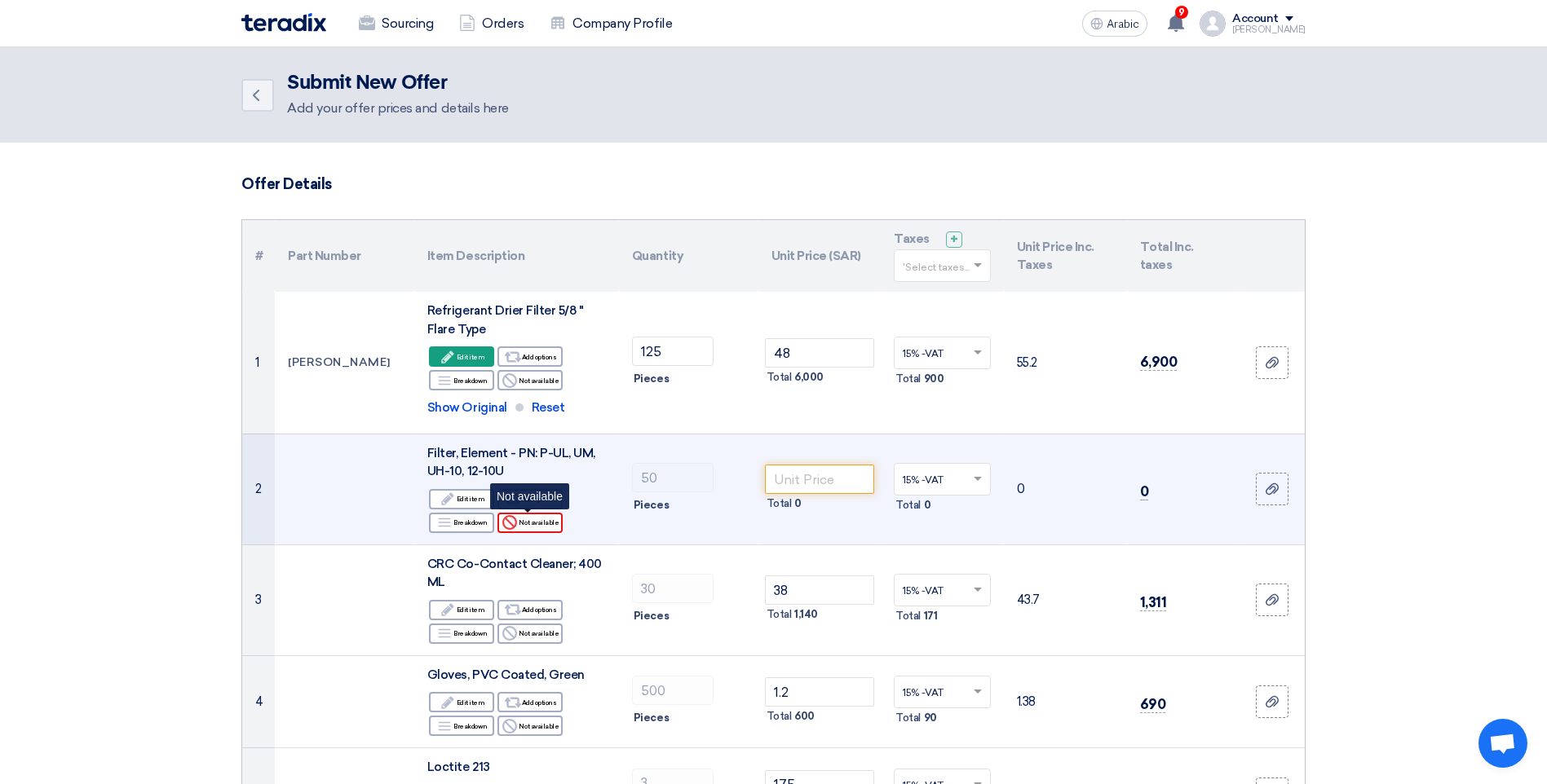
click at [540, 521] on font "Not available" at bounding box center [538, 522] width 40 height 13
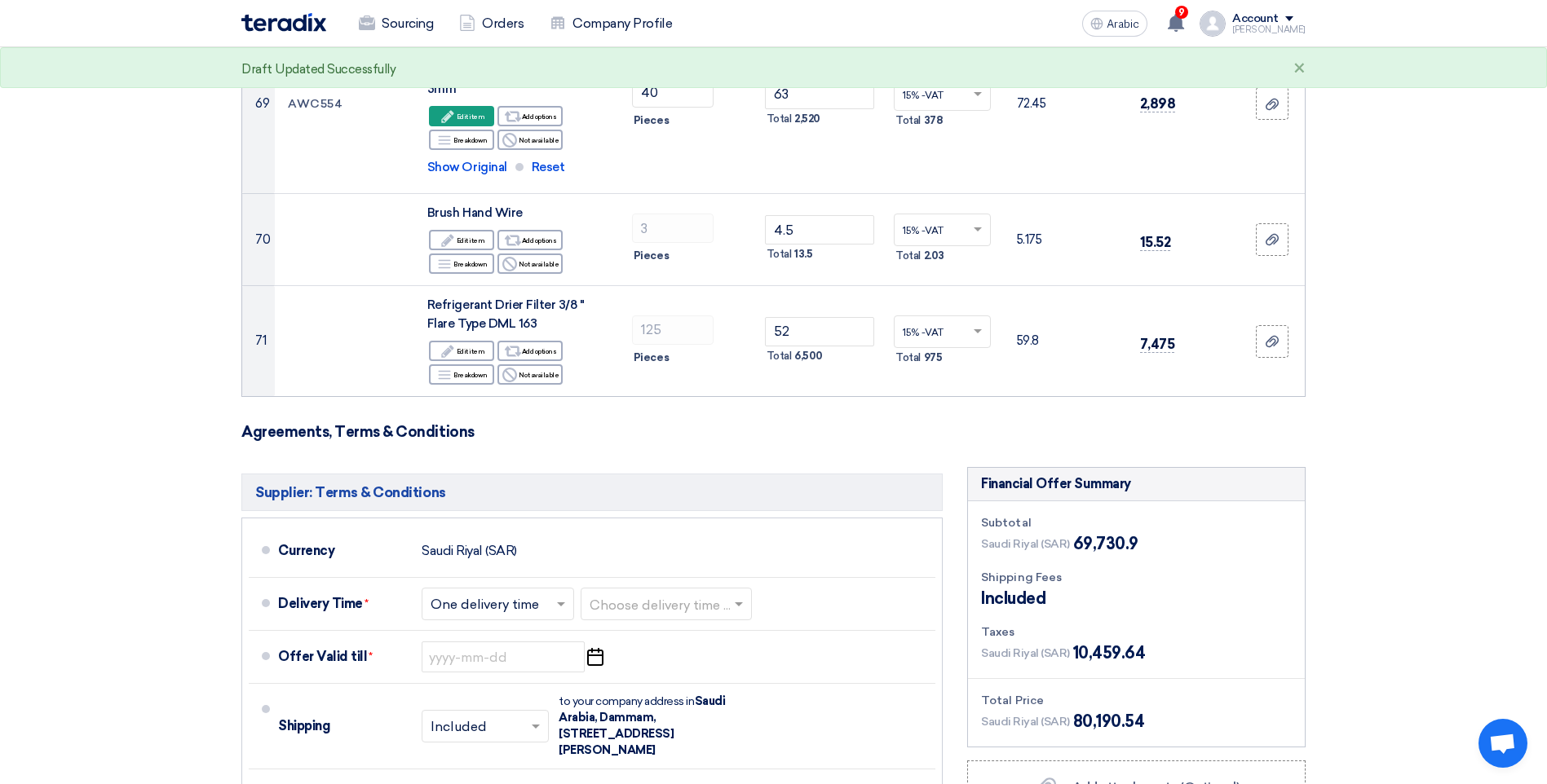
scroll to position [7418, 0]
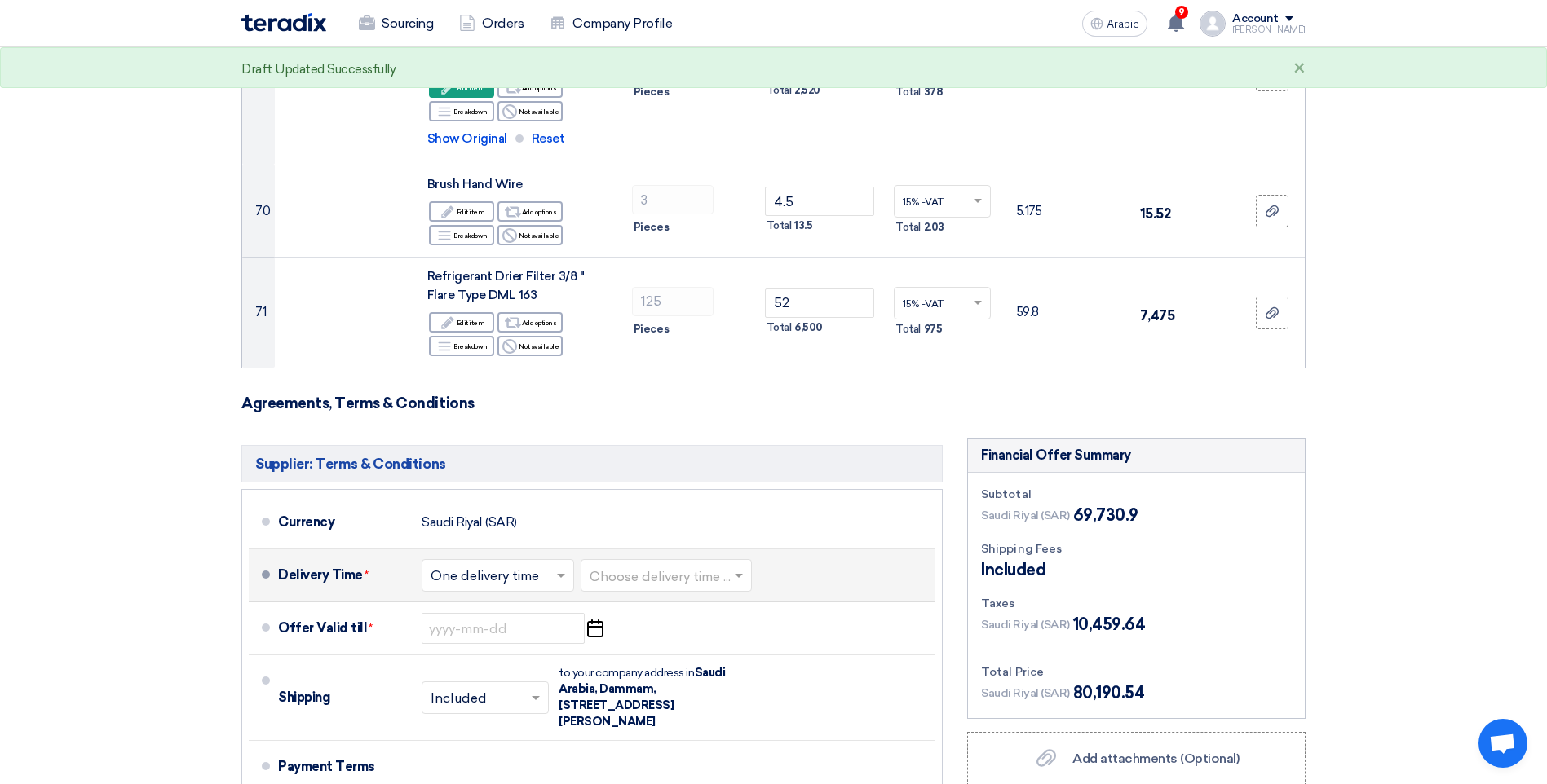
click at [544, 566] on input "text" at bounding box center [498, 578] width 136 height 24
click at [526, 626] on div "One delivery time" at bounding box center [498, 640] width 151 height 30
click at [680, 566] on input "text" at bounding box center [667, 578] width 155 height 24
click at [645, 626] on div "3-5 Days" at bounding box center [666, 641] width 170 height 30
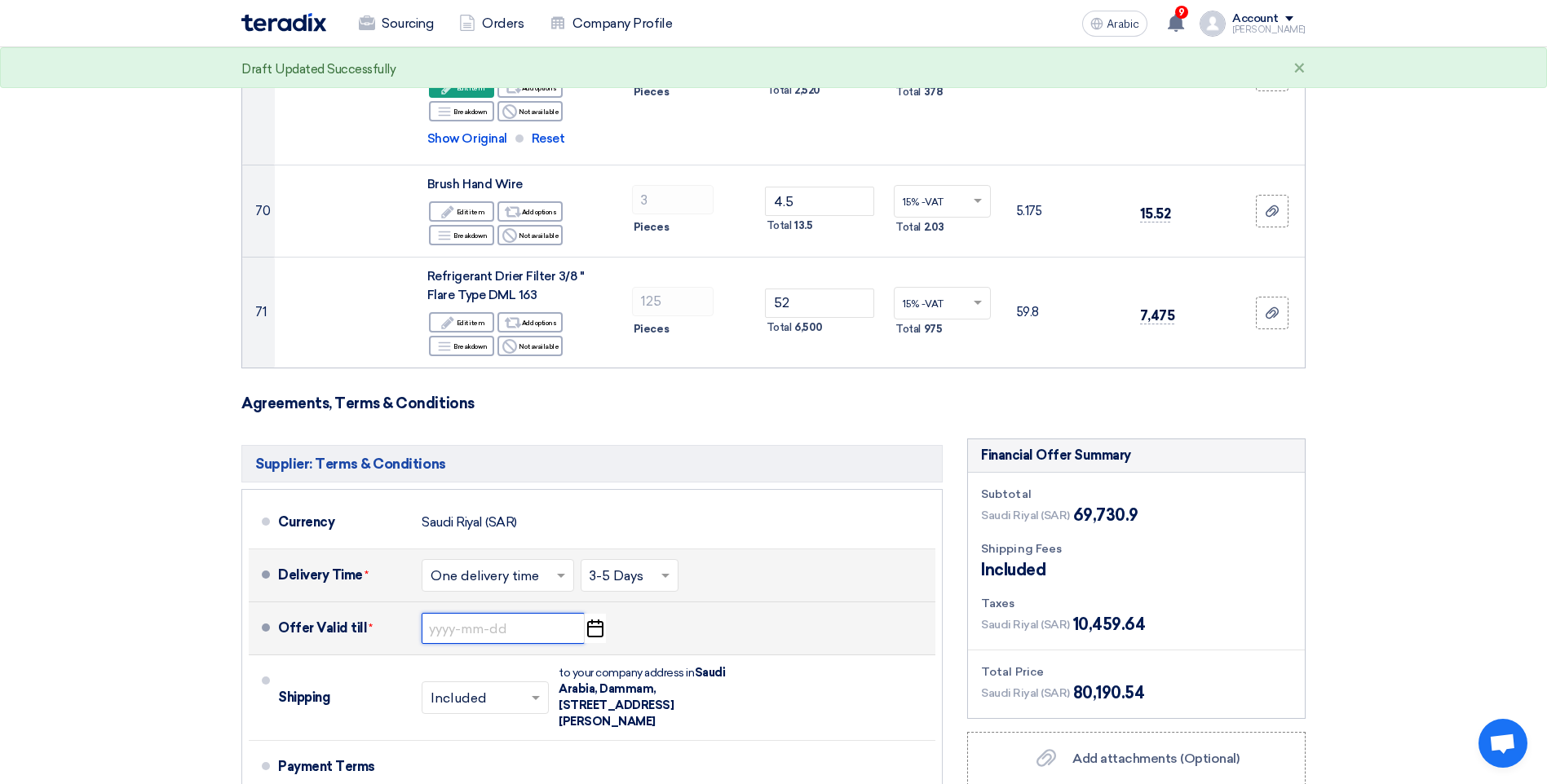
click at [471, 613] on input at bounding box center [503, 629] width 163 height 31
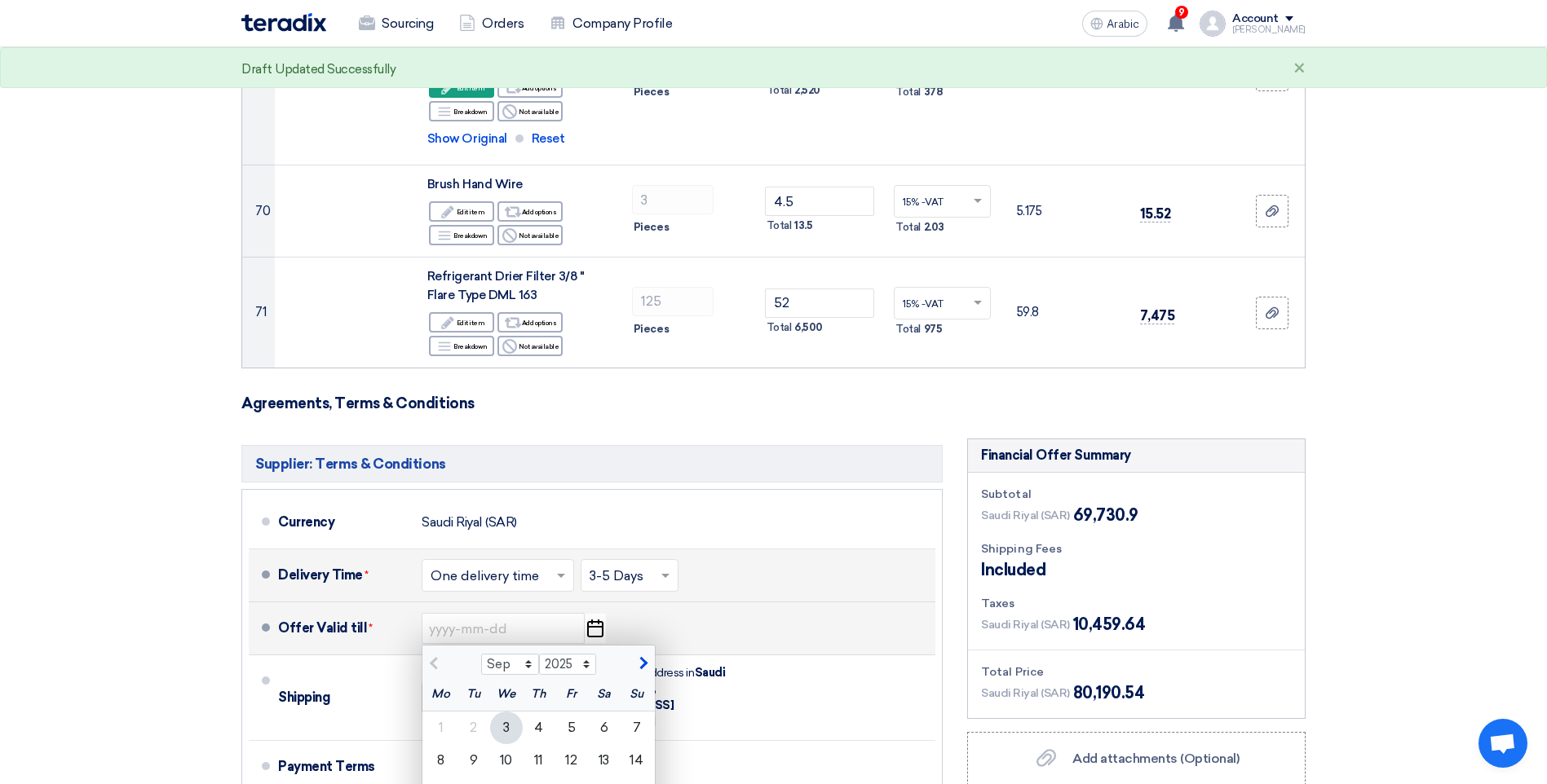
click at [645, 656] on span "button" at bounding box center [641, 663] width 9 height 14
select select "10"
click at [535, 777] on div "16" at bounding box center [539, 793] width 33 height 33
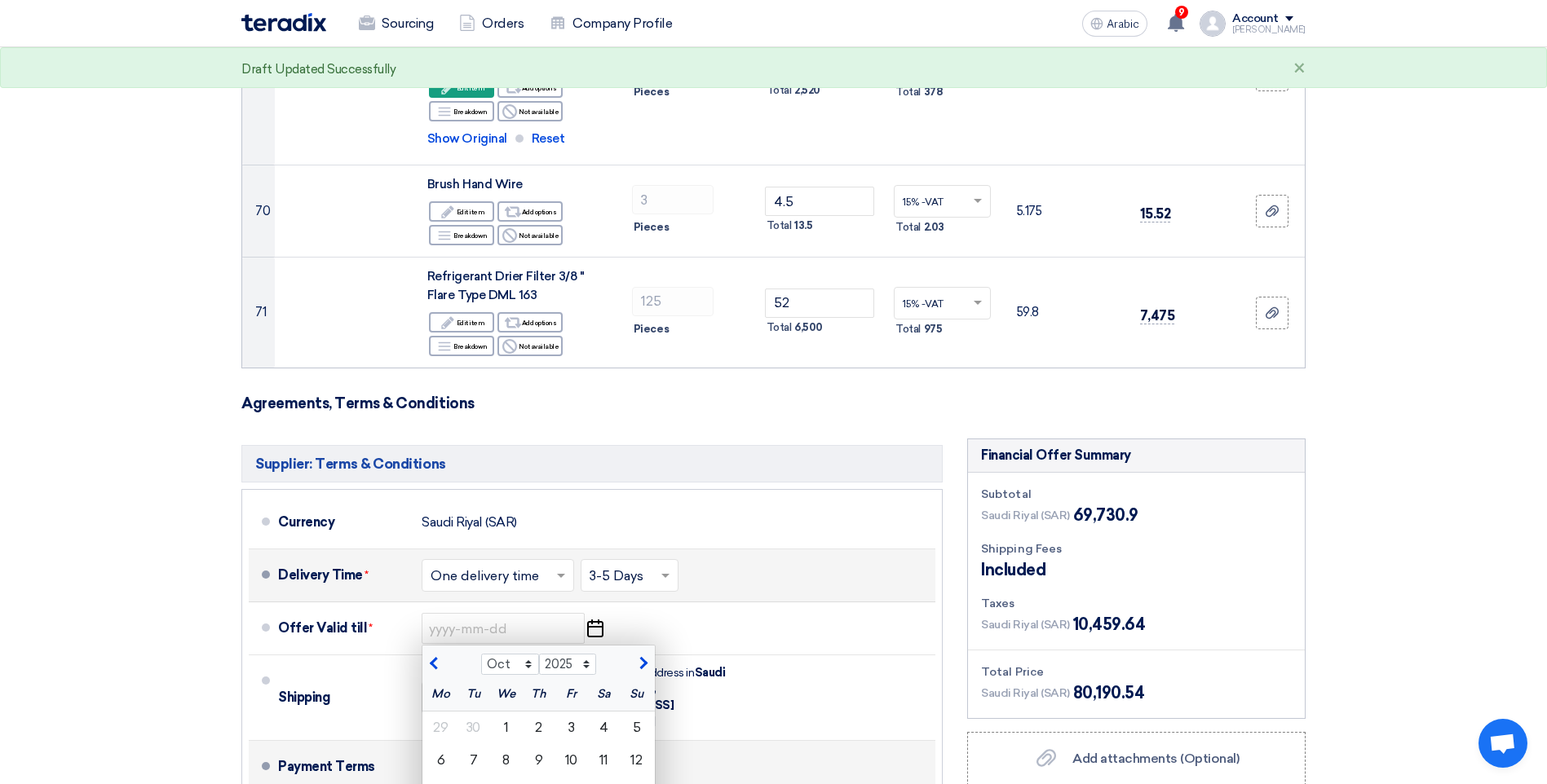
type input "[DATE]"
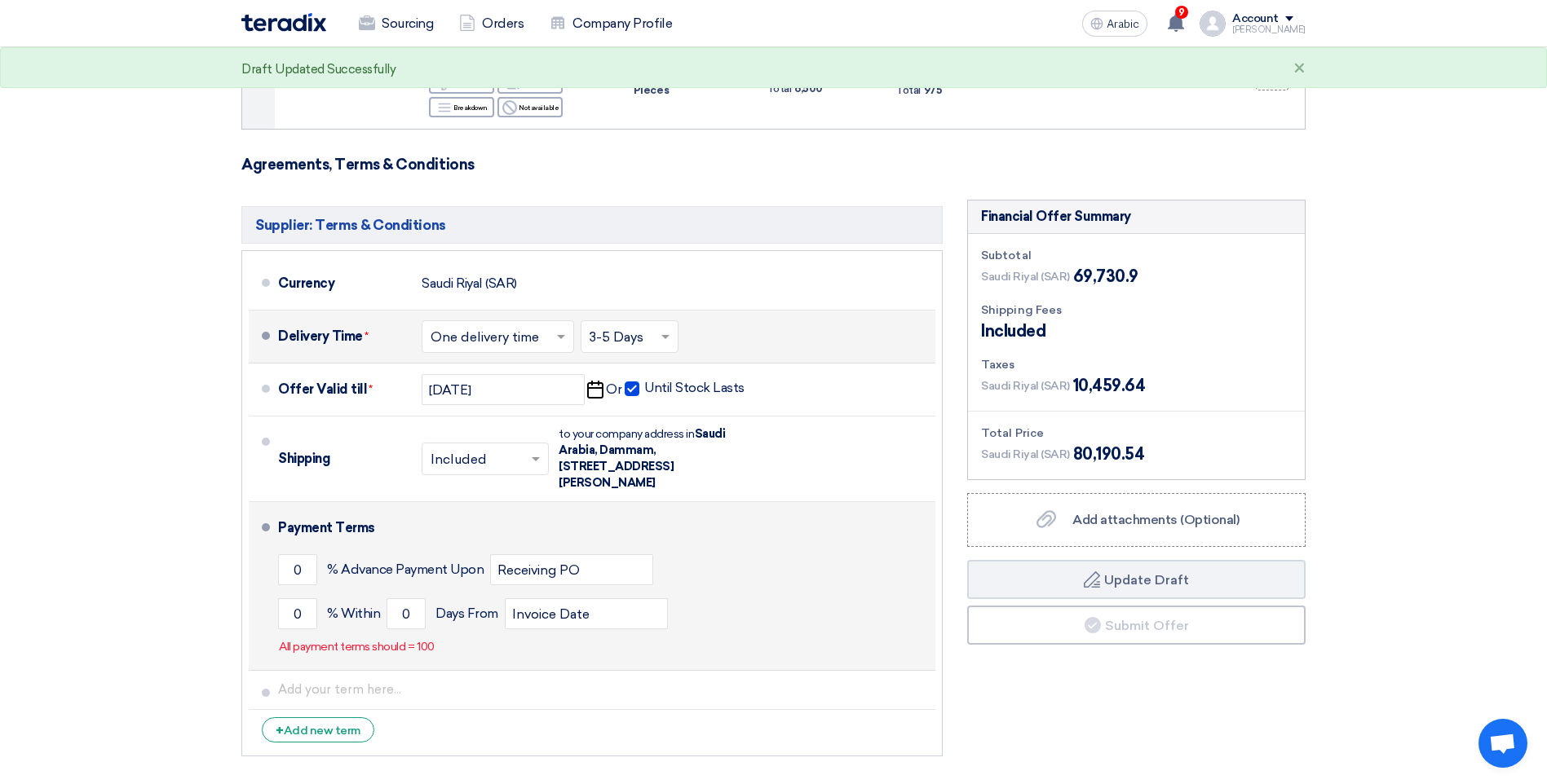
scroll to position [7663, 0]
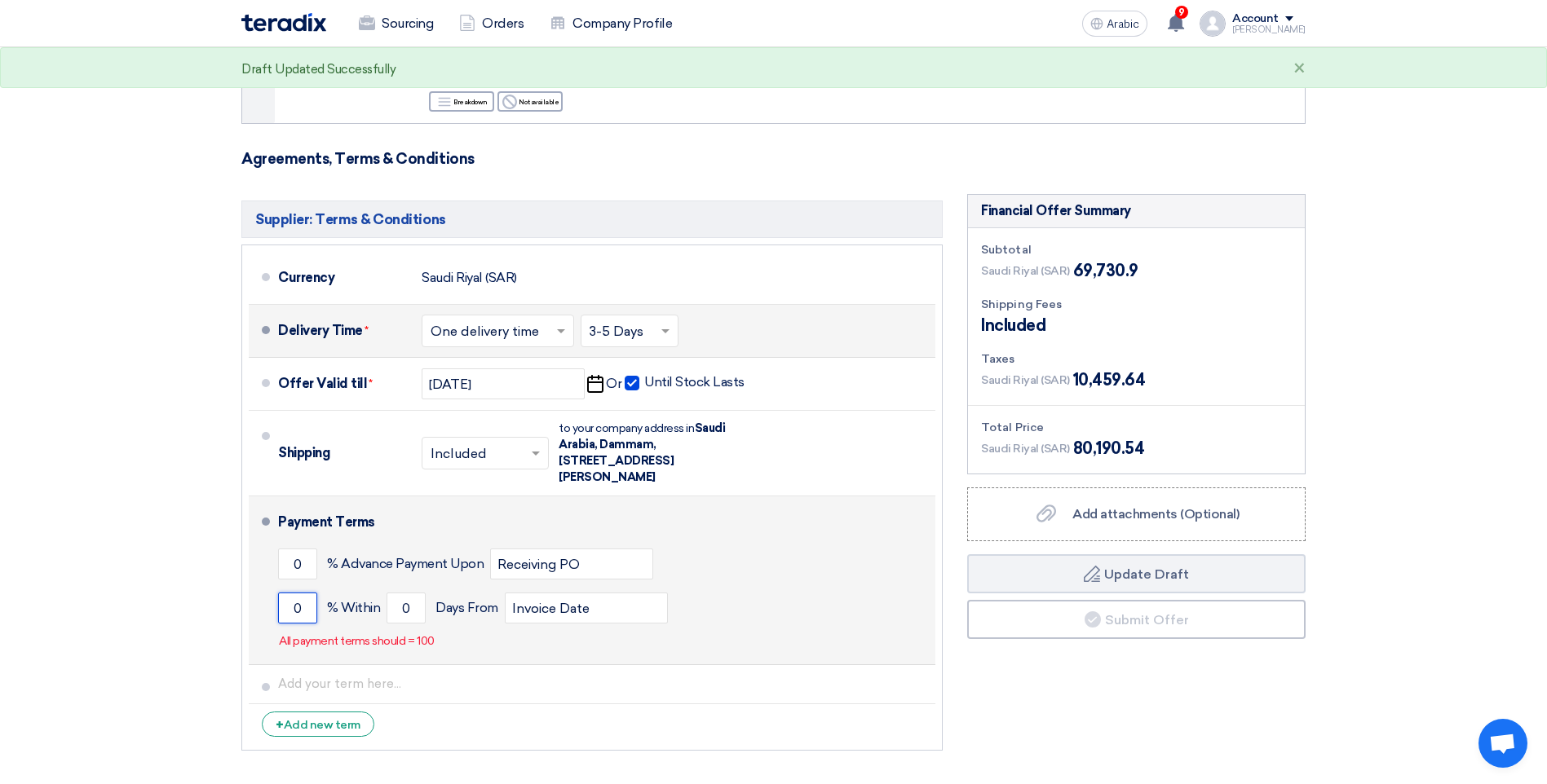
click at [297, 593] on input "0" at bounding box center [297, 608] width 39 height 31
type input "100"
click at [402, 593] on input "0" at bounding box center [406, 608] width 39 height 31
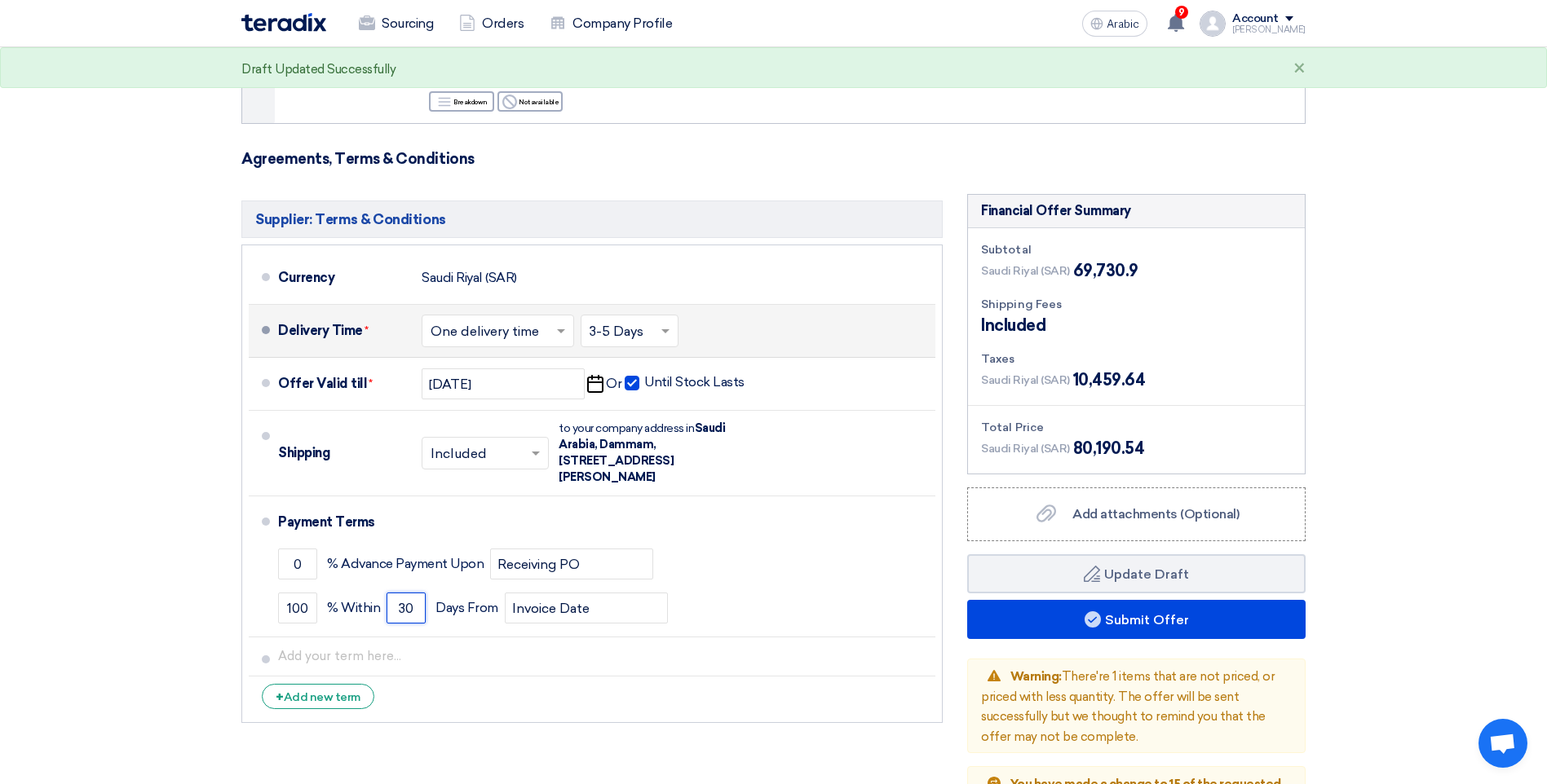
type input "30"
click at [515, 666] on div "Supplier: Terms & Conditions Currency [GEOGRAPHIC_DATA] (SAR) Delivery Time * C…" at bounding box center [591, 518] width 726 height 647
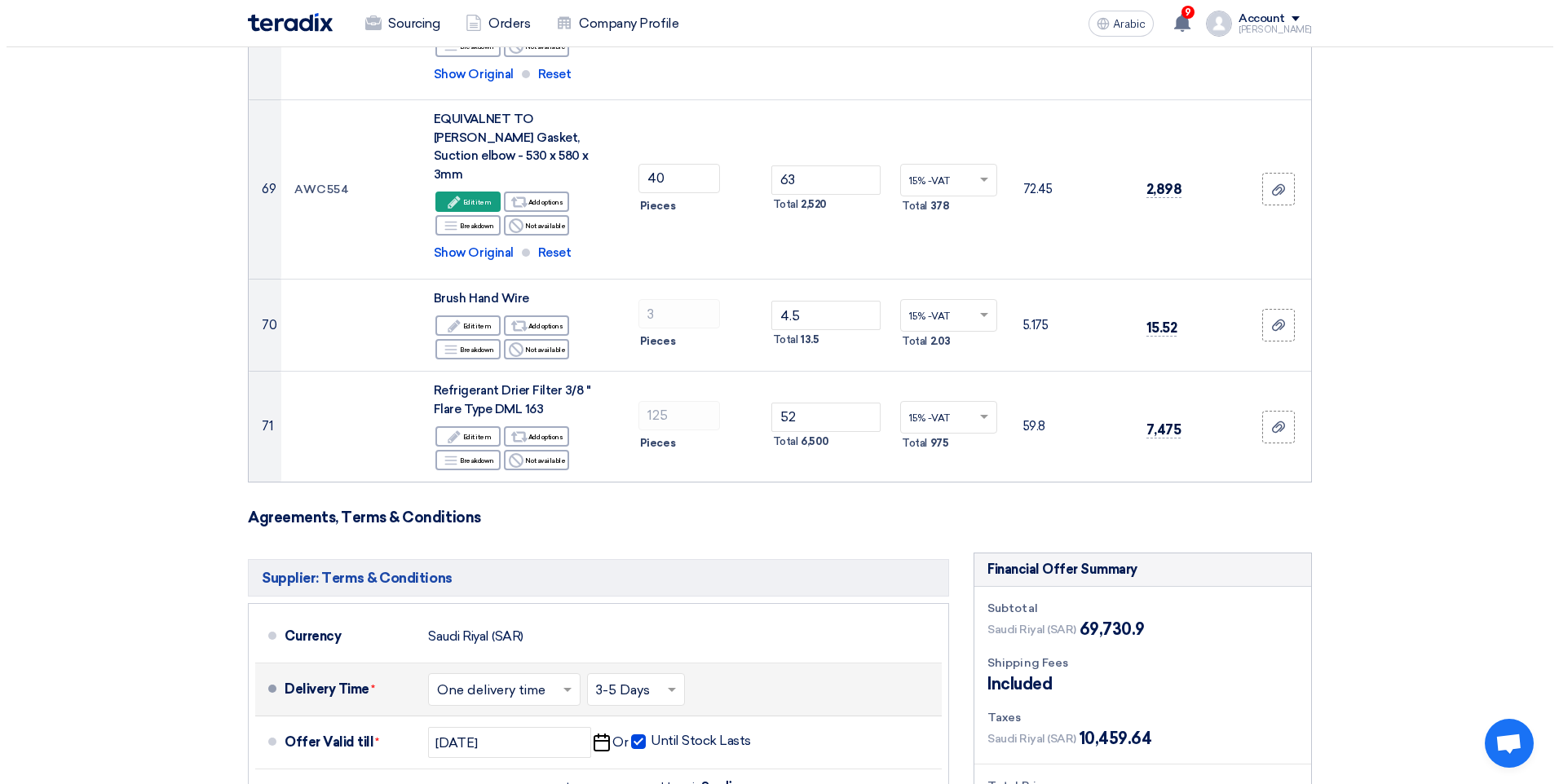
scroll to position [7418, 0]
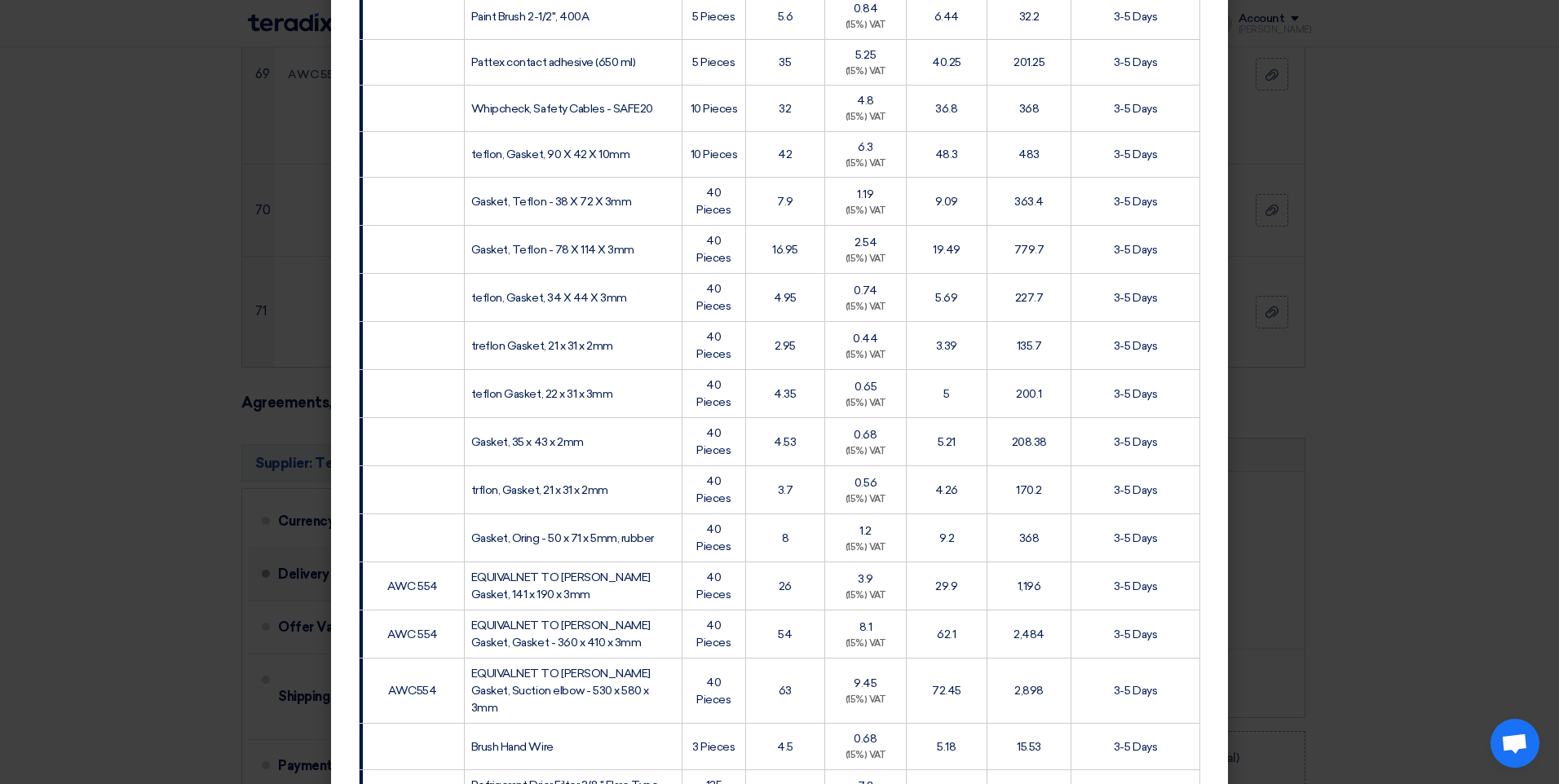
scroll to position [3245, 0]
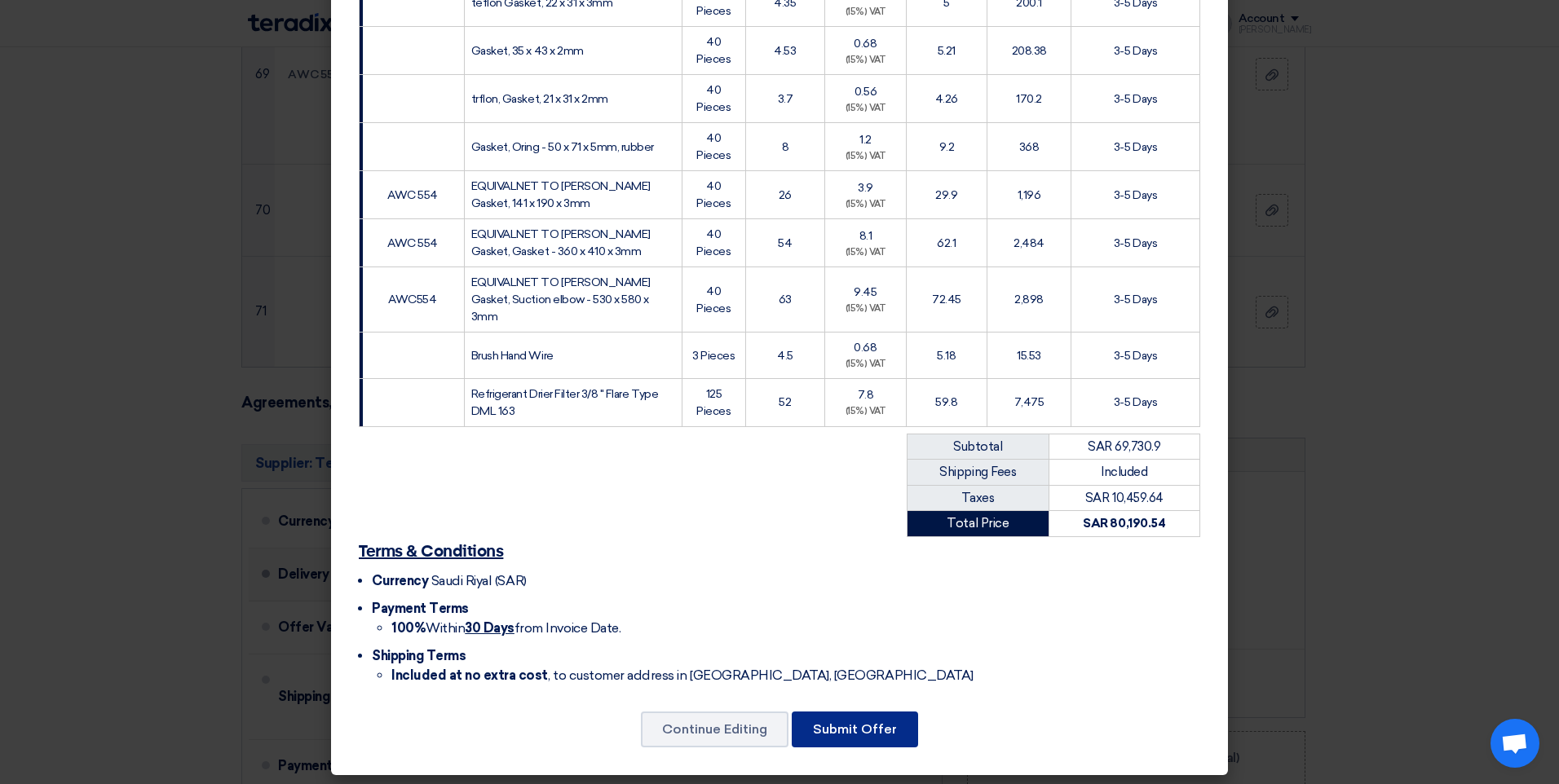
click at [826, 727] on button "Submit Offer" at bounding box center [855, 730] width 127 height 35
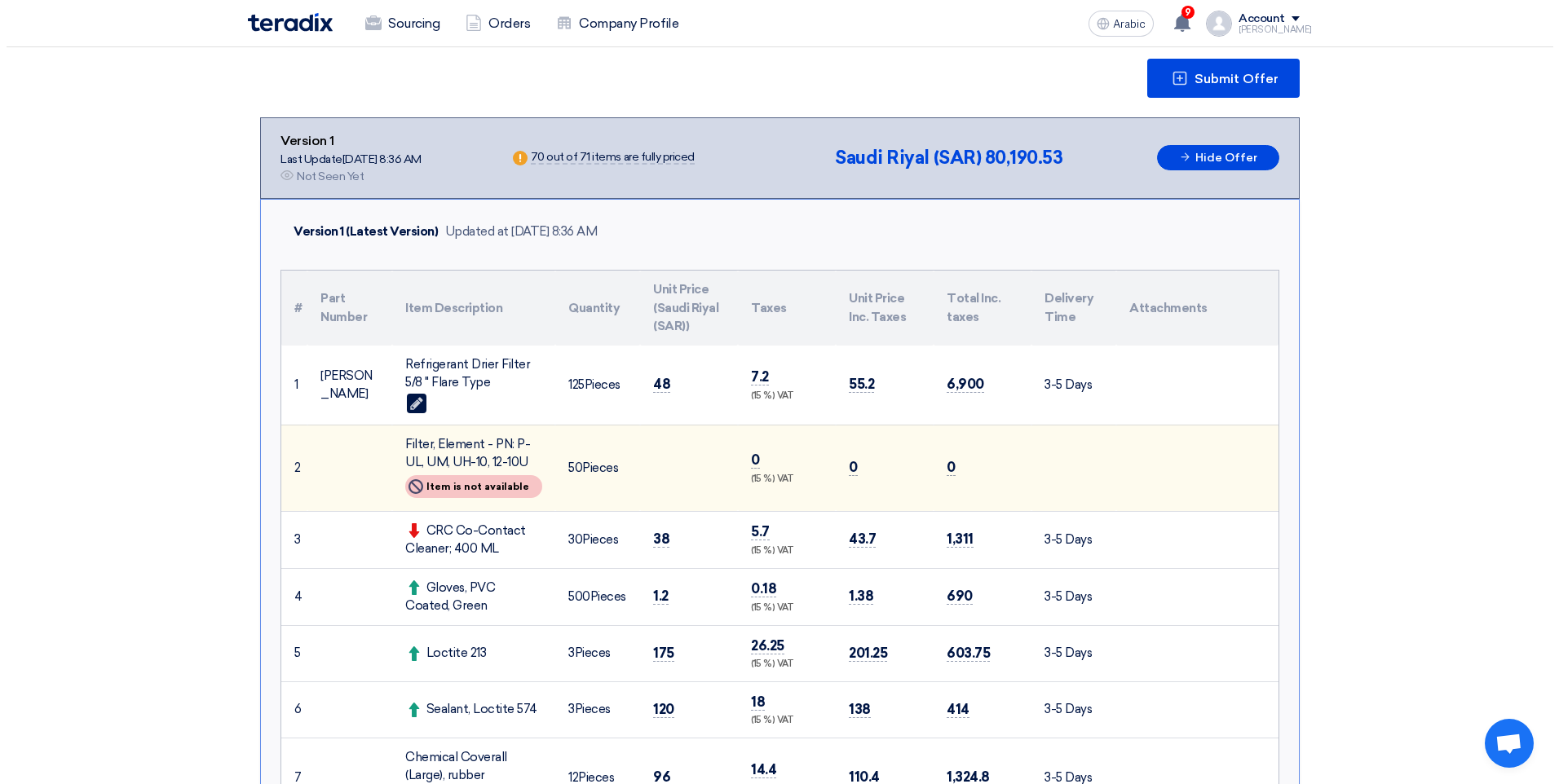
scroll to position [163, 0]
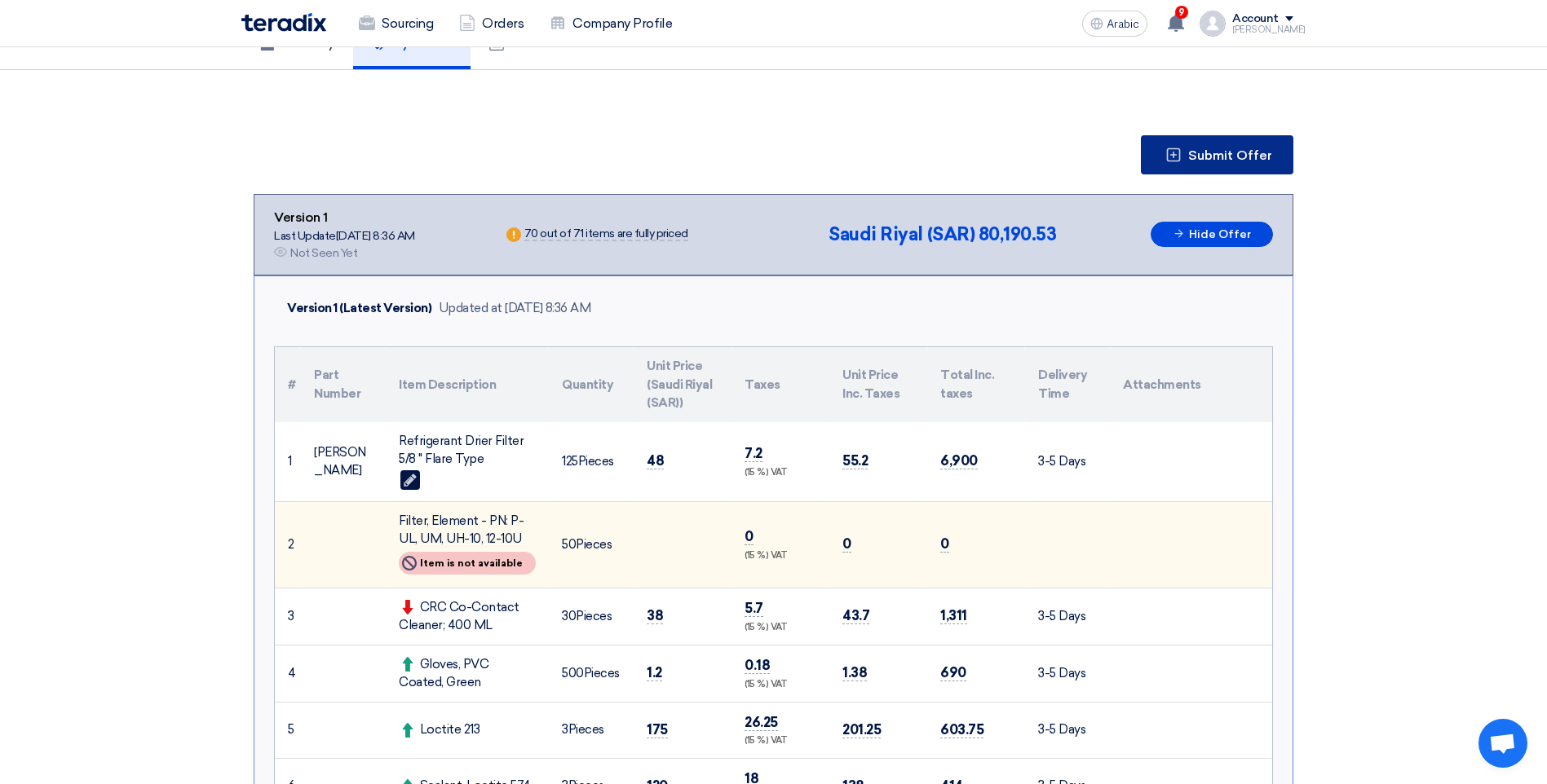
click at [1219, 152] on span "Submit Offer" at bounding box center [1229, 155] width 84 height 13
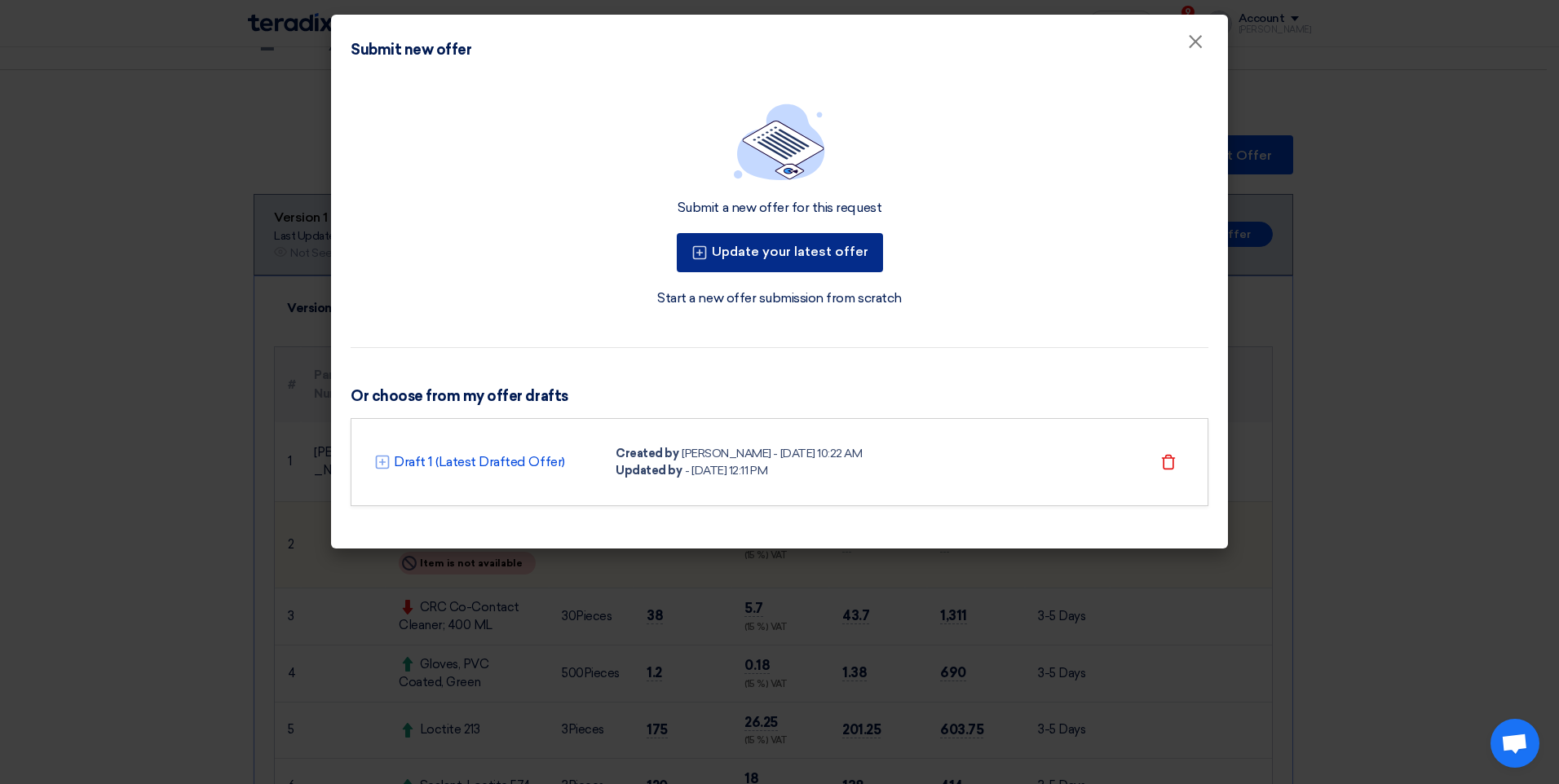
click at [730, 250] on font "Update your latest offer" at bounding box center [790, 252] width 156 height 15
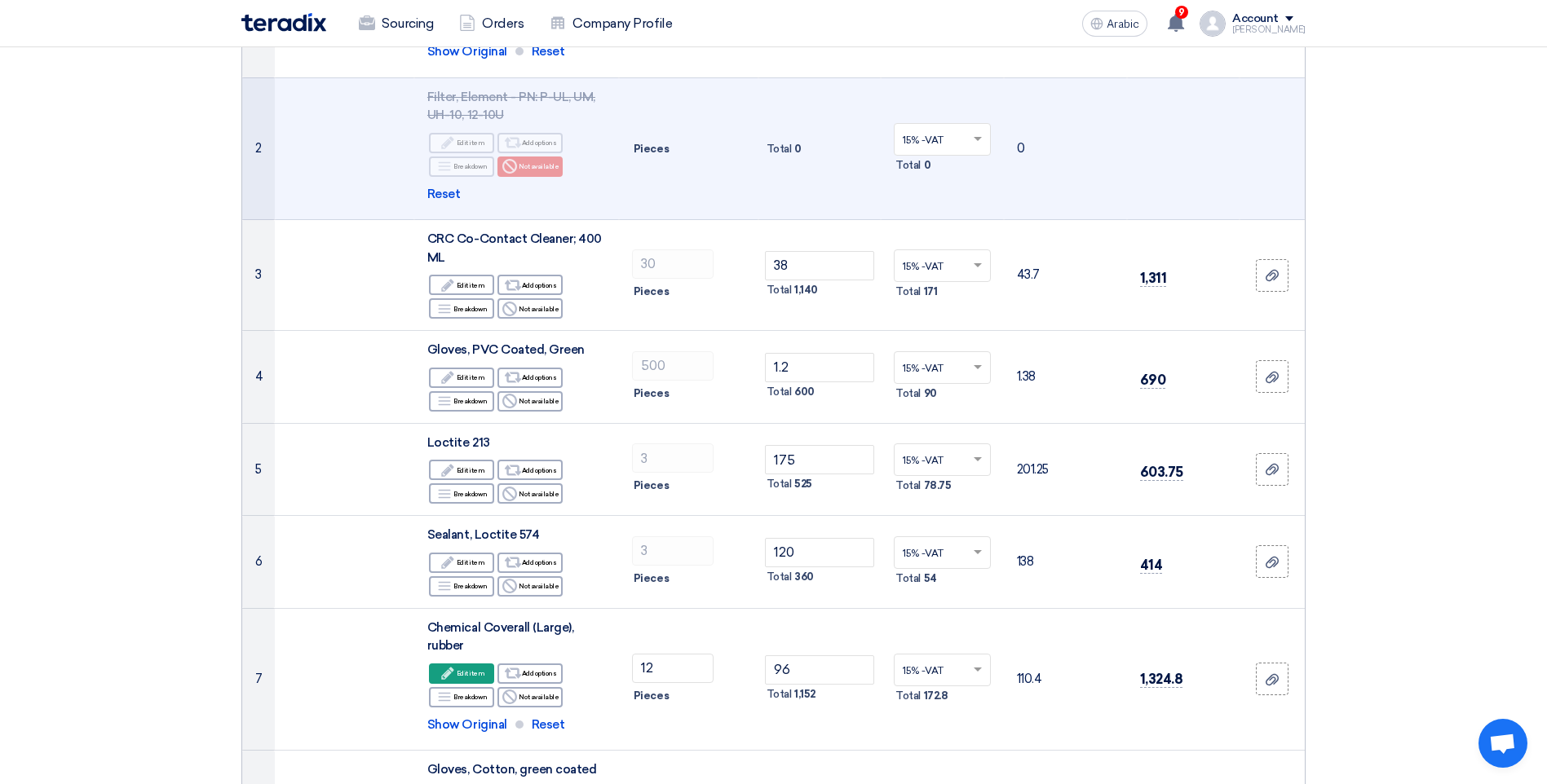
scroll to position [408, 0]
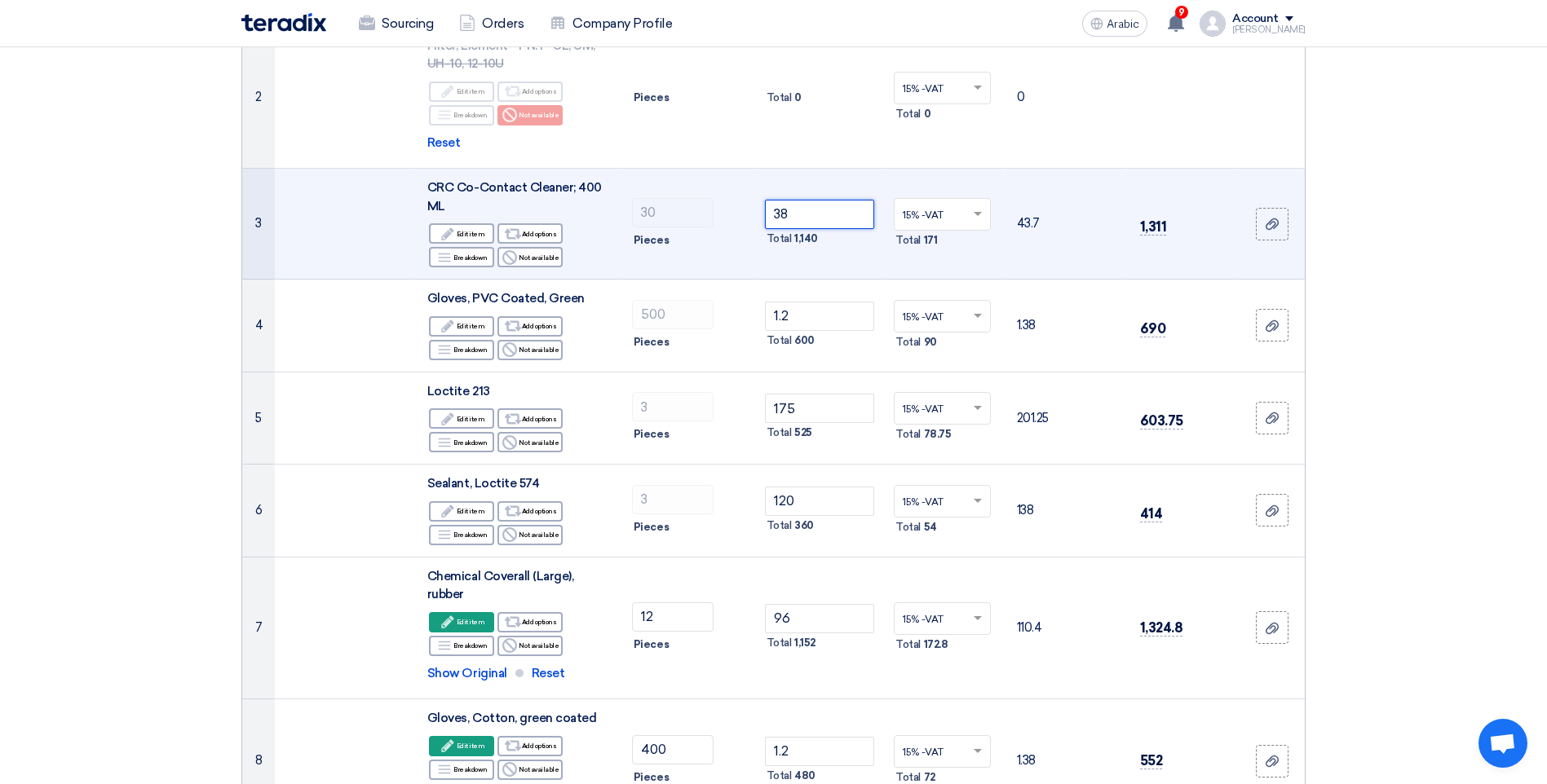
click at [813, 219] on input "38" at bounding box center [820, 214] width 110 height 30
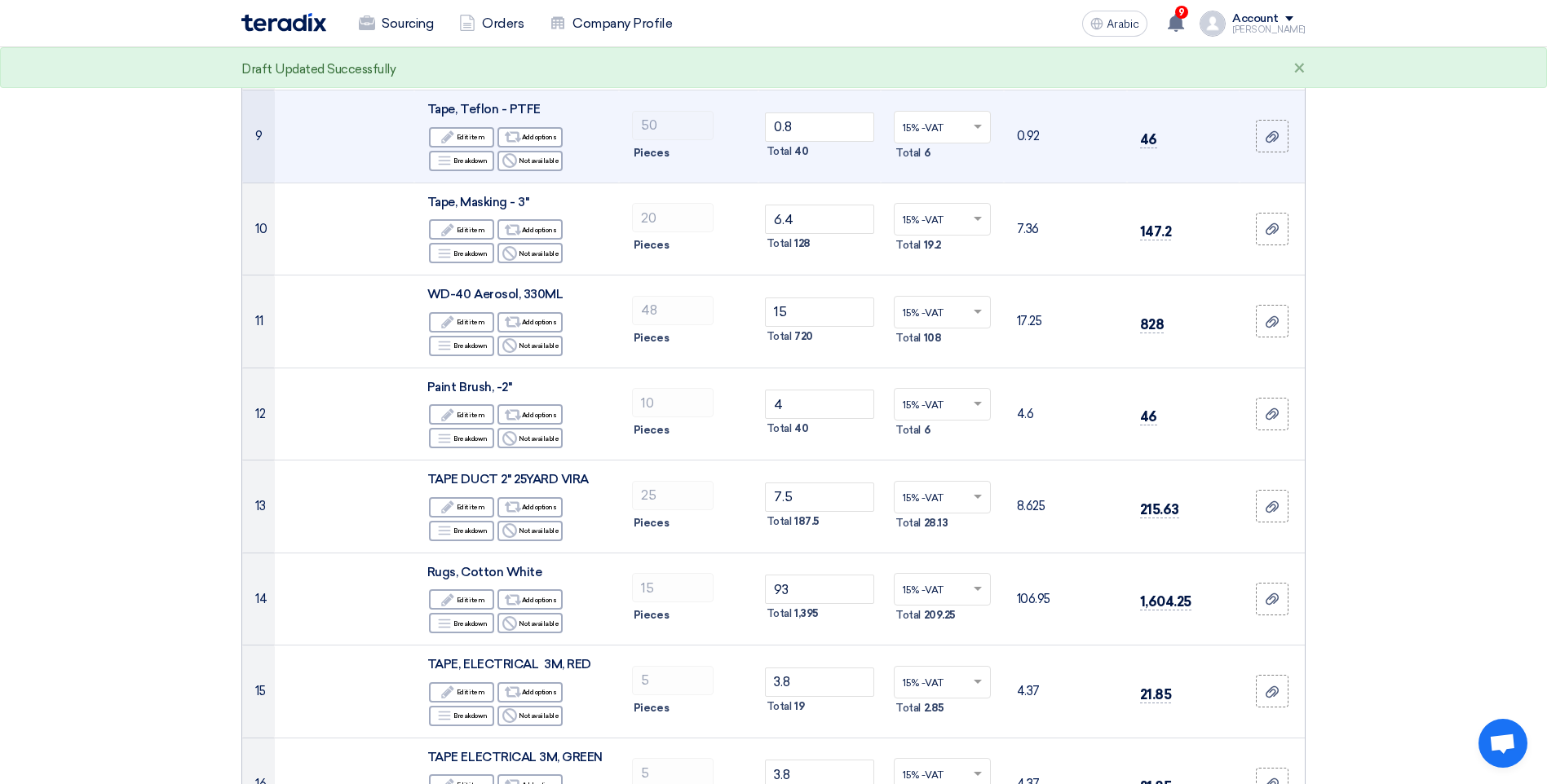
scroll to position [1141, 0]
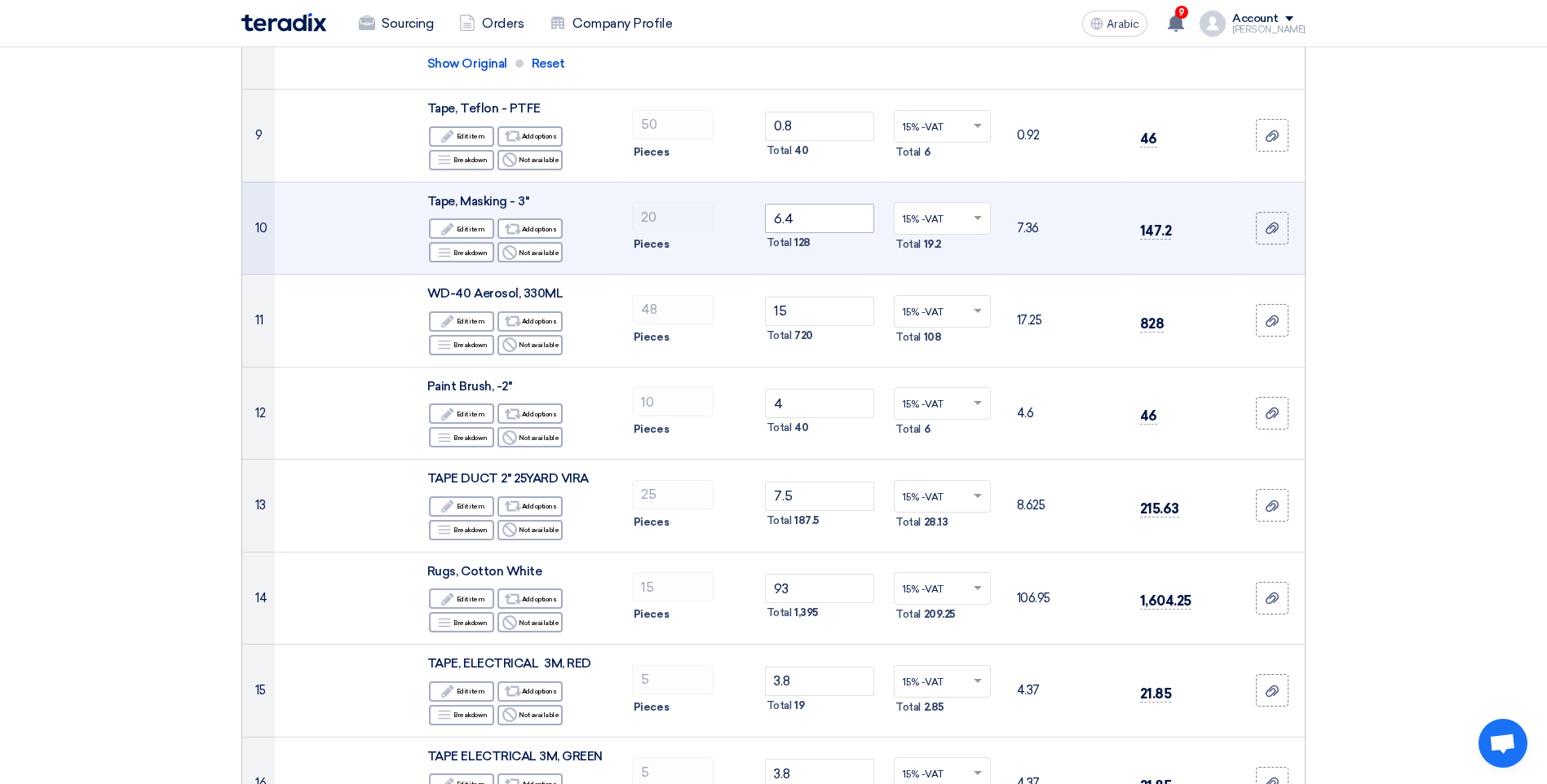
type input "36"
click at [823, 215] on input "6.4" at bounding box center [820, 218] width 110 height 30
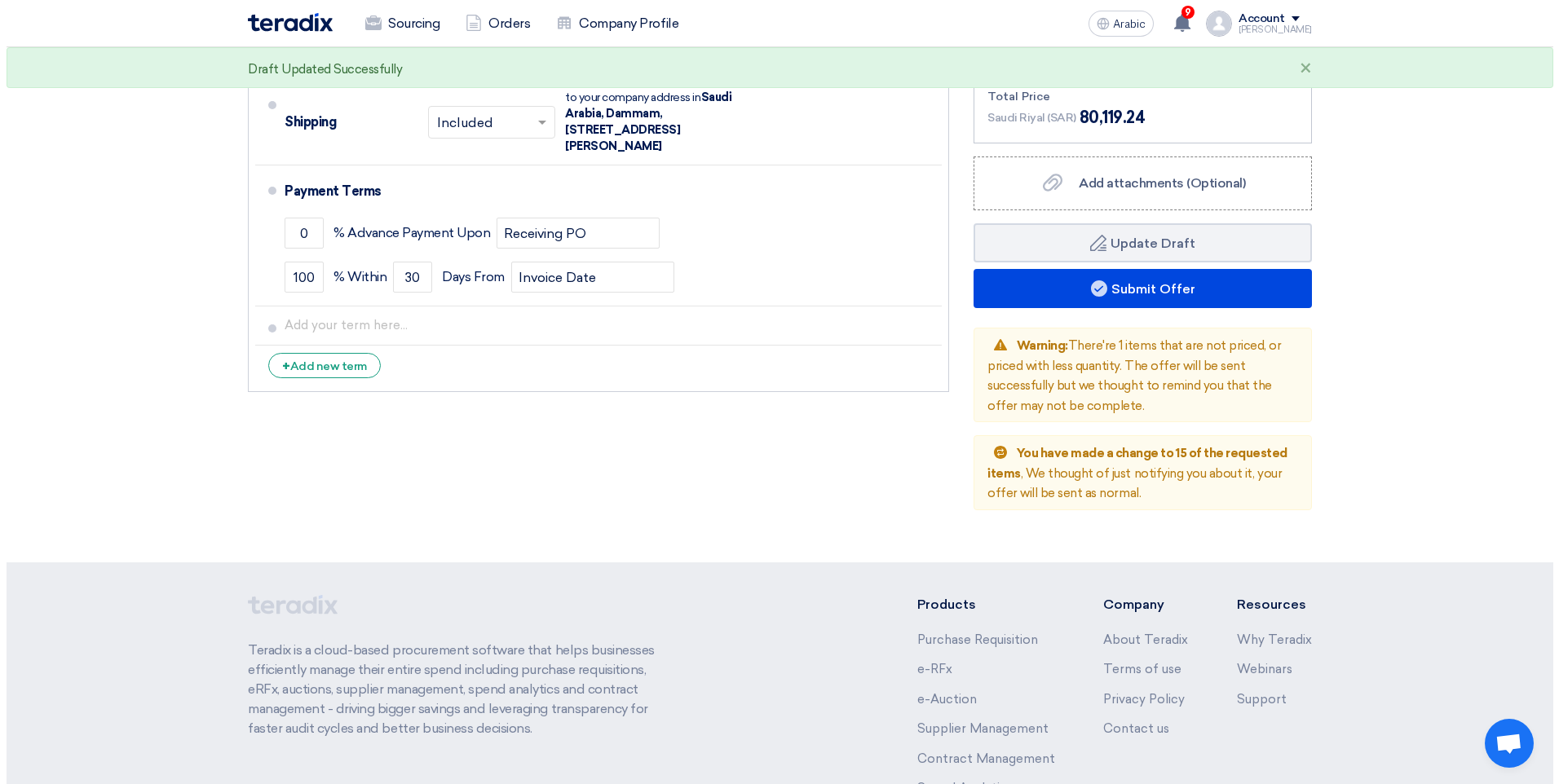
scroll to position [7946, 0]
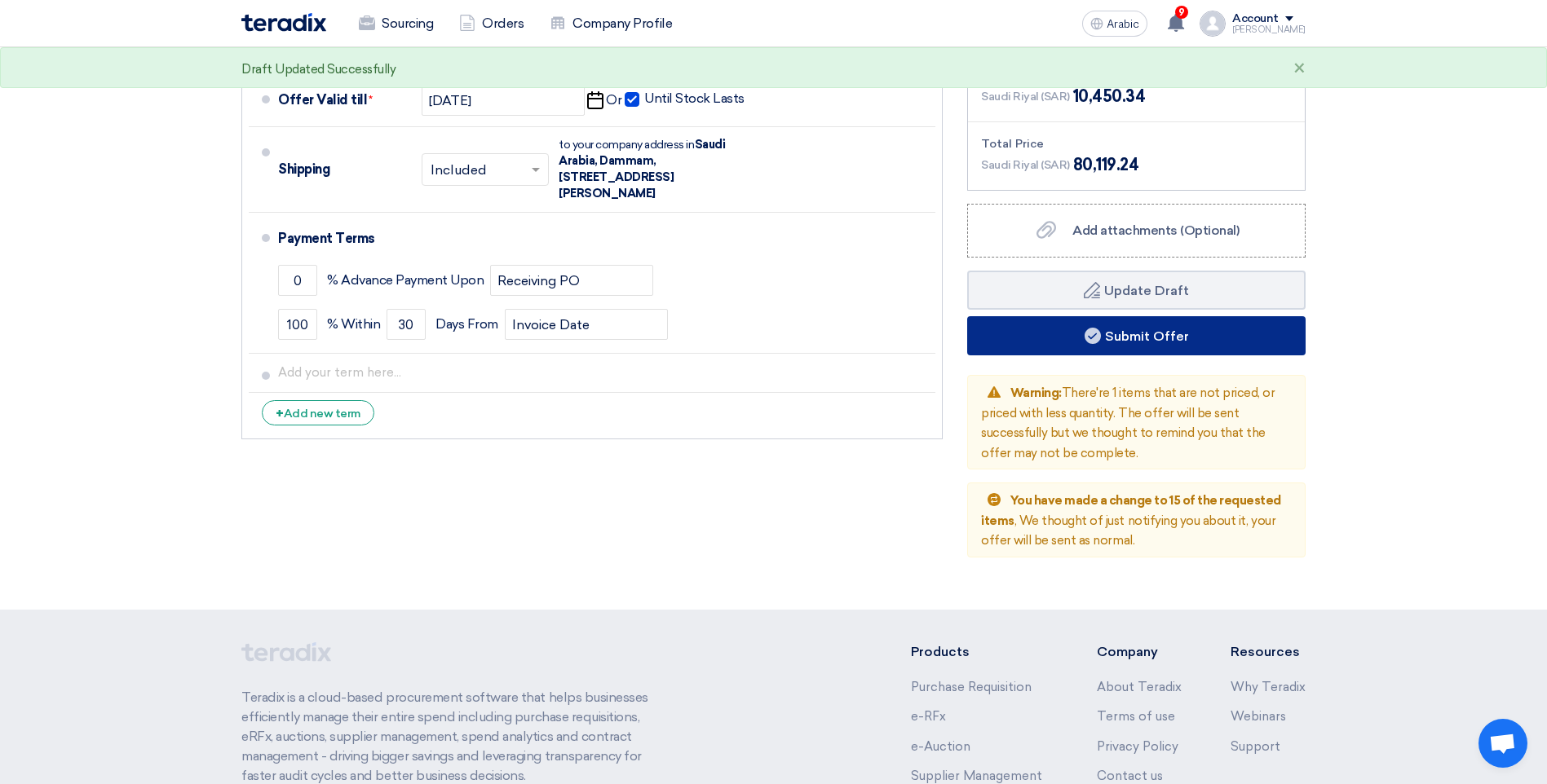
type input "6.3"
click at [1077, 316] on button "Submit Offer" at bounding box center [1136, 335] width 339 height 39
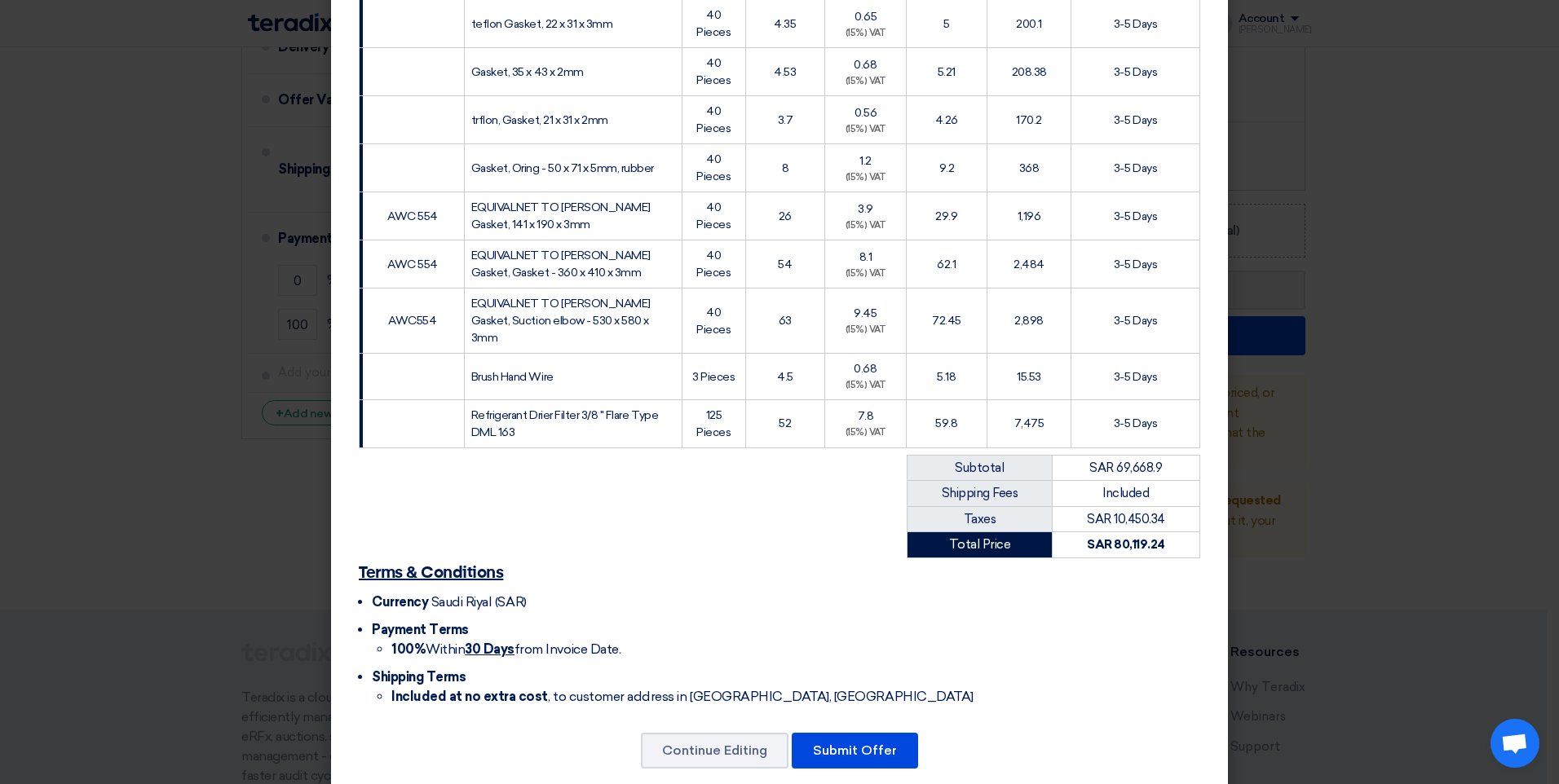
scroll to position [3245, 0]
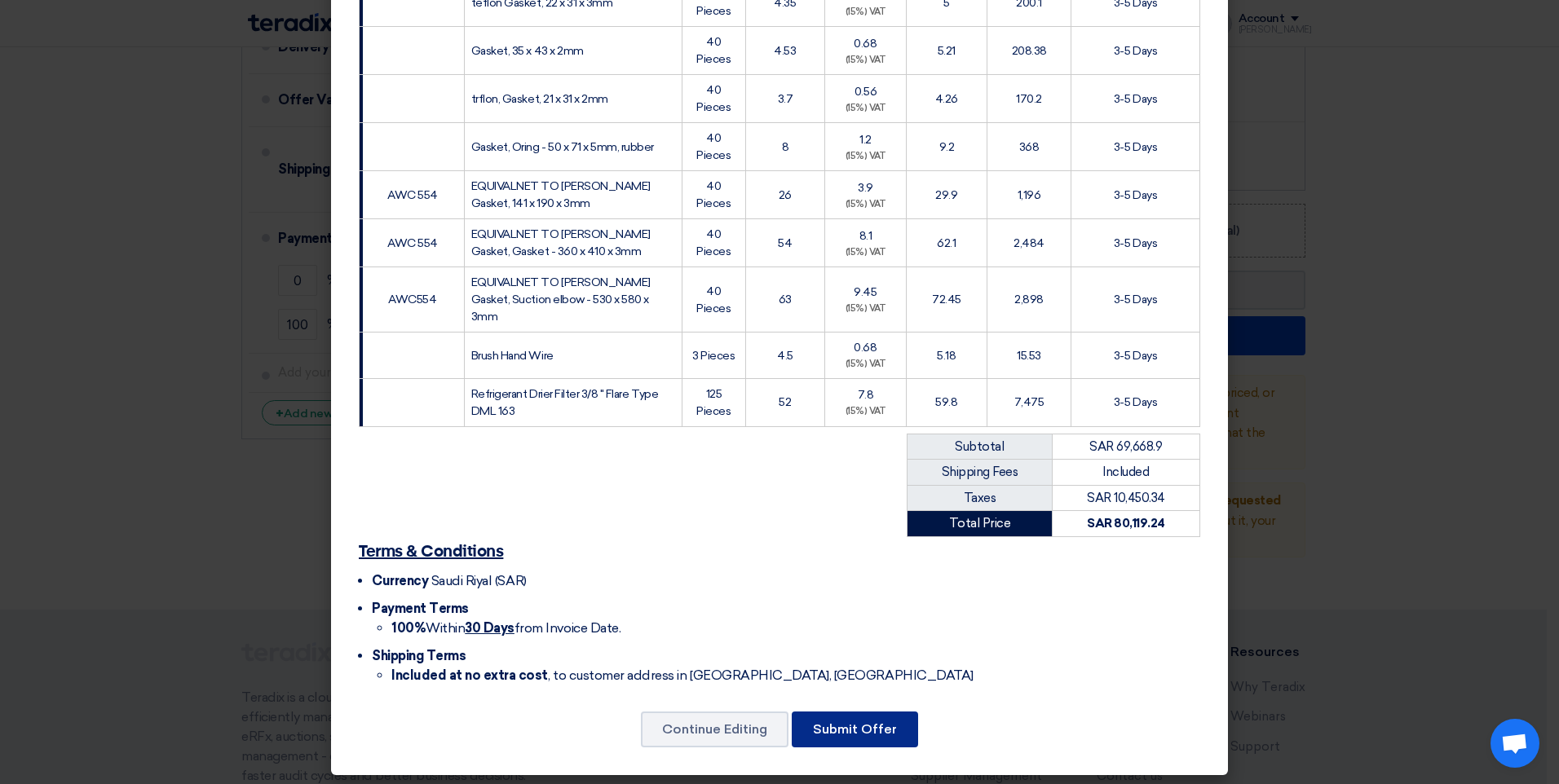
click at [868, 720] on button "Submit Offer" at bounding box center [855, 730] width 127 height 35
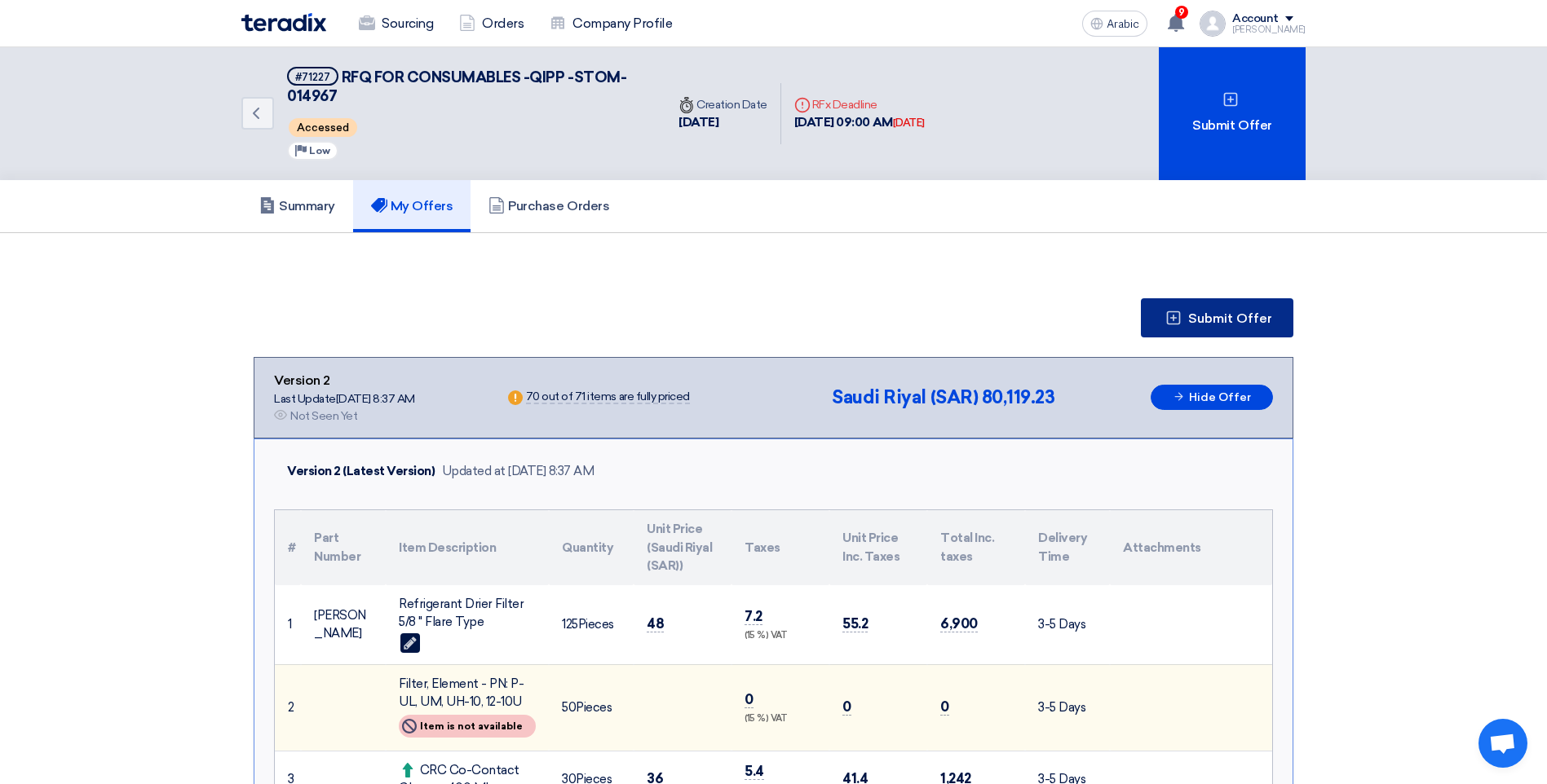
click at [1172, 326] on button "Submit Offer" at bounding box center [1217, 318] width 152 height 39
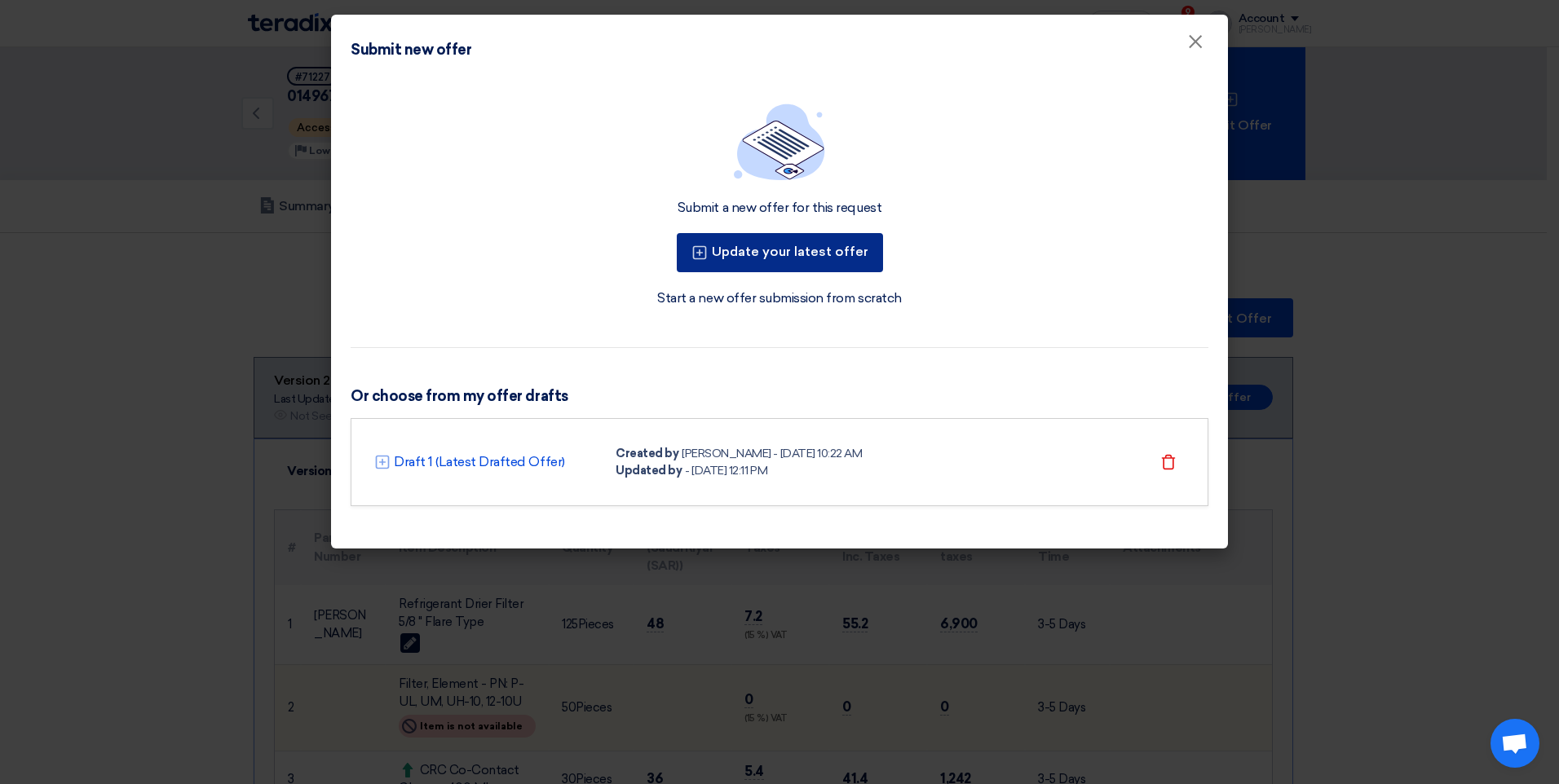
click at [759, 258] on font "Update your latest offer" at bounding box center [790, 252] width 156 height 15
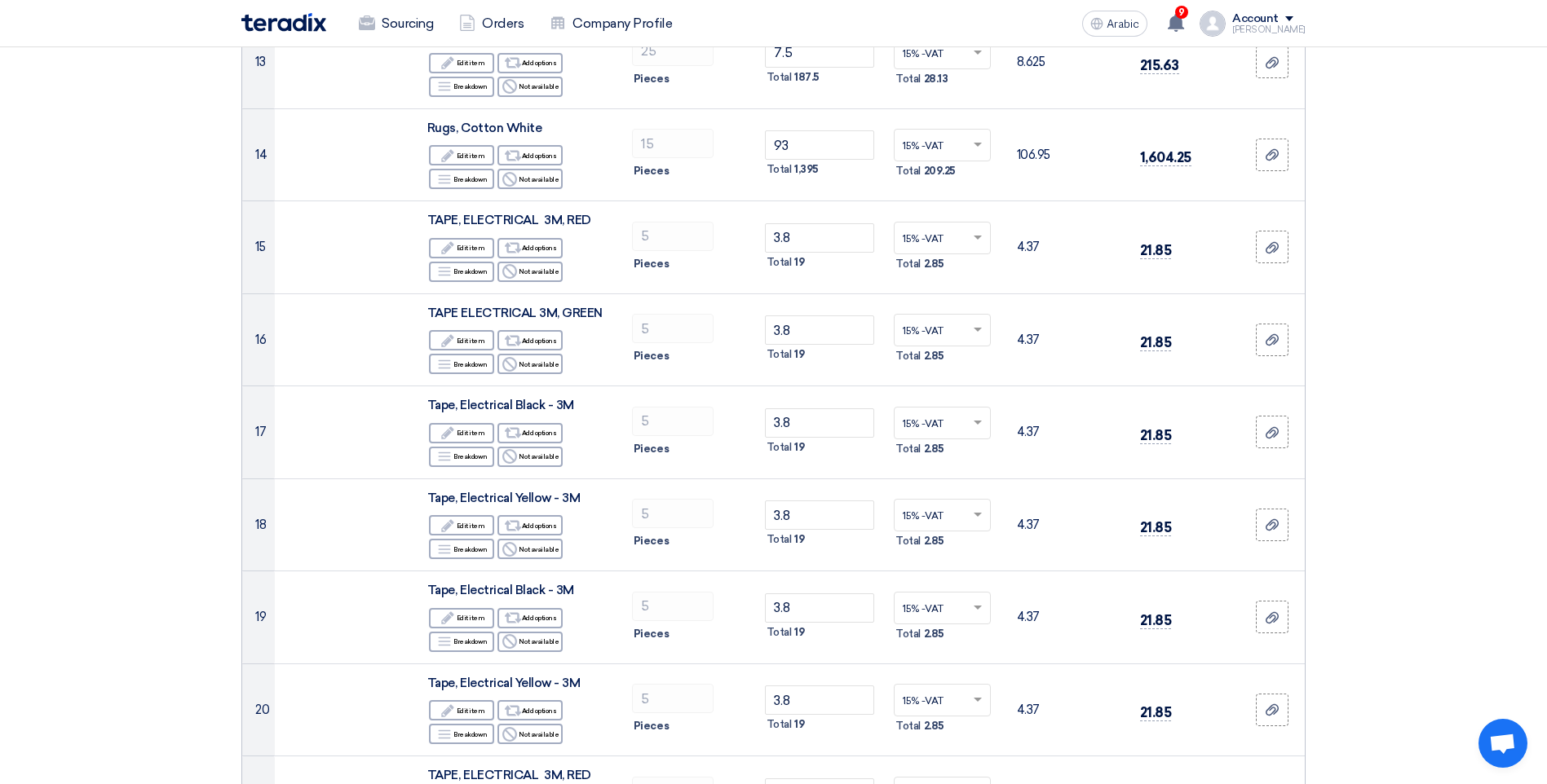
scroll to position [1549, 0]
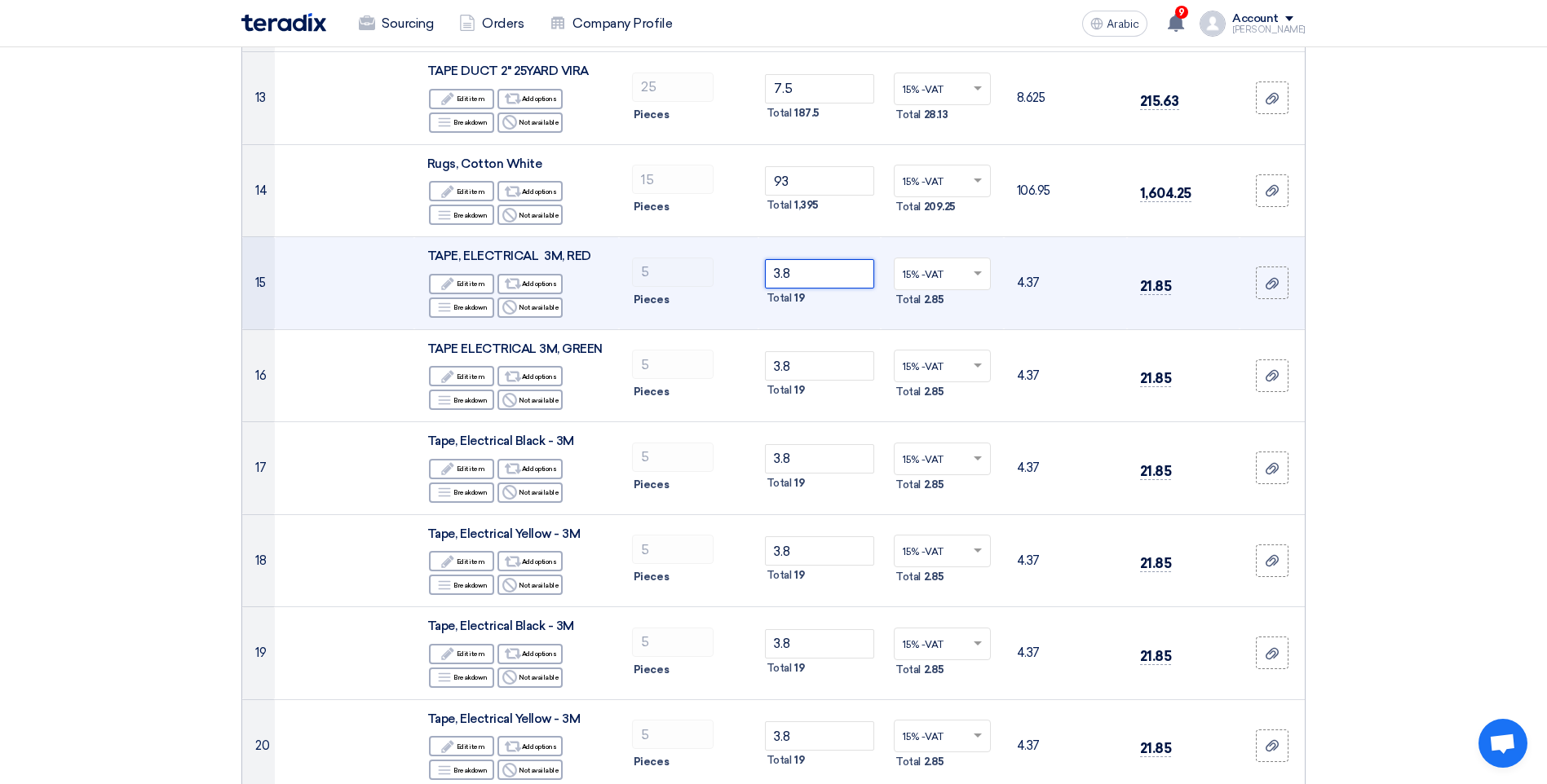
click at [842, 273] on input "3.8" at bounding box center [820, 274] width 110 height 30
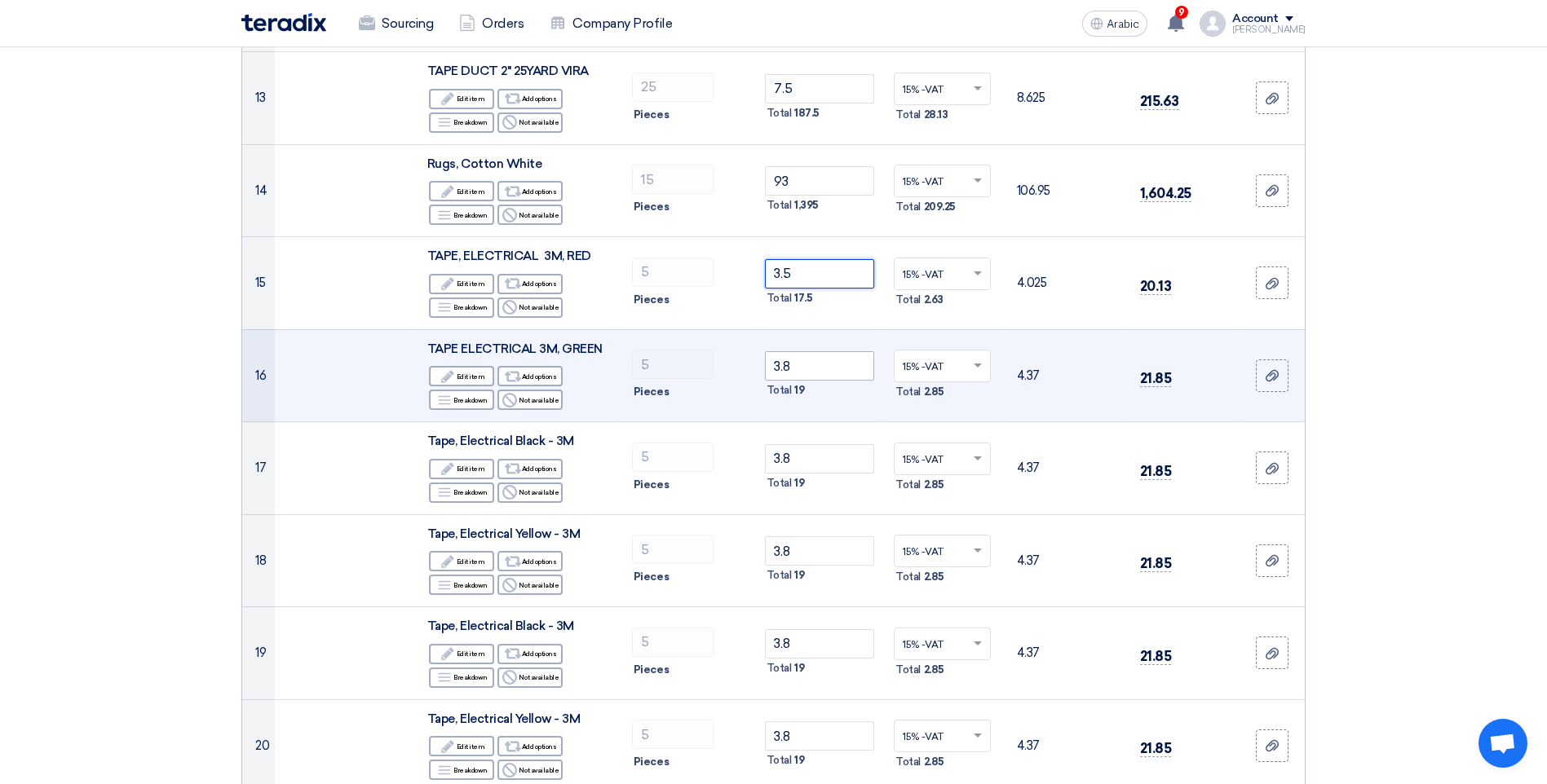
type input "3.5"
click at [825, 371] on input "3.8" at bounding box center [820, 366] width 110 height 30
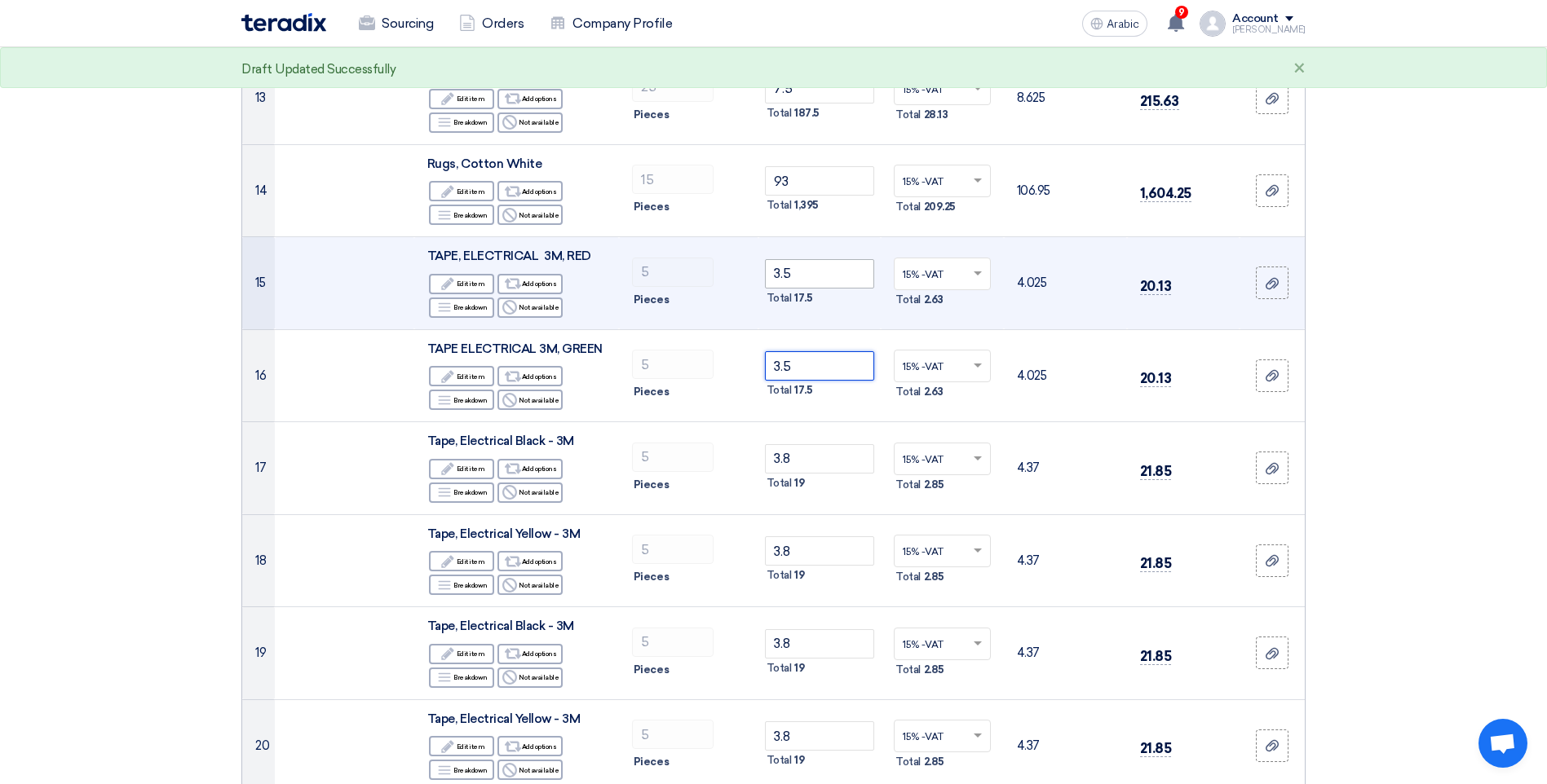
type input "3.5"
click at [826, 268] on input "3.5" at bounding box center [820, 274] width 110 height 30
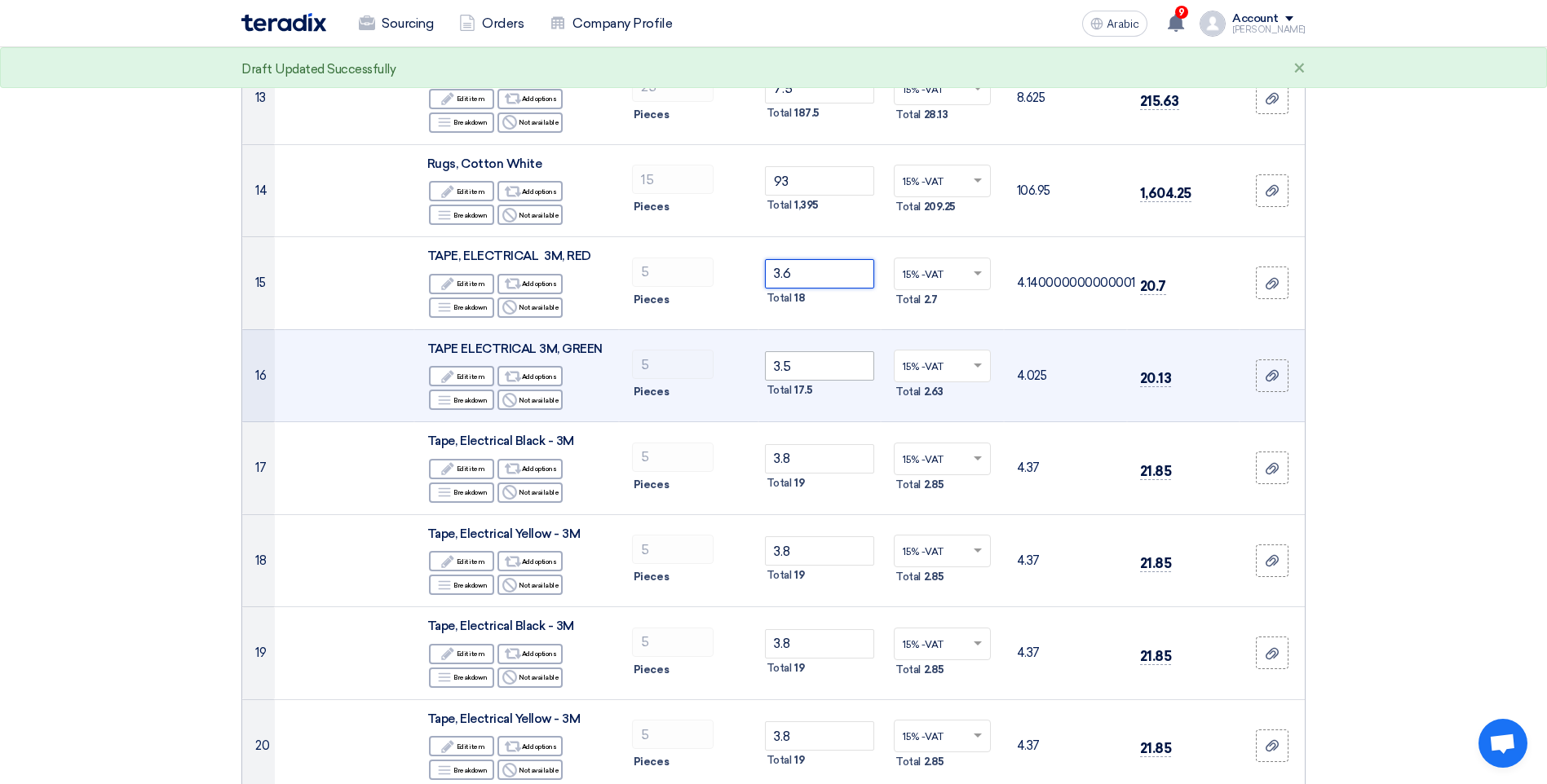
type input "3.6"
click at [839, 367] on input "3.5" at bounding box center [820, 366] width 110 height 30
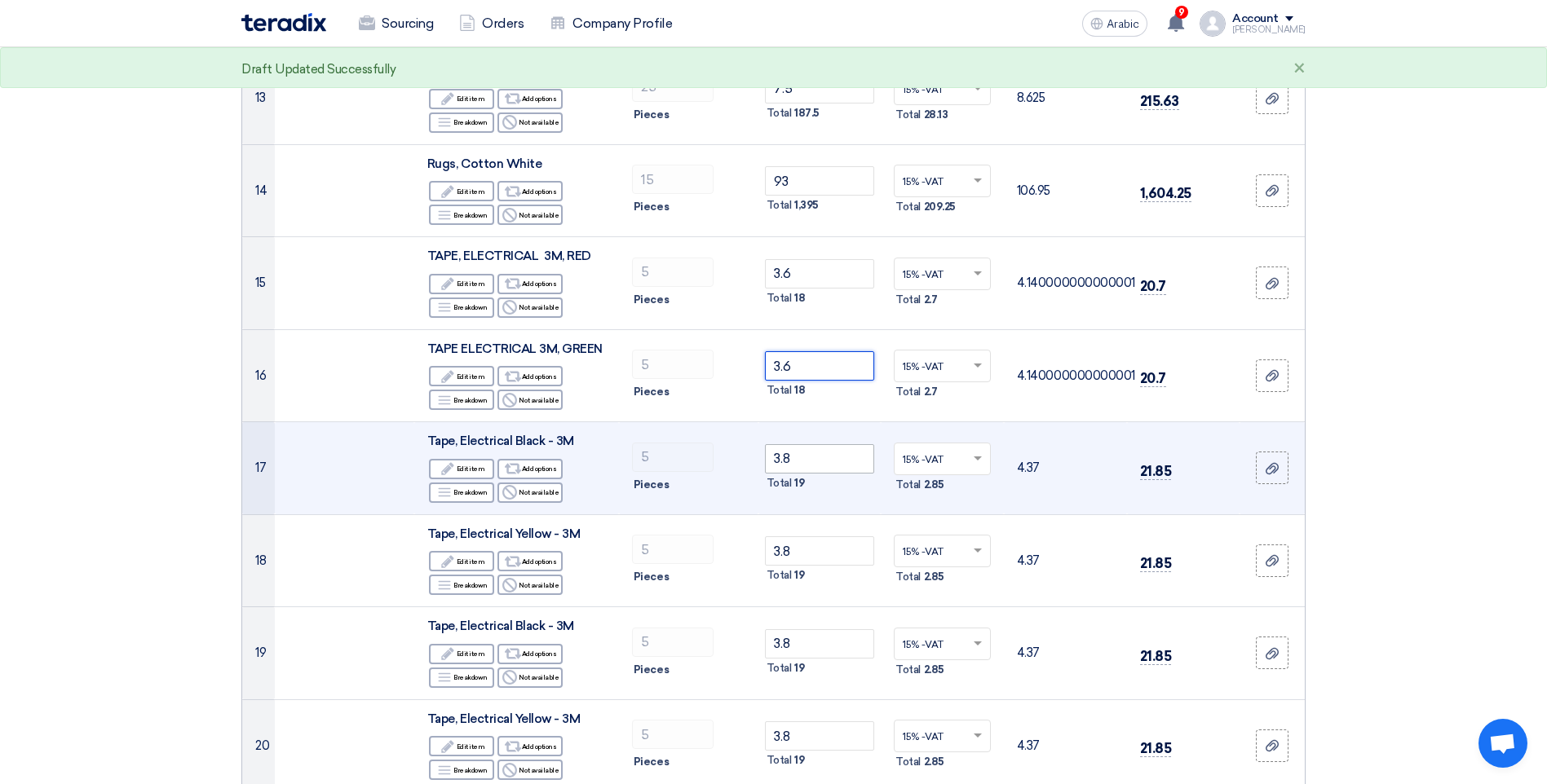
type input "3.6"
click at [836, 460] on input "3.8" at bounding box center [820, 459] width 110 height 30
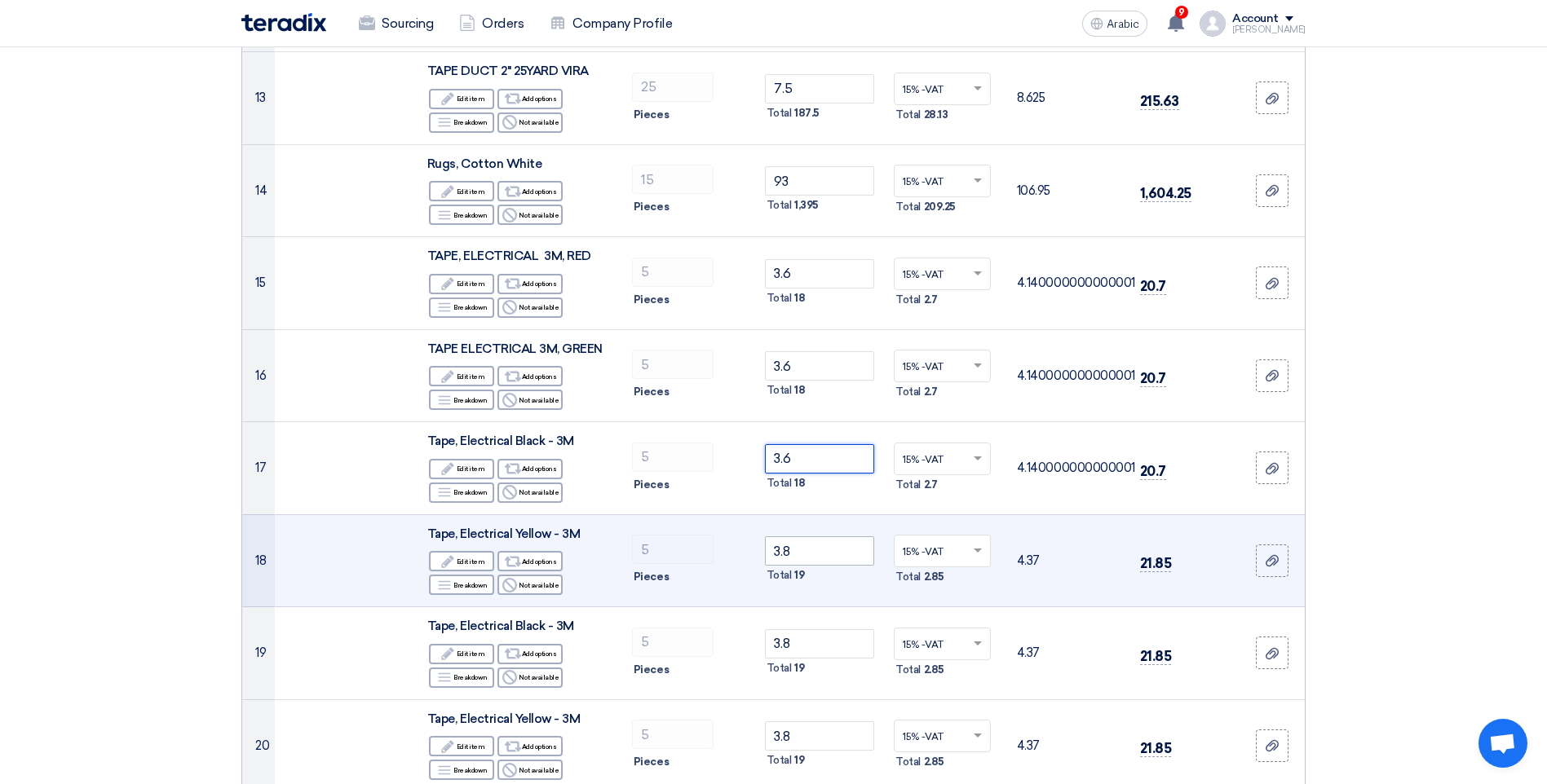
type input "3.6"
click at [821, 559] on input "3.8" at bounding box center [820, 551] width 110 height 30
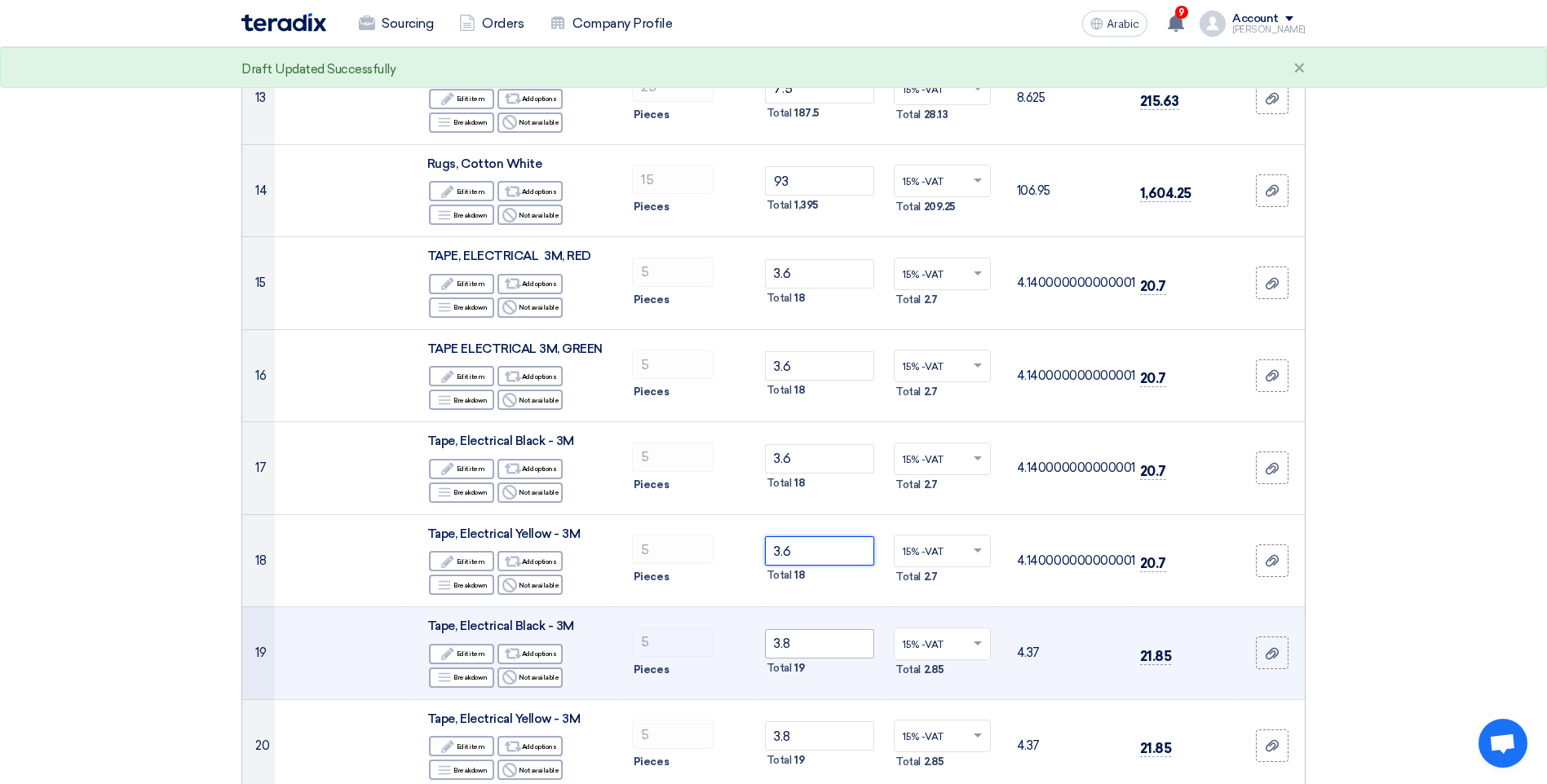
type input "3.6"
click at [815, 646] on input "3.8" at bounding box center [820, 644] width 110 height 30
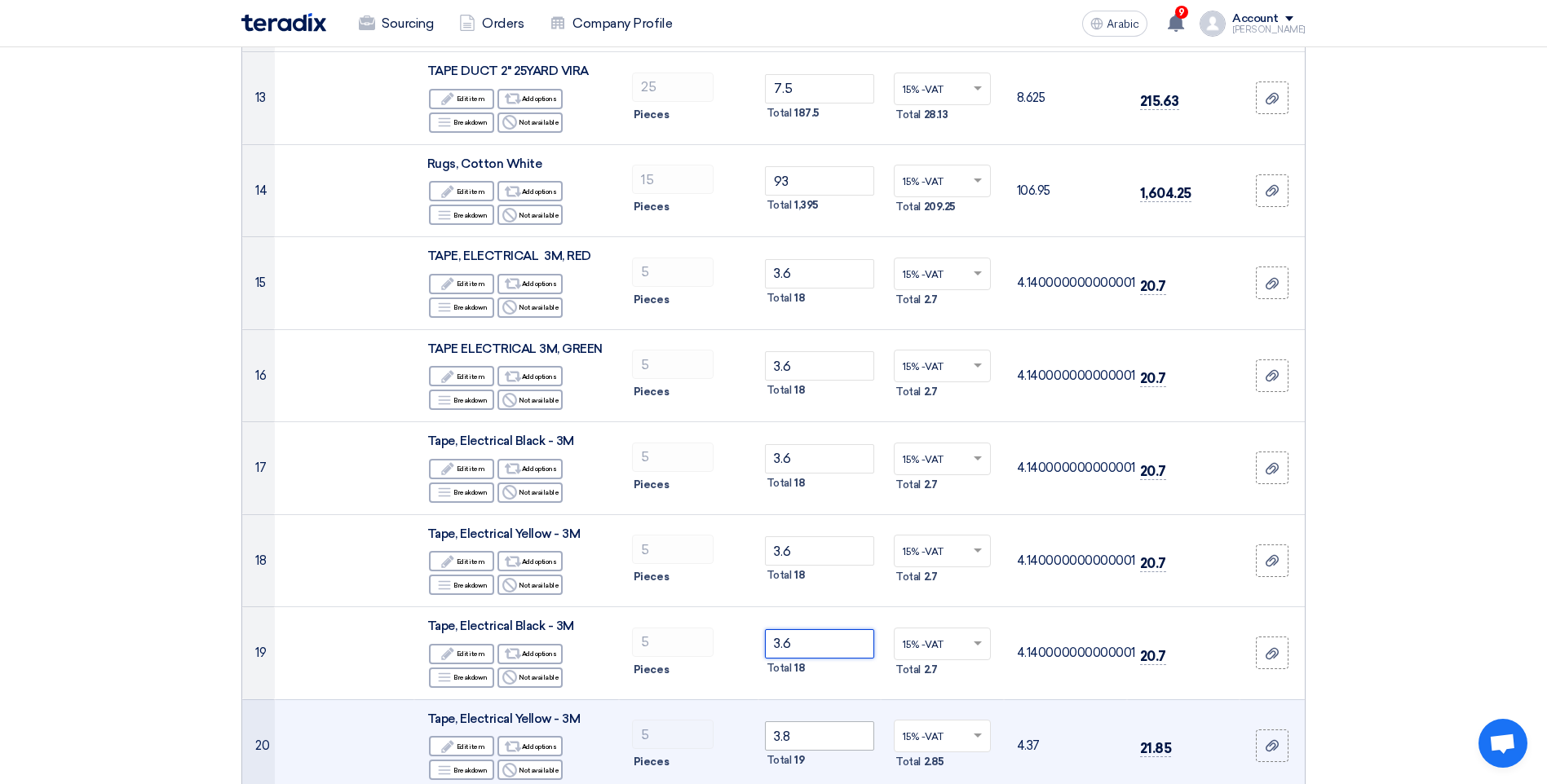
type input "3.6"
click at [801, 743] on input "3.8" at bounding box center [820, 736] width 110 height 30
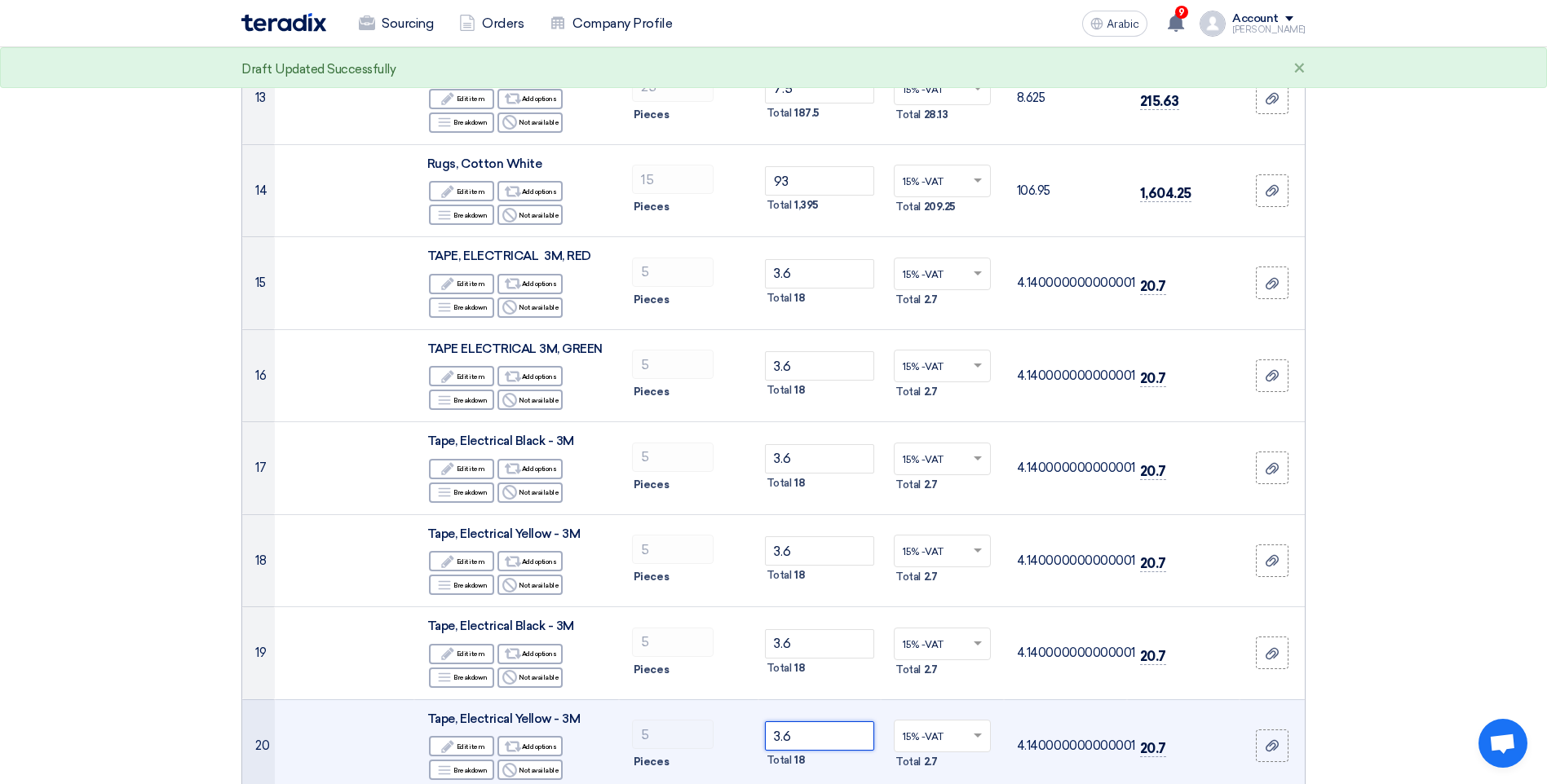
scroll to position [1957, 0]
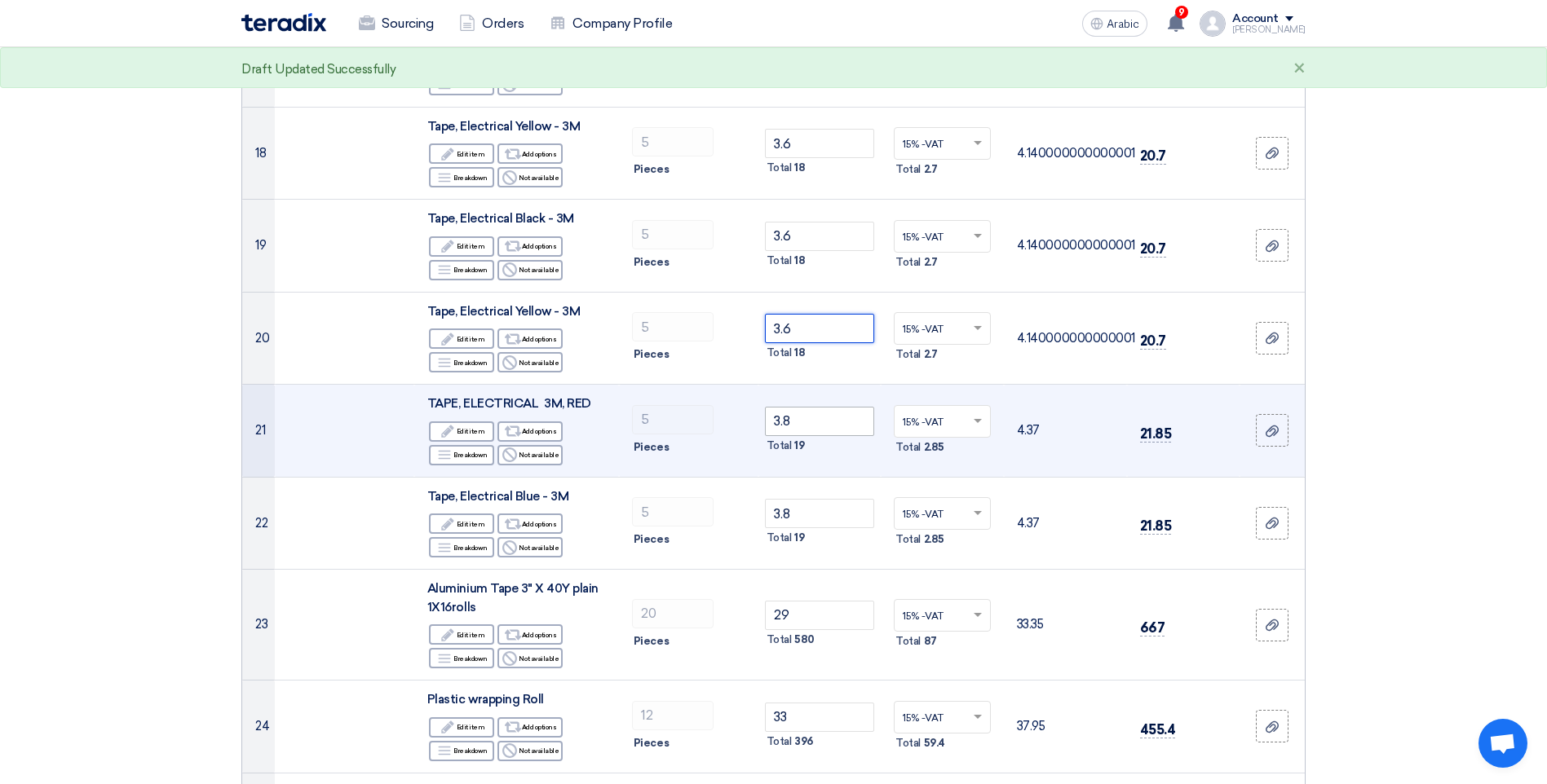
type input "3.6"
click at [817, 427] on input "3.8" at bounding box center [820, 422] width 110 height 30
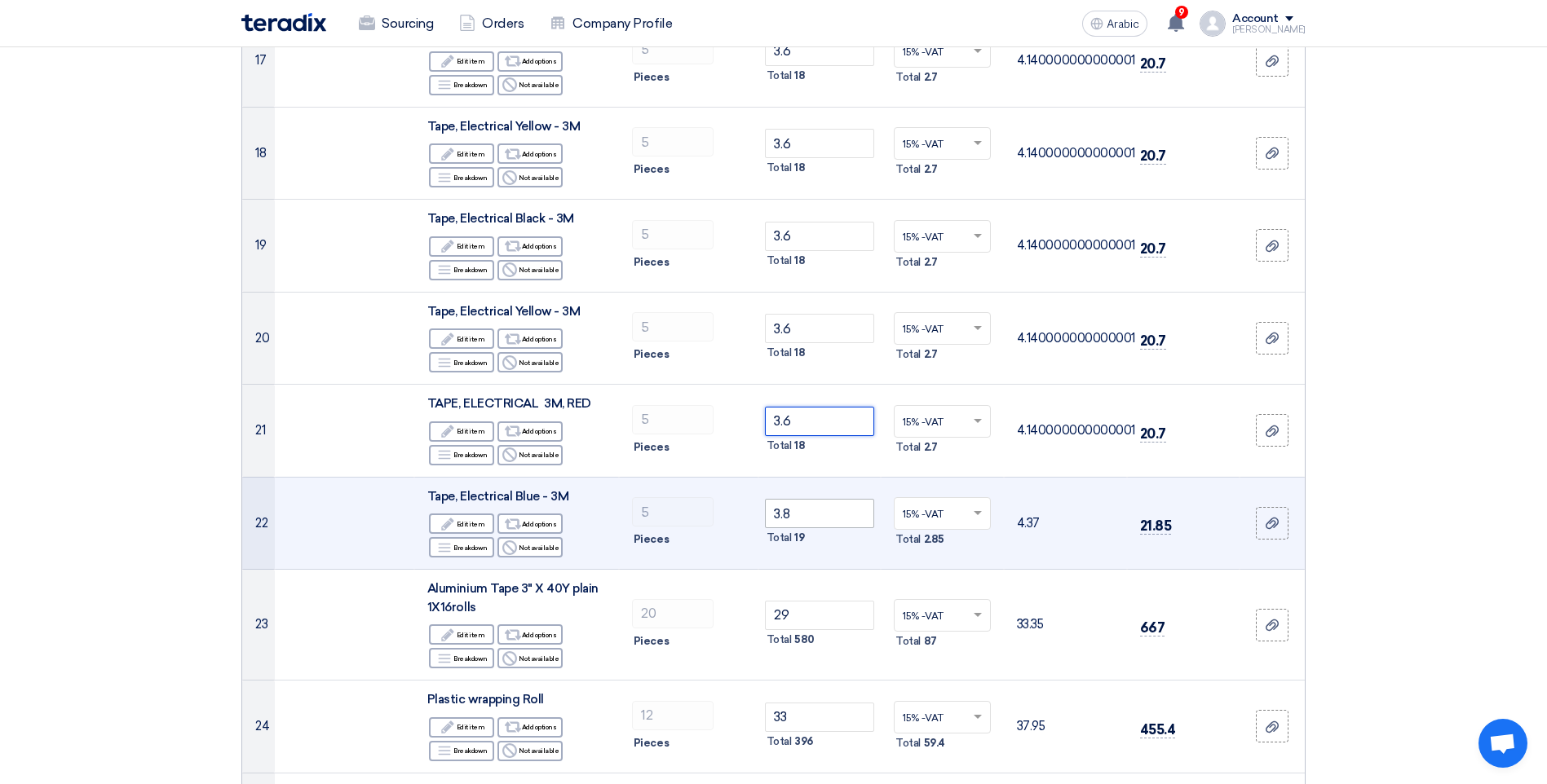
type input "3.6"
click at [825, 514] on input "3.8" at bounding box center [820, 514] width 110 height 30
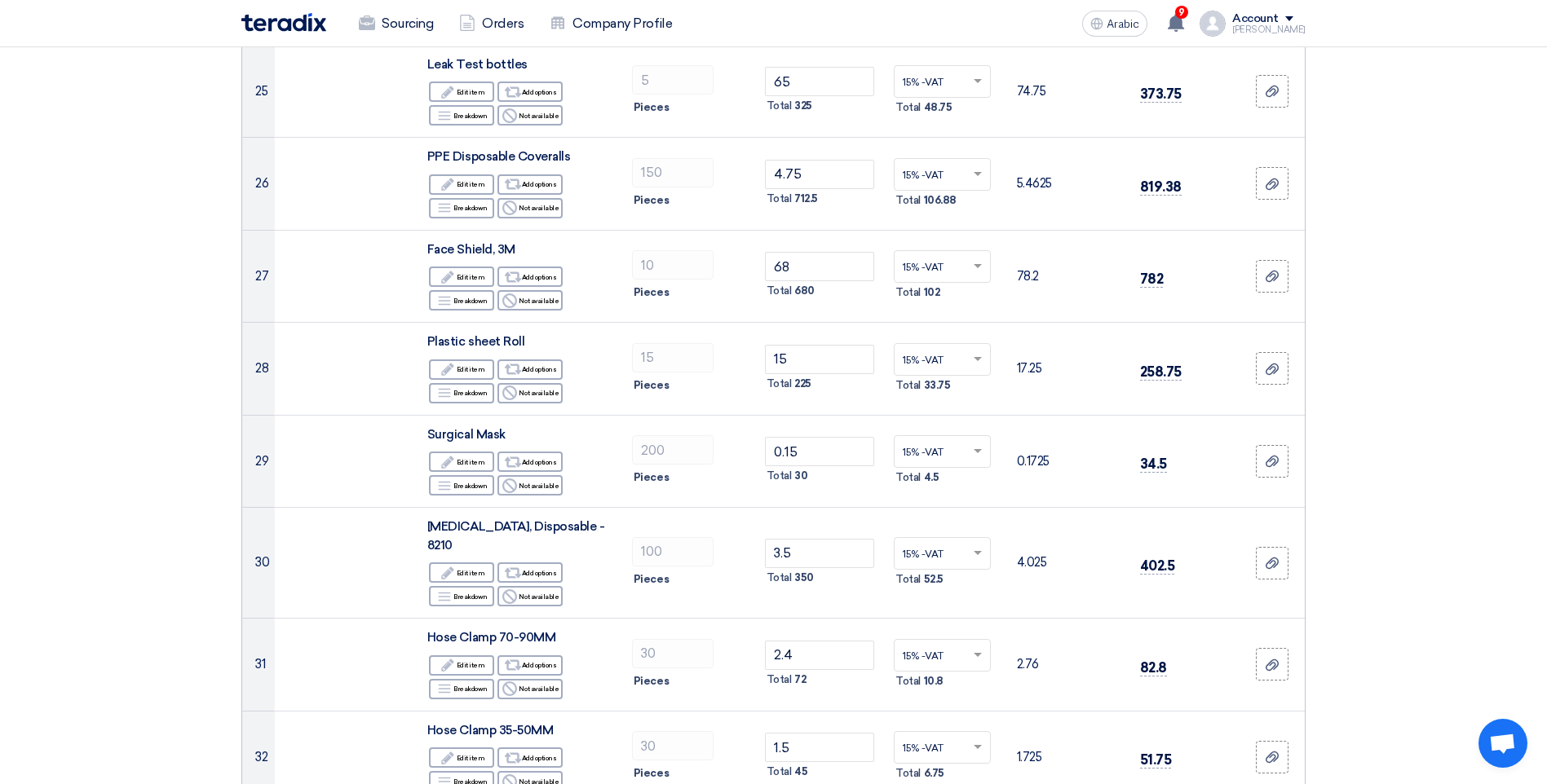
scroll to position [2691, 0]
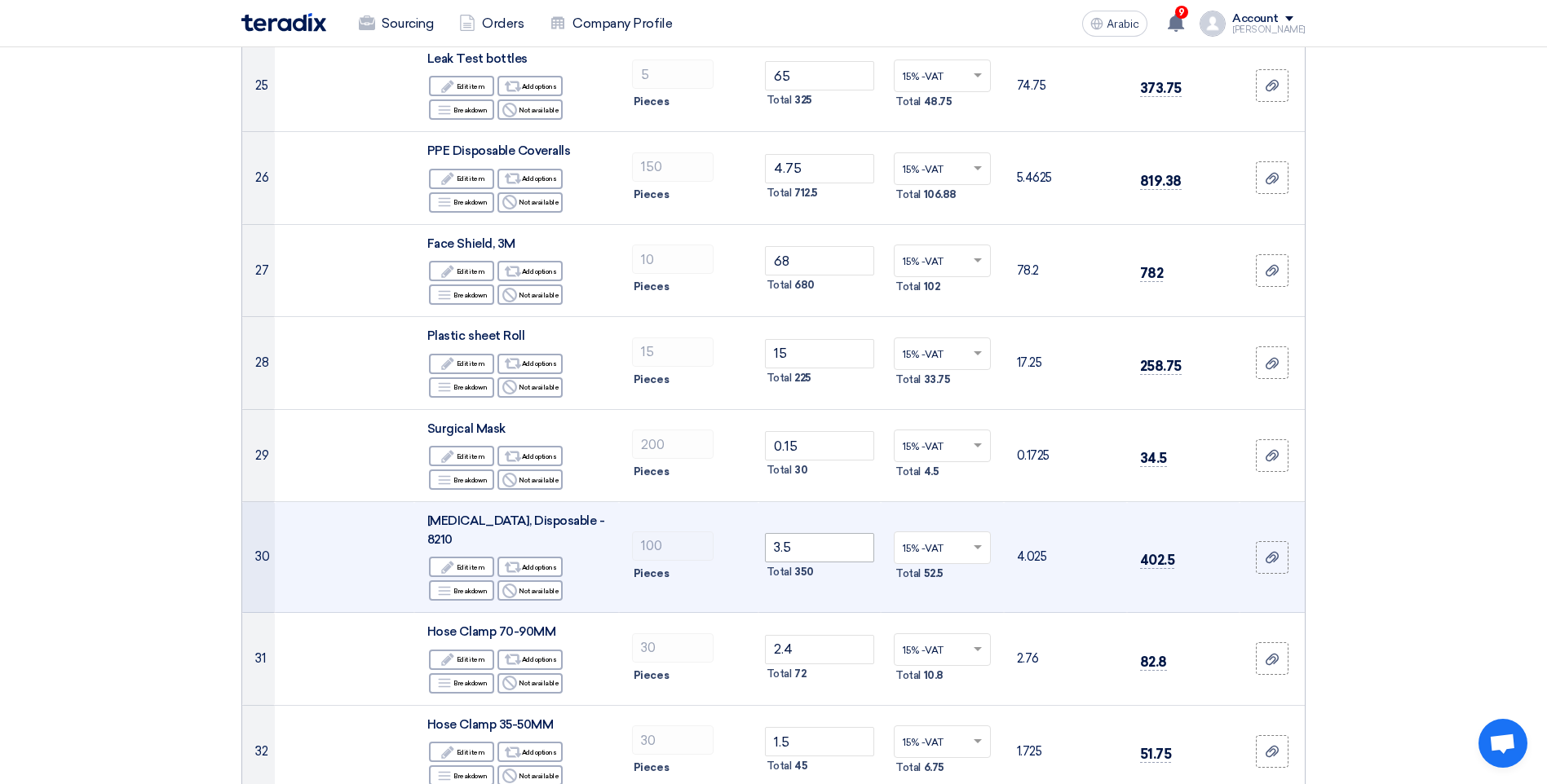
type input "3.6"
click at [822, 546] on input "3.5" at bounding box center [820, 547] width 110 height 30
type input "3"
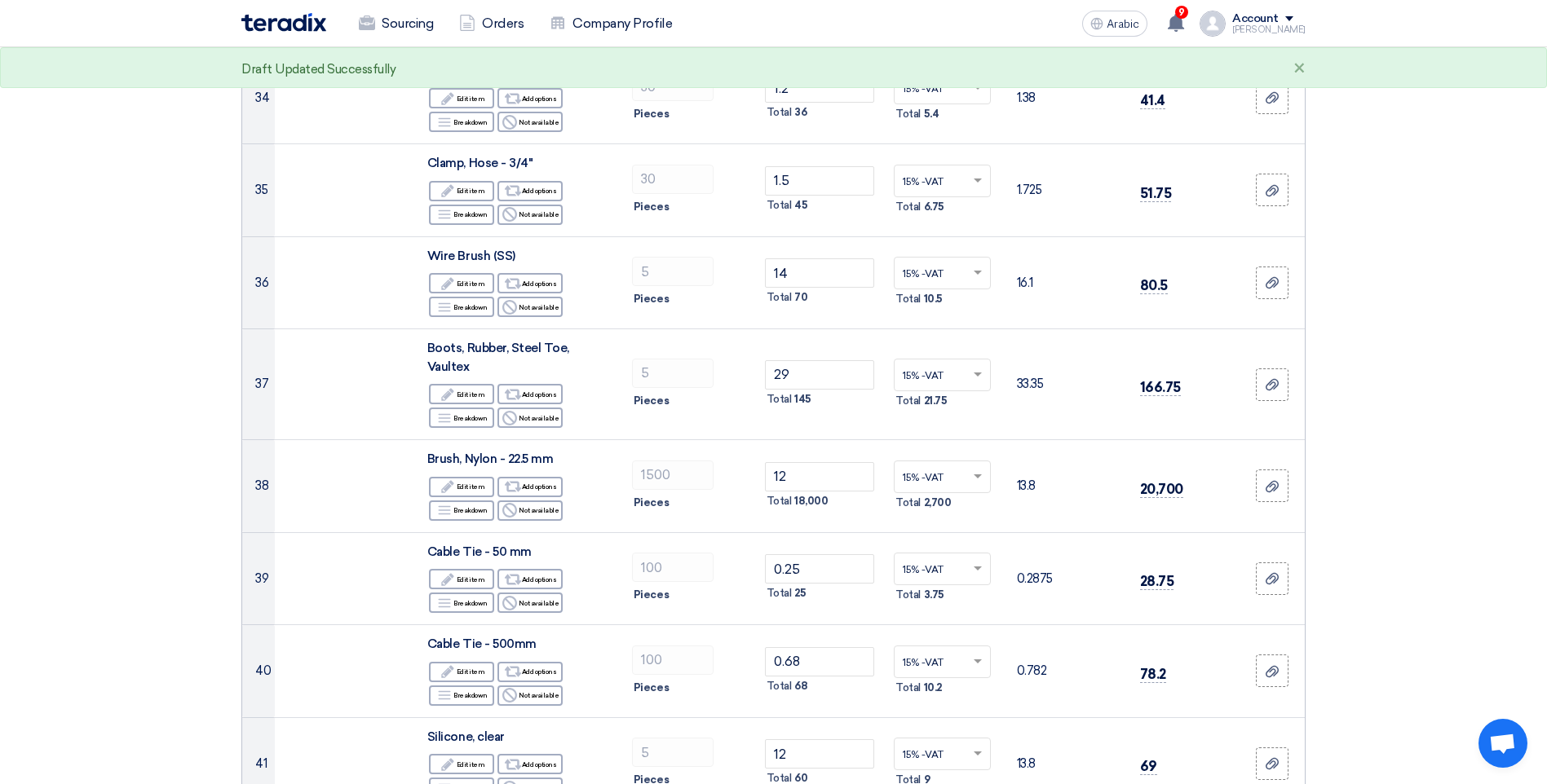
scroll to position [3587, 0]
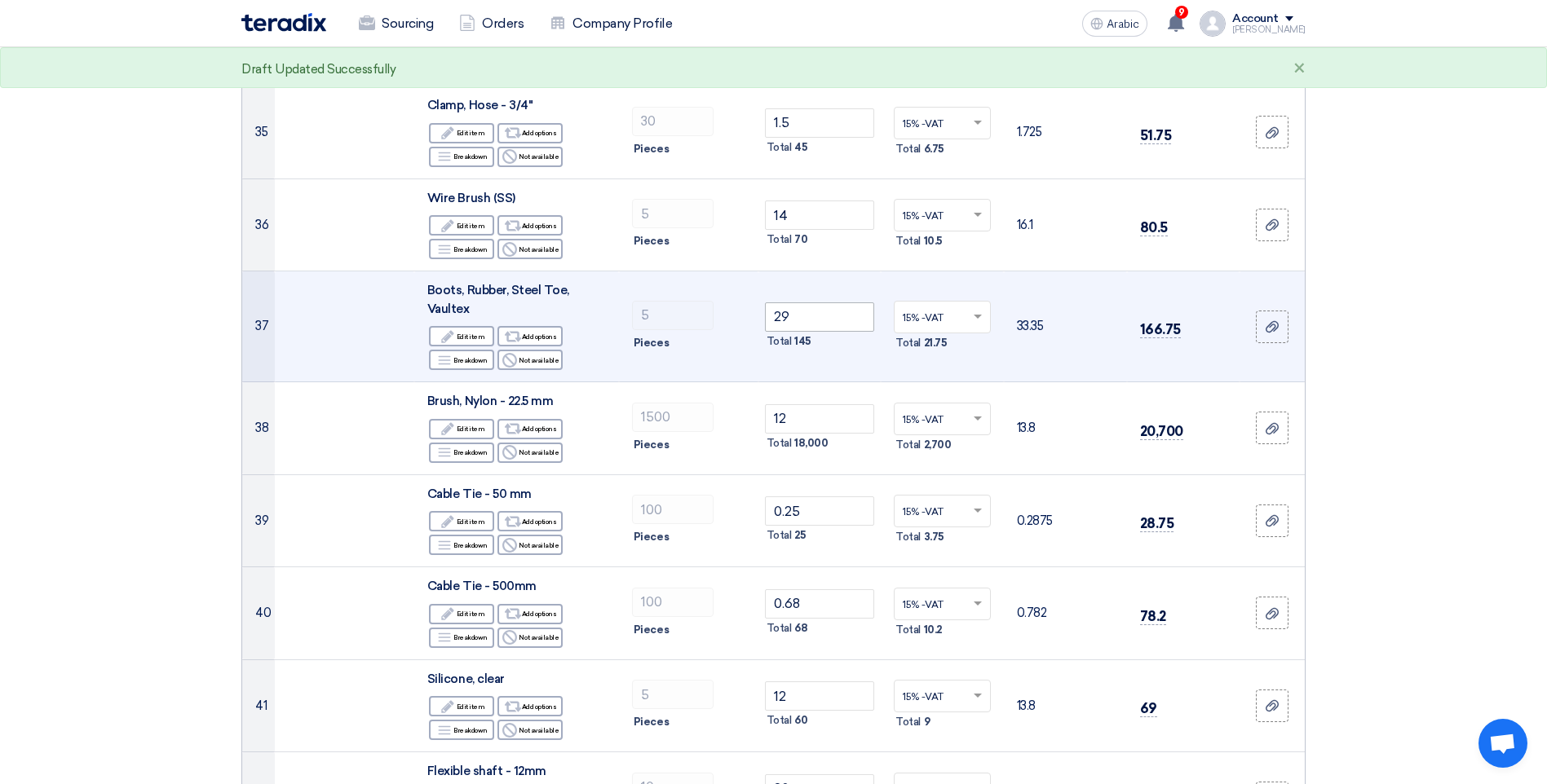
type input "2.6"
click at [832, 302] on input "29" at bounding box center [820, 317] width 110 height 30
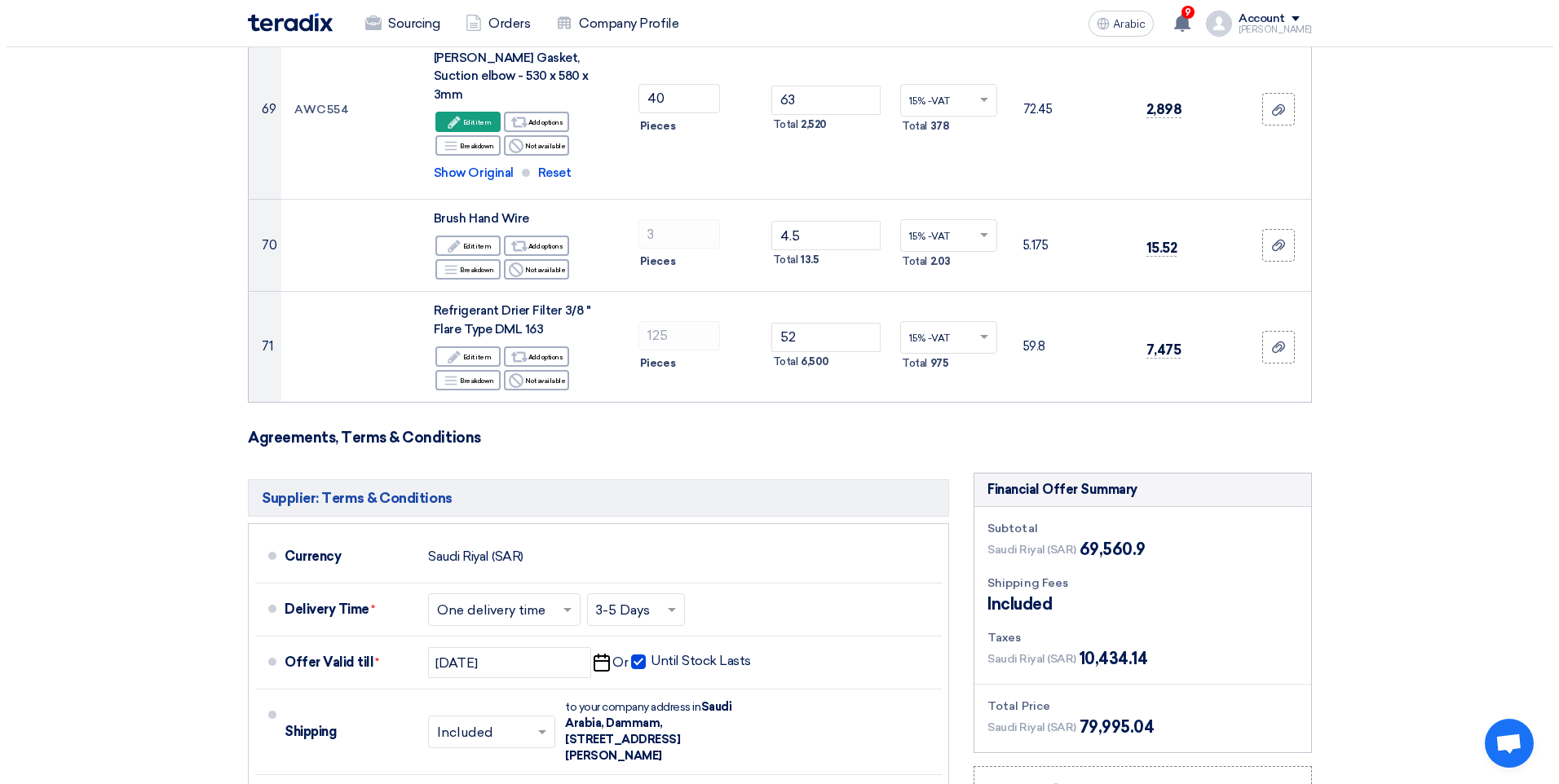
scroll to position [7422, 0]
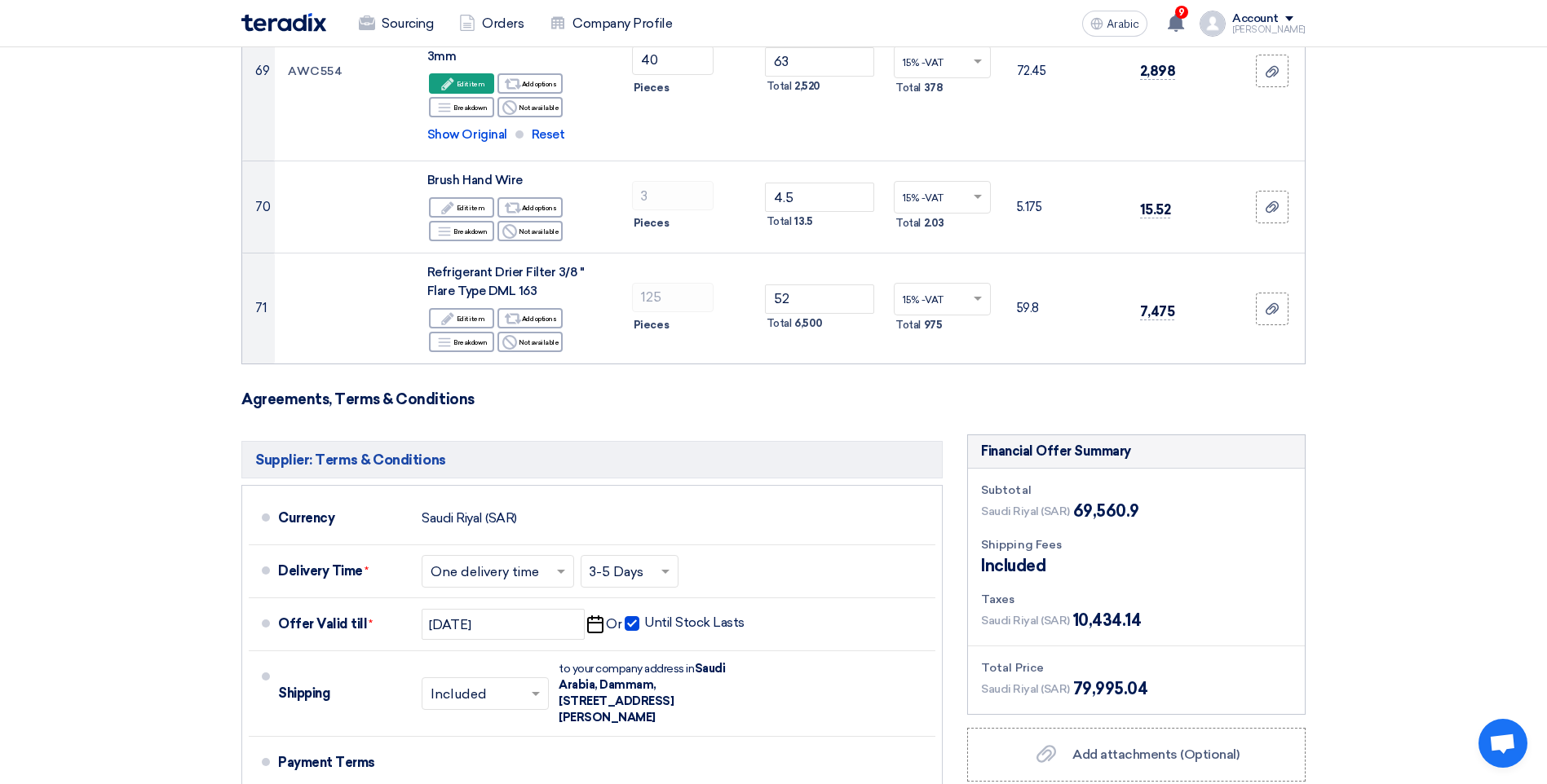
type input "27"
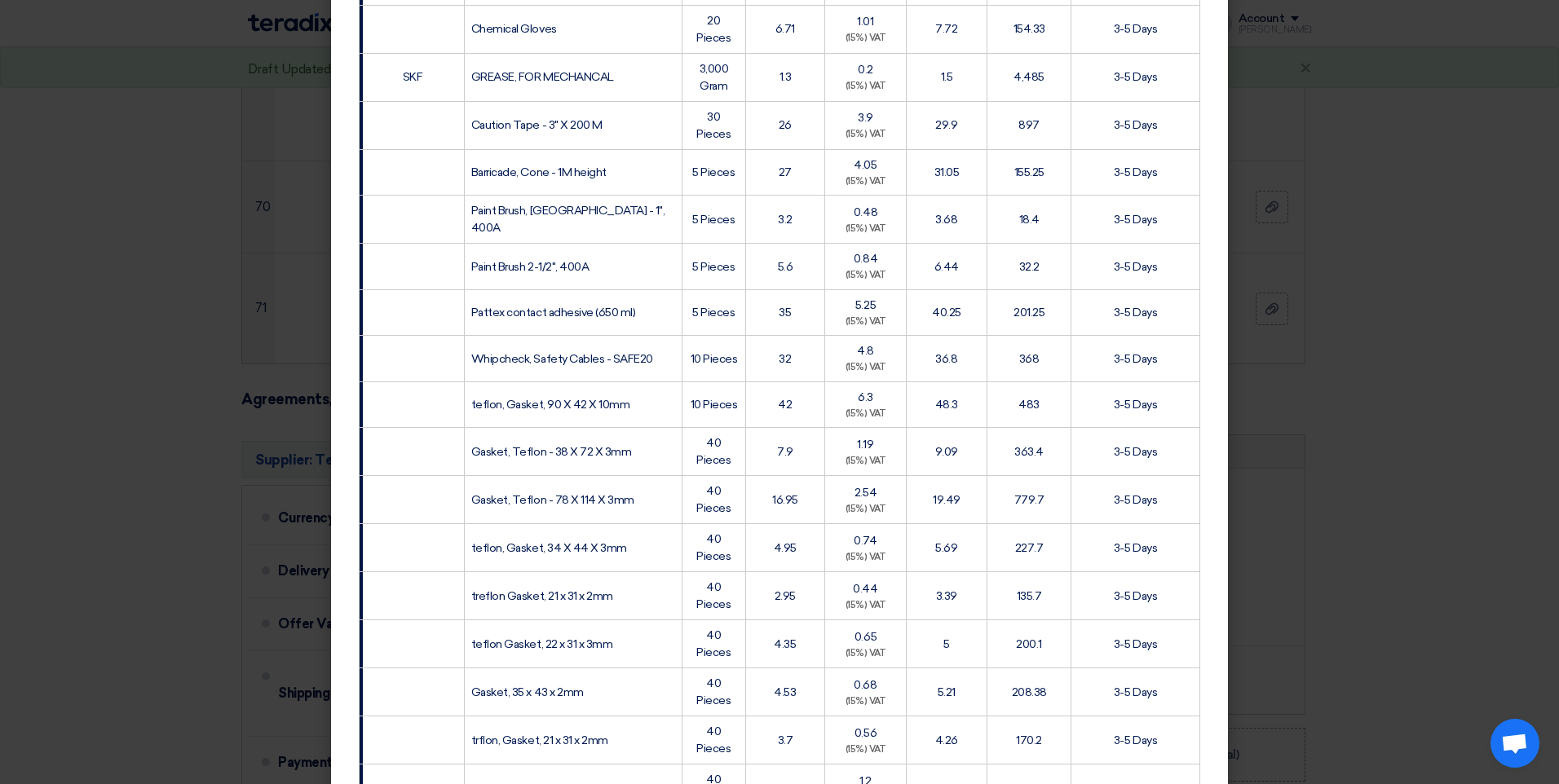
scroll to position [3245, 0]
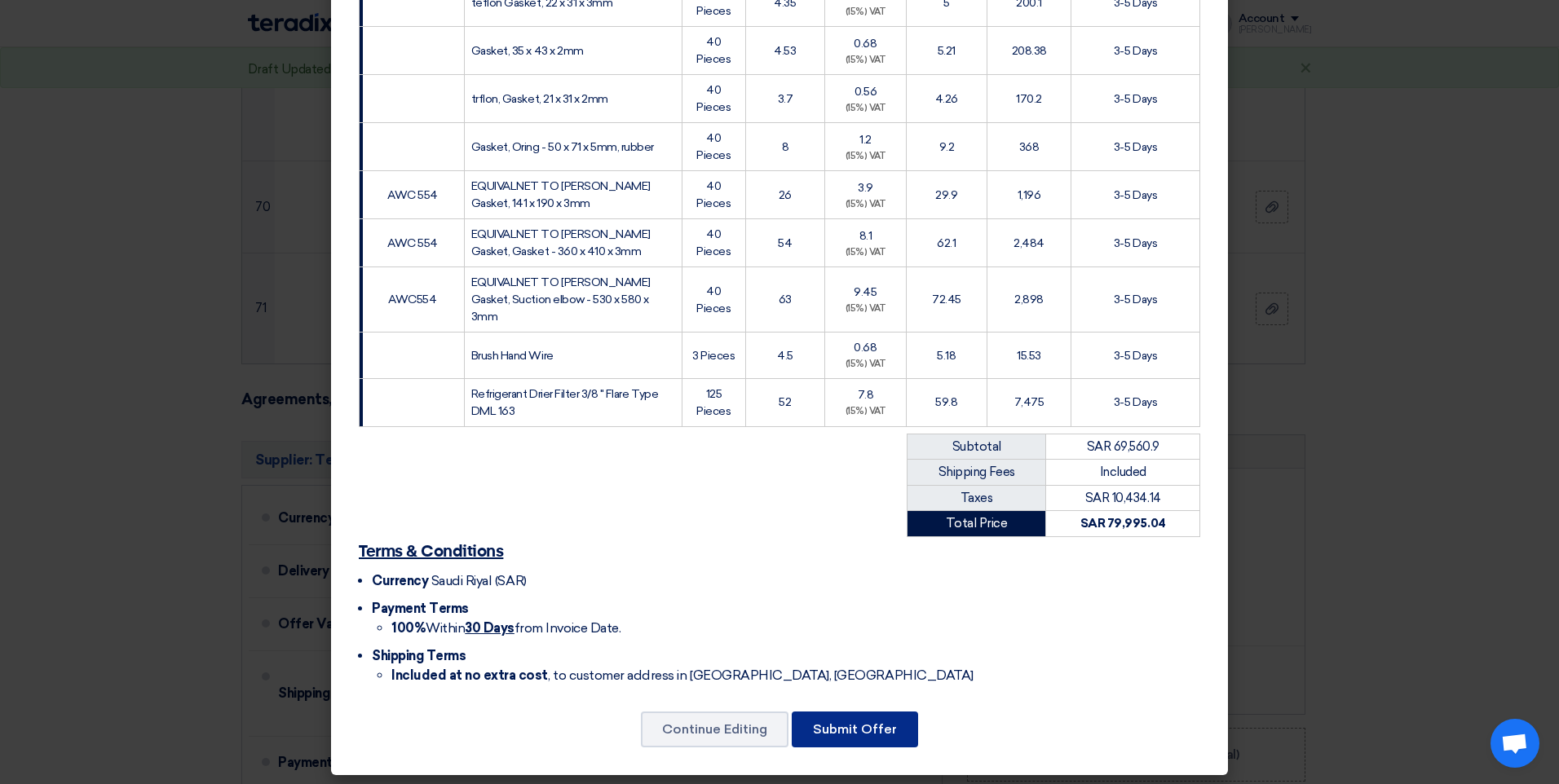
click at [827, 721] on button "Submit Offer" at bounding box center [855, 730] width 127 height 35
